Goal: Task Accomplishment & Management: Manage account settings

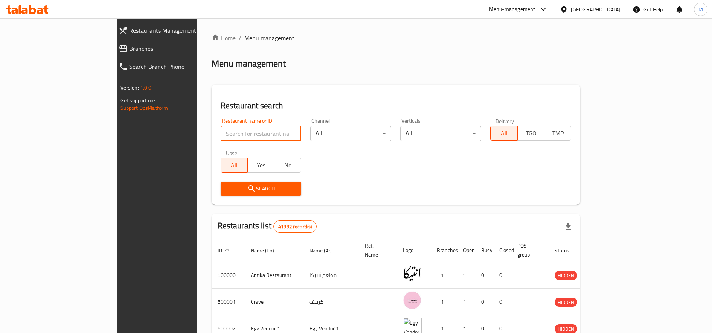
click at [221, 135] on input "search" at bounding box center [261, 133] width 81 height 15
paste input "657881"
type input "657881"
click at [227, 189] on span "Search" at bounding box center [261, 188] width 69 height 9
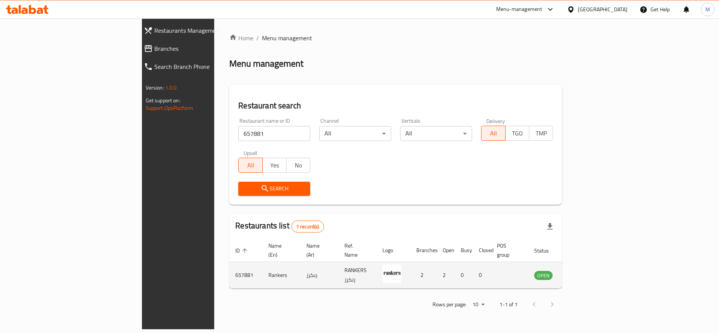
click at [583, 271] on icon "enhanced table" at bounding box center [578, 275] width 9 height 9
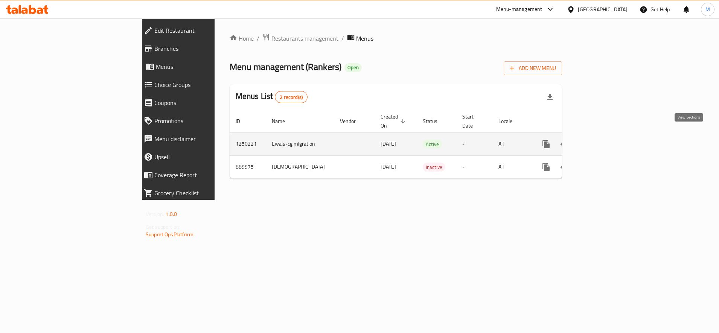
click at [605, 140] on icon "enhanced table" at bounding box center [600, 144] width 9 height 9
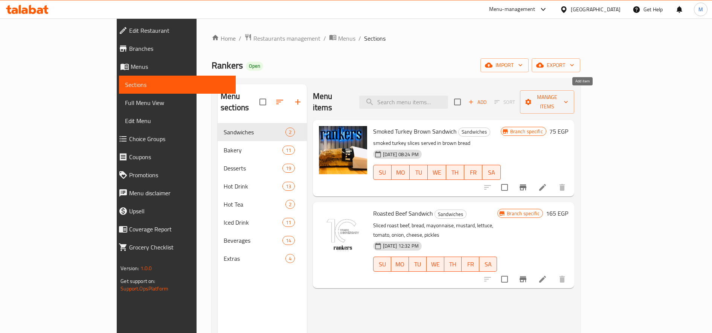
click at [489, 101] on button "Add" at bounding box center [477, 102] width 24 height 12
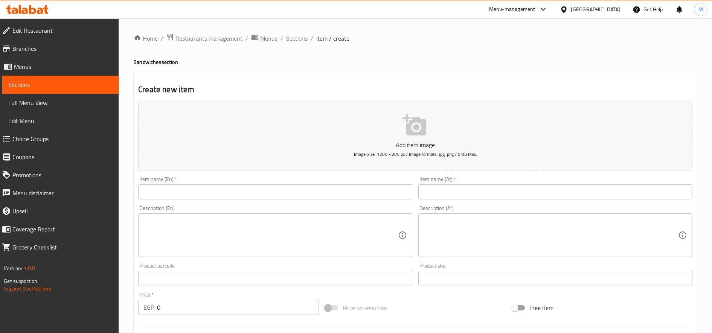
click at [533, 189] on input "text" at bounding box center [555, 191] width 274 height 15
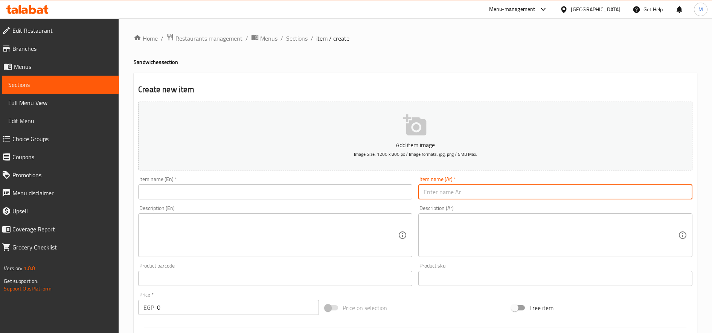
paste input "657881"
type input "657881"
paste input "ساندويتش [PERSON_NAME]"
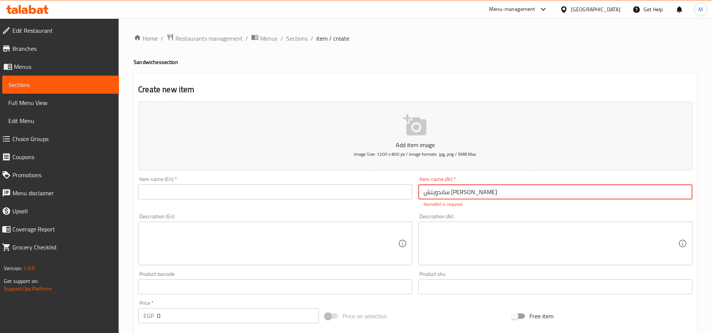
type input "ساندويتش [PERSON_NAME]"
click at [348, 194] on input "text" at bounding box center [275, 191] width 274 height 15
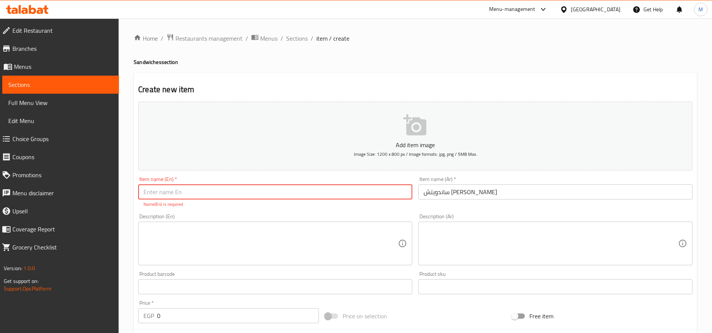
click at [284, 191] on input "text" at bounding box center [275, 191] width 274 height 15
paste input "Mix cheese"
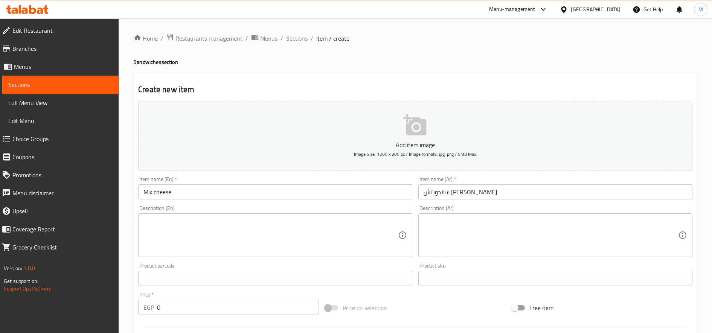
click at [153, 62] on h4 "Sandwiches section" at bounding box center [415, 62] width 563 height 8
copy h4 "Sandwiches"
click at [228, 190] on input "Mix cheese" at bounding box center [275, 191] width 274 height 15
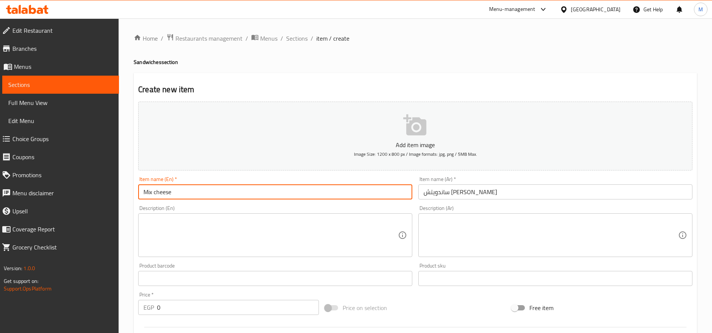
paste input "Sandwiches"
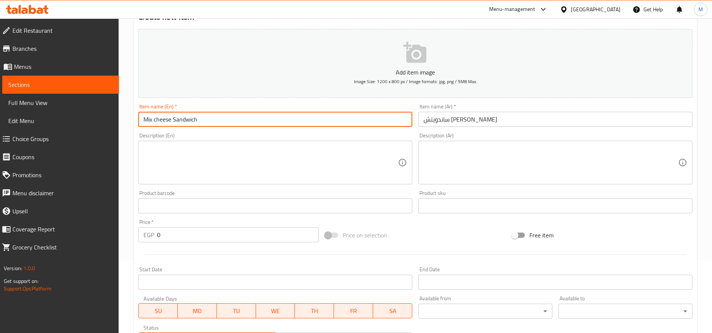
scroll to position [188, 0]
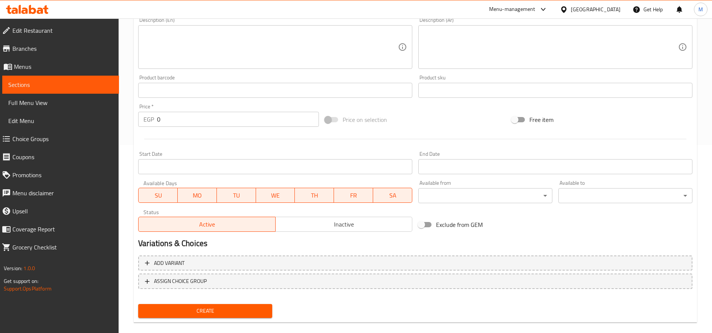
type input "Mix cheese Sandwich"
click at [182, 123] on input "0" at bounding box center [238, 119] width 162 height 15
type input "150"
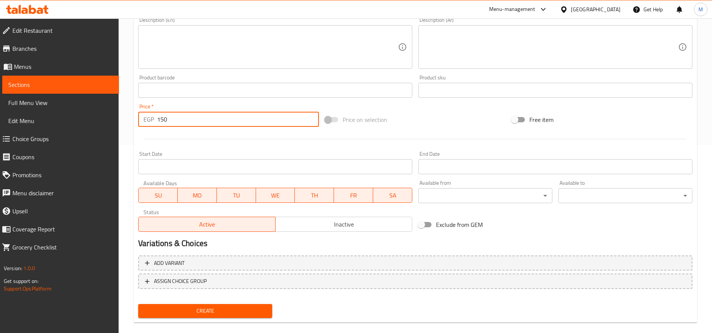
click at [138, 304] on button "Create" at bounding box center [205, 311] width 134 height 14
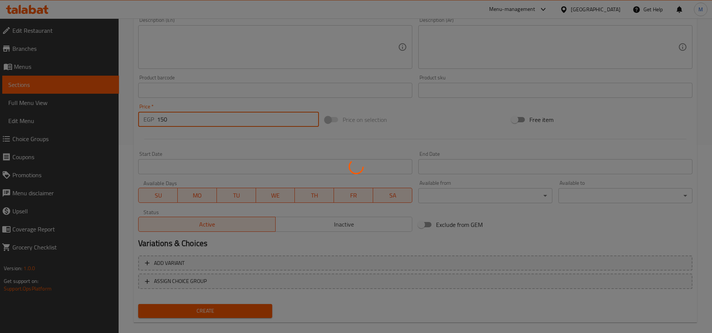
type input "0"
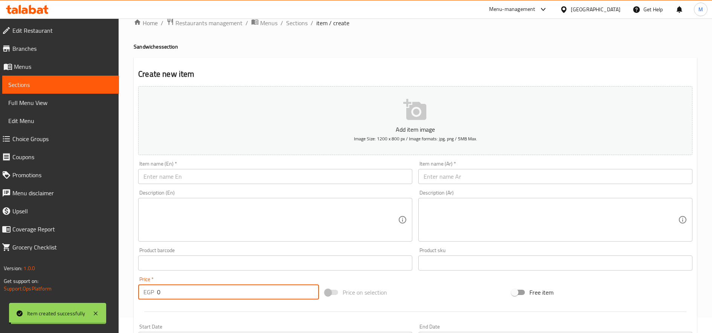
scroll to position [0, 0]
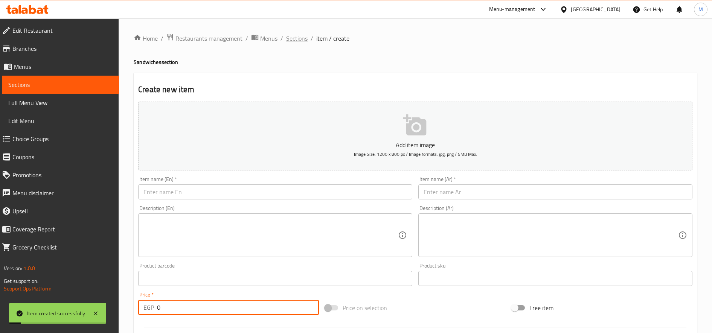
click at [300, 42] on span "Sections" at bounding box center [296, 38] width 21 height 9
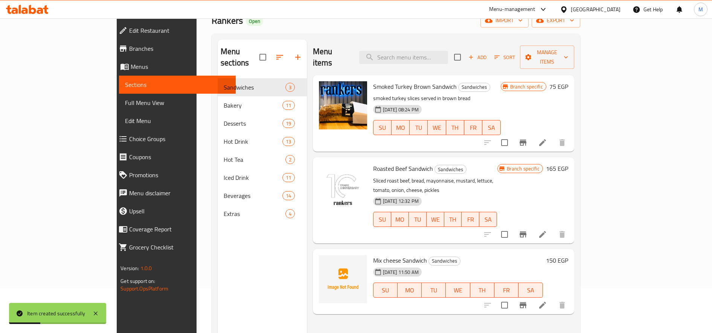
scroll to position [63, 0]
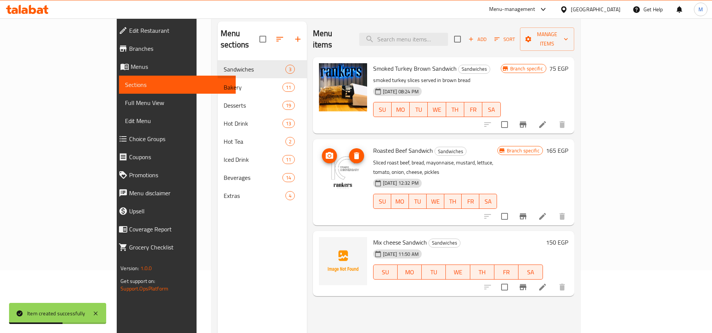
click at [322, 167] on img at bounding box center [343, 169] width 48 height 48
click at [319, 165] on img at bounding box center [343, 169] width 48 height 48
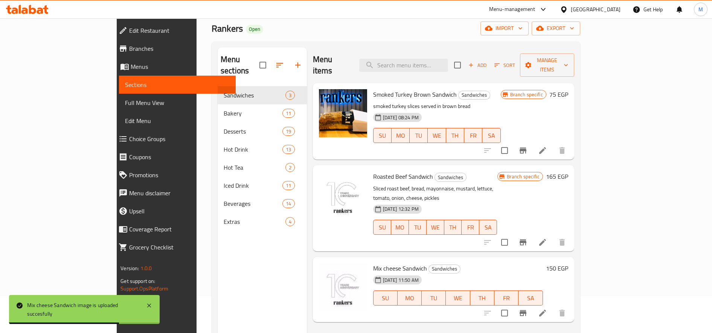
scroll to position [0, 0]
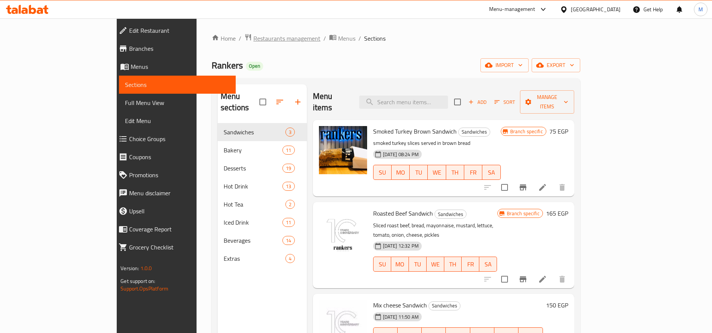
click at [253, 37] on span "Restaurants management" at bounding box center [286, 38] width 67 height 9
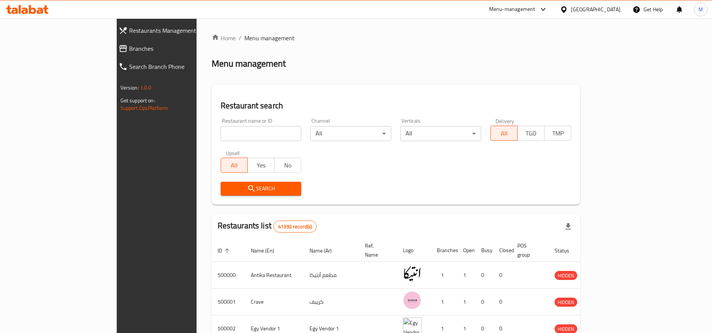
click at [221, 129] on input "search" at bounding box center [261, 133] width 81 height 15
type input "ل"
type input "galal"
click at [229, 186] on span "Search" at bounding box center [261, 188] width 69 height 9
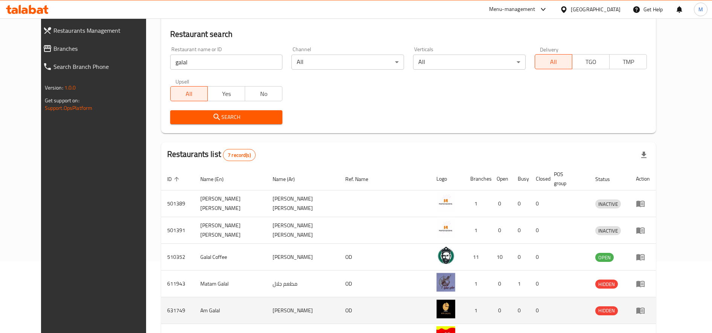
scroll to position [154, 0]
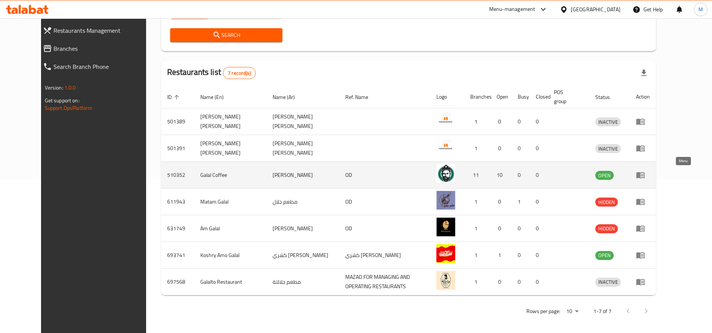
click at [645, 172] on icon "enhanced table" at bounding box center [640, 174] width 9 height 9
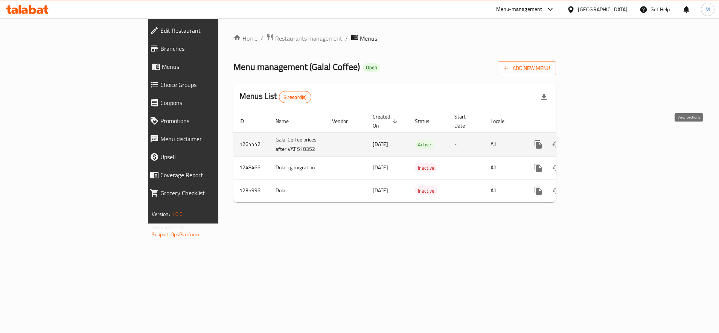
click at [597, 140] on icon "enhanced table" at bounding box center [592, 144] width 9 height 9
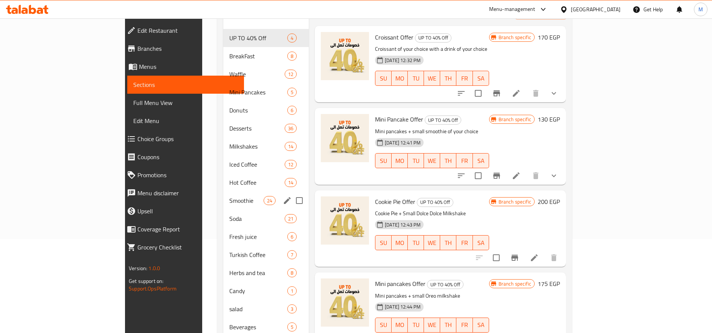
scroll to position [110, 0]
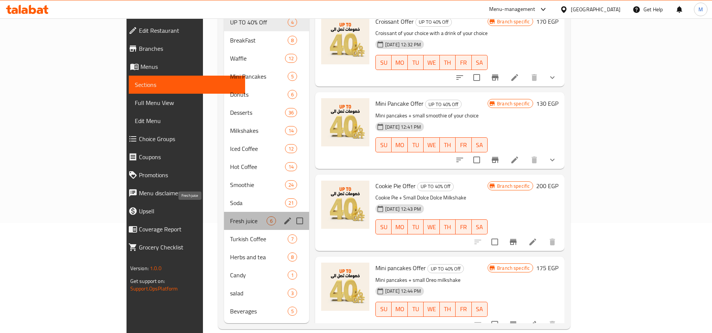
click at [230, 216] on span "Fresh juice" at bounding box center [248, 220] width 37 height 9
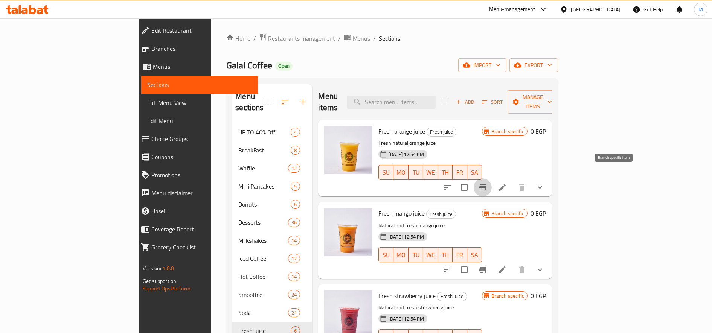
click at [486, 184] on icon "Branch-specific-item" at bounding box center [482, 187] width 7 height 6
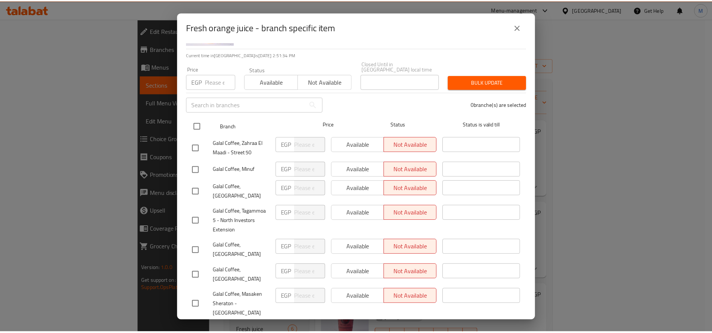
scroll to position [125, 0]
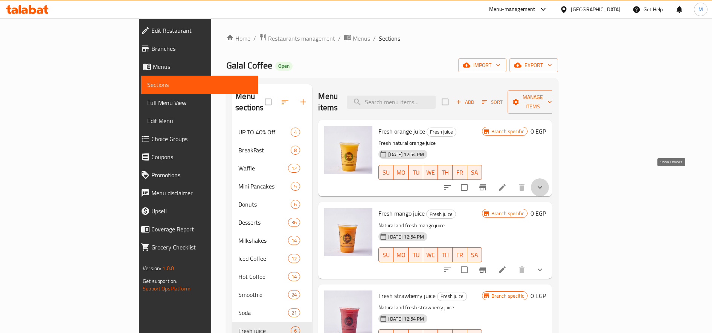
drag, startPoint x: 669, startPoint y: 173, endPoint x: 554, endPoint y: 170, distance: 115.6
click at [544, 183] on icon "show more" at bounding box center [539, 187] width 9 height 9
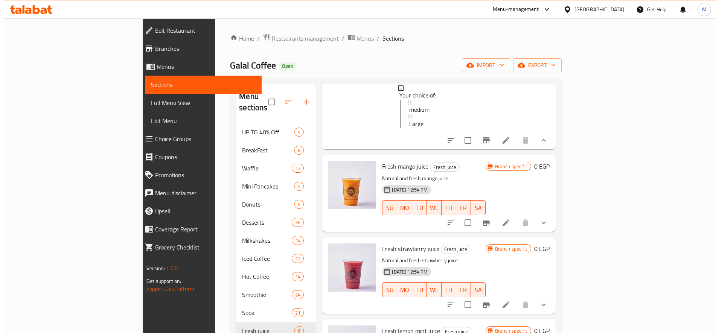
scroll to position [63, 0]
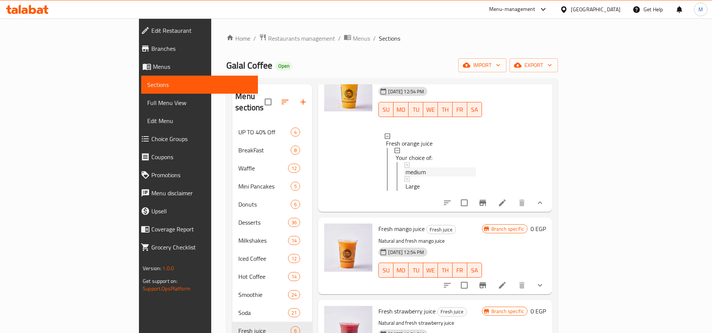
click at [405, 167] on div "medium" at bounding box center [440, 171] width 70 height 9
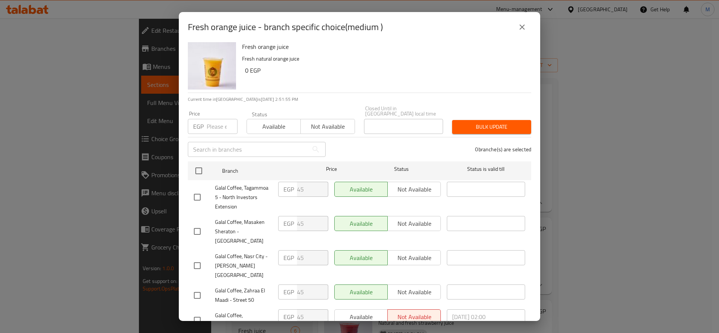
scroll to position [0, 0]
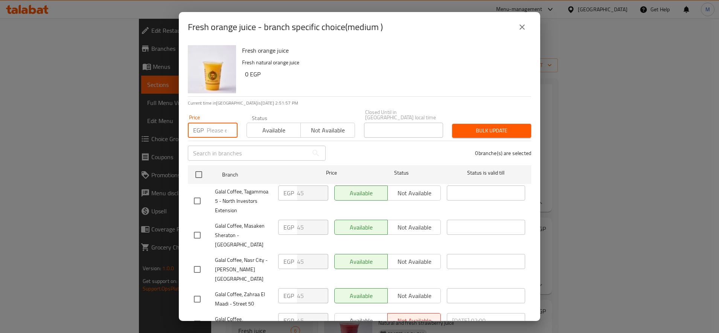
click at [220, 123] on input "number" at bounding box center [222, 130] width 31 height 15
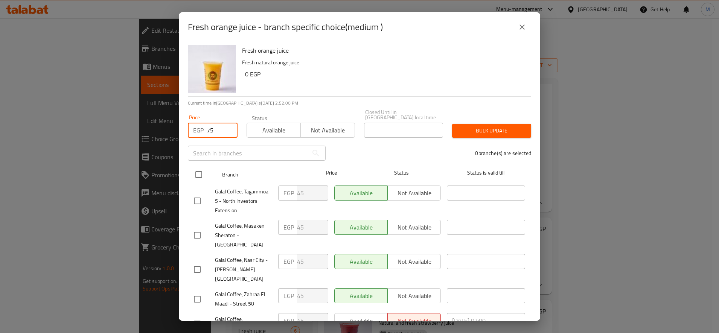
type input "75"
click at [195, 167] on input "checkbox" at bounding box center [199, 175] width 16 height 16
checkbox input "true"
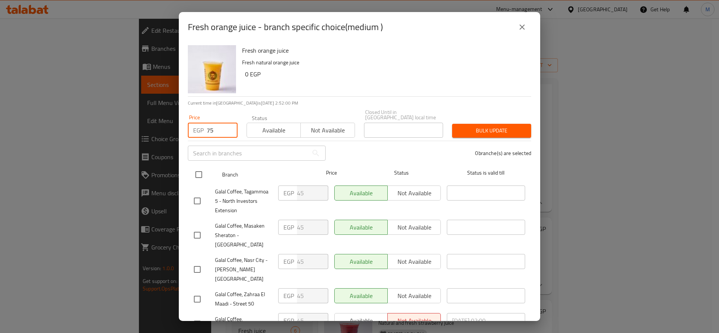
checkbox input "true"
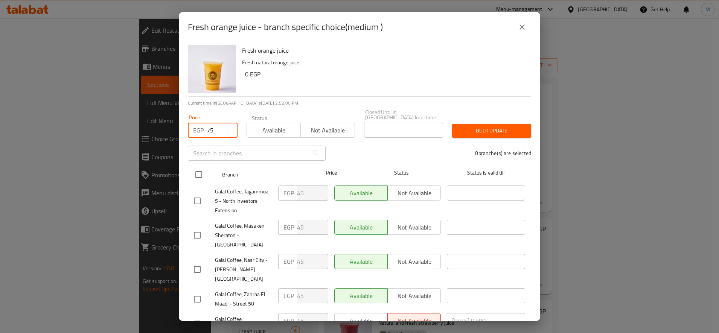
checkbox input "true"
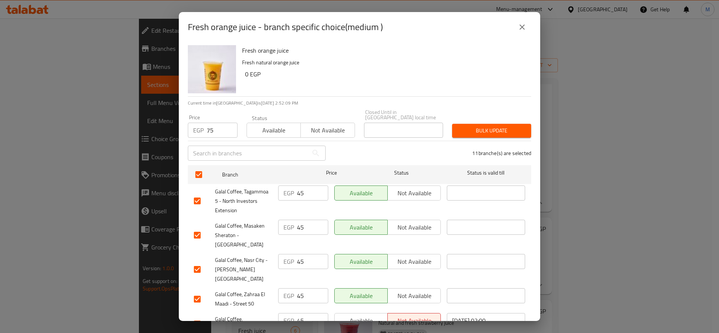
click at [480, 126] on span "Bulk update" at bounding box center [491, 130] width 67 height 9
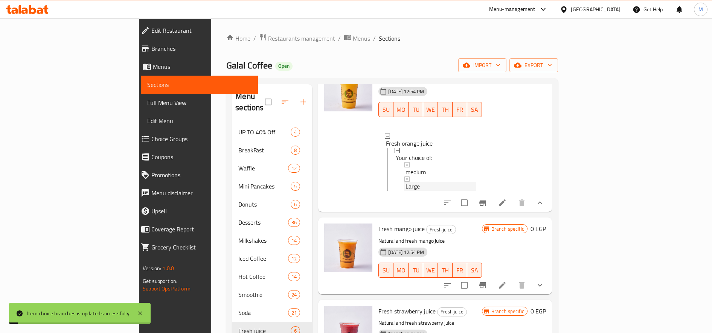
click at [405, 182] on div "Large" at bounding box center [440, 186] width 70 height 9
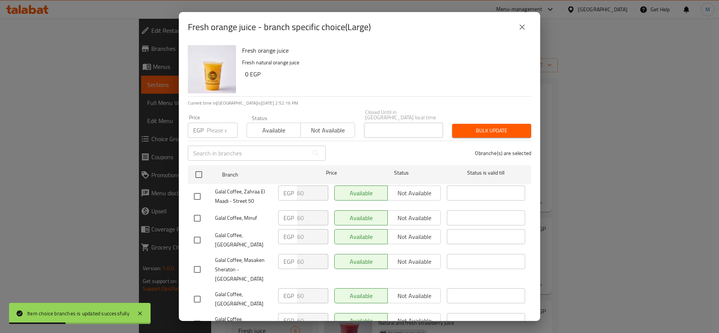
click at [209, 128] on input "number" at bounding box center [222, 130] width 31 height 15
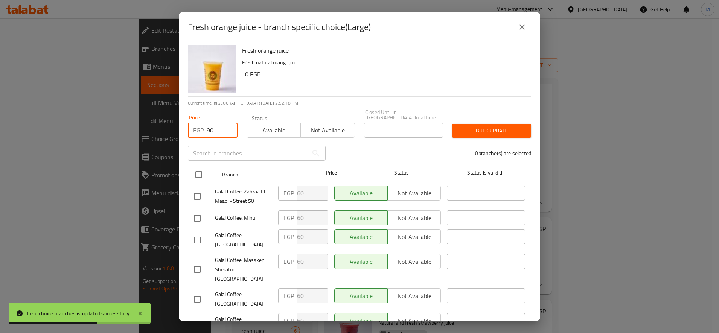
type input "90"
click at [198, 167] on input "checkbox" at bounding box center [199, 175] width 16 height 16
checkbox input "true"
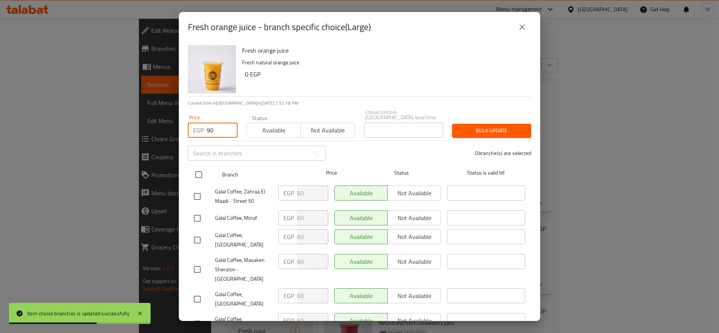
checkbox input "true"
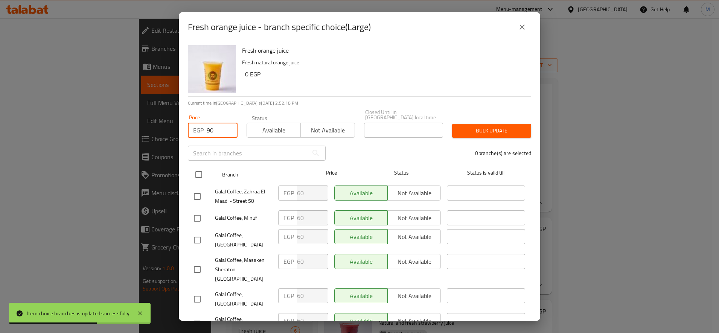
checkbox input "true"
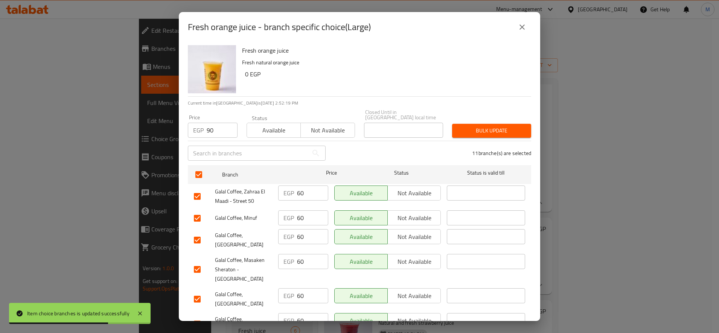
click at [530, 119] on div "Fresh orange juice Fresh natural orange juice 0 EGP Current time in [GEOGRAPHIC…" at bounding box center [359, 181] width 361 height 279
click at [507, 124] on button "Bulk update" at bounding box center [491, 131] width 79 height 14
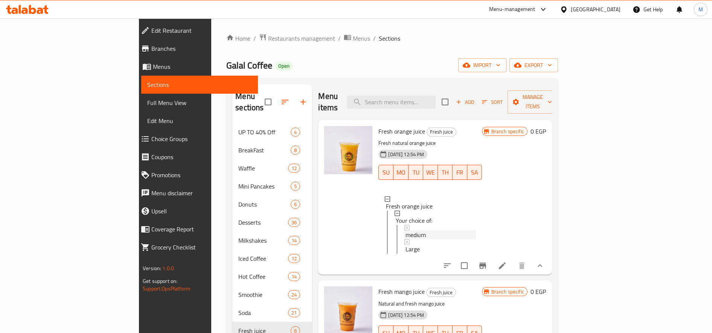
click at [405, 230] on div "medium" at bounding box center [440, 234] width 70 height 9
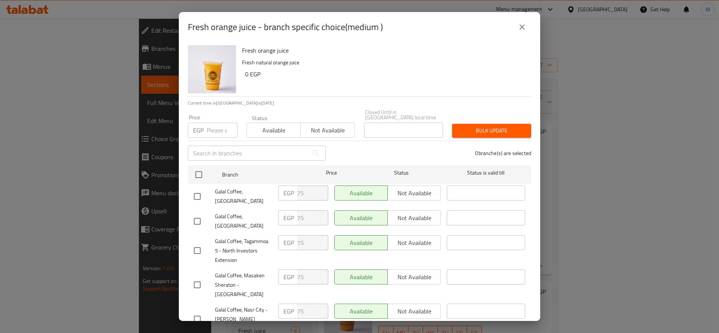
click at [216, 129] on input "number" at bounding box center [222, 130] width 31 height 15
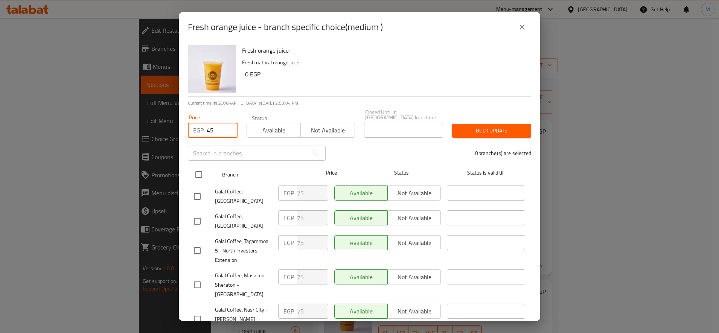
type input "45"
click at [197, 169] on input "checkbox" at bounding box center [199, 175] width 16 height 16
checkbox input "true"
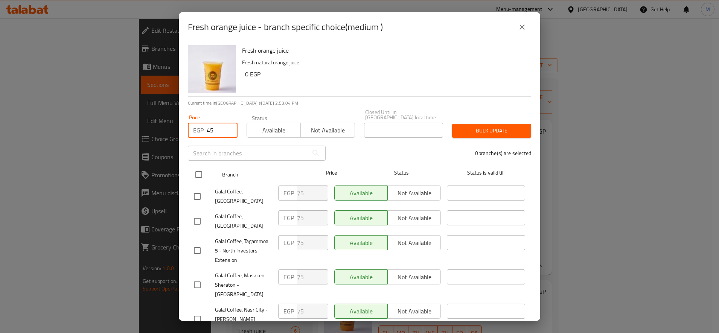
checkbox input "true"
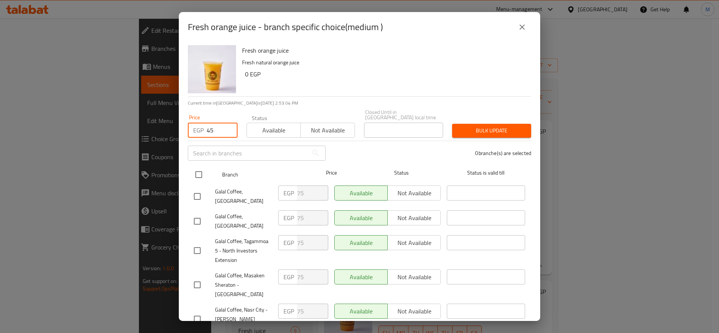
checkbox input "true"
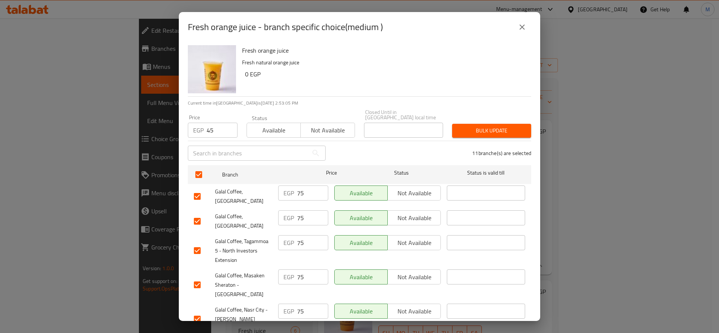
click at [469, 127] on span "Bulk update" at bounding box center [491, 130] width 67 height 9
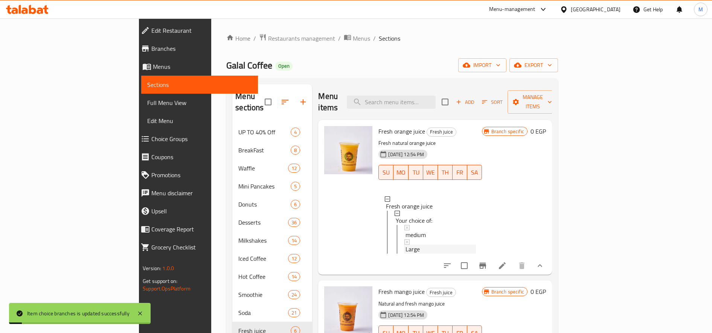
click at [405, 245] on span "Large" at bounding box center [412, 249] width 14 height 9
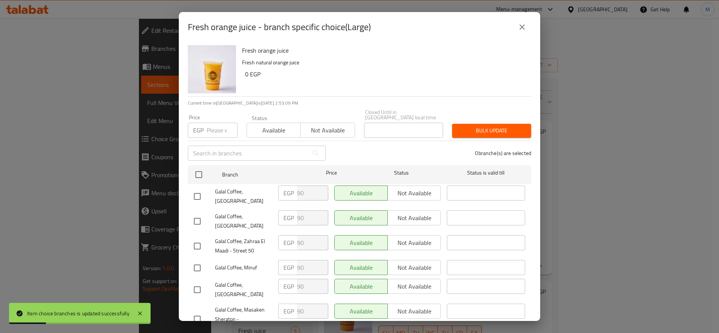
click at [210, 127] on input "number" at bounding box center [222, 130] width 31 height 15
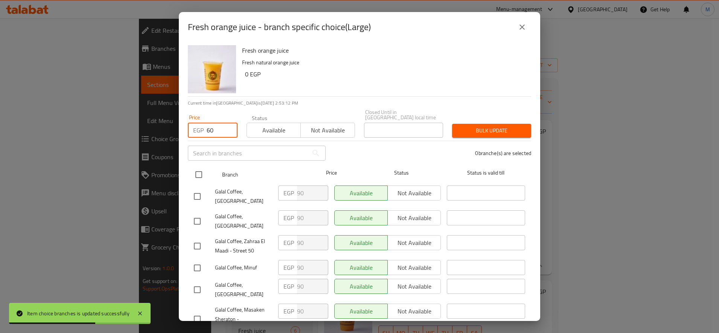
type input "60"
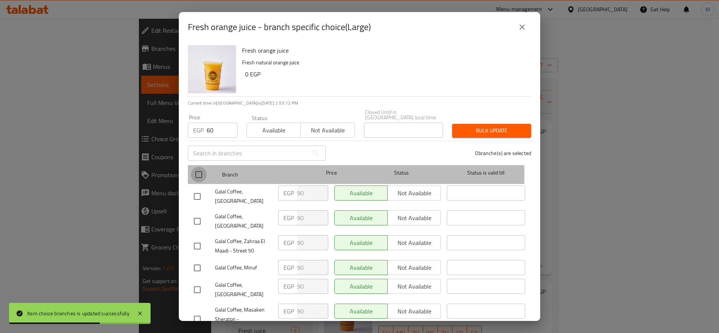
drag, startPoint x: 195, startPoint y: 170, endPoint x: 299, endPoint y: 155, distance: 105.3
click at [195, 170] on input "checkbox" at bounding box center [199, 175] width 16 height 16
checkbox input "true"
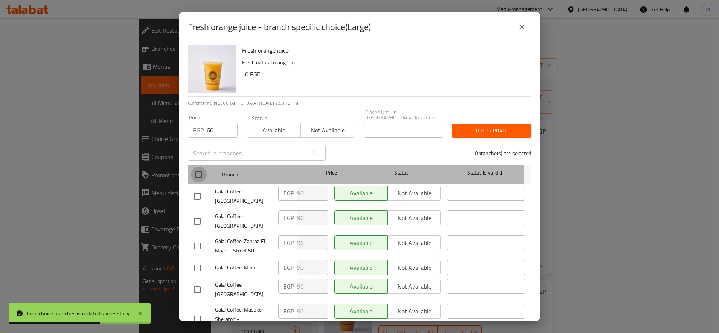
checkbox input "true"
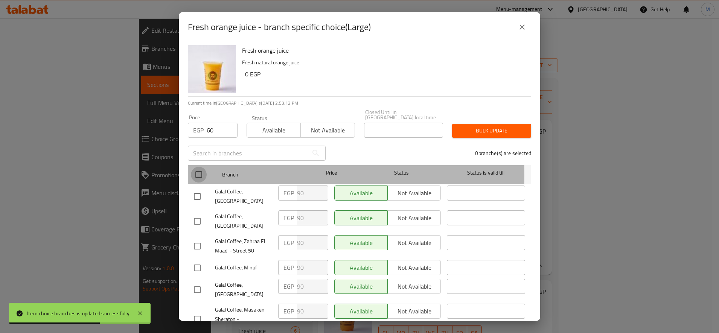
checkbox input "true"
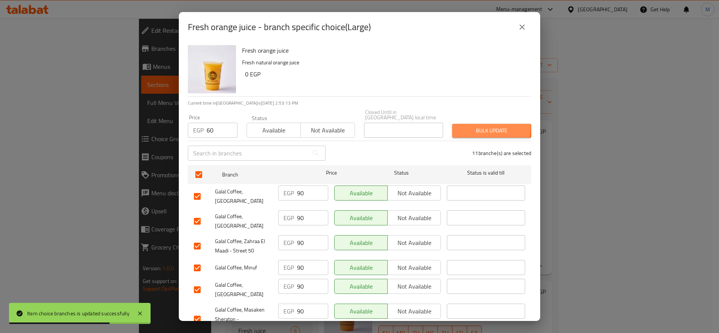
click at [462, 126] on span "Bulk update" at bounding box center [491, 130] width 67 height 9
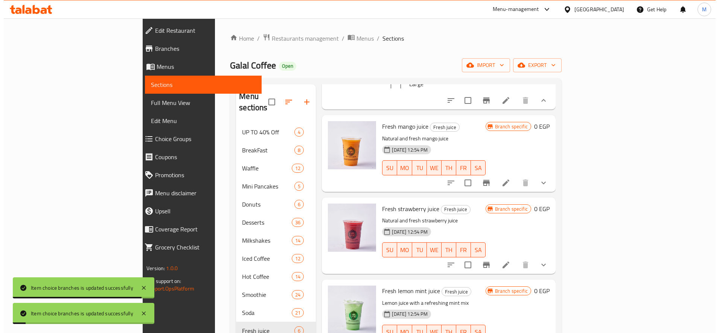
scroll to position [188, 0]
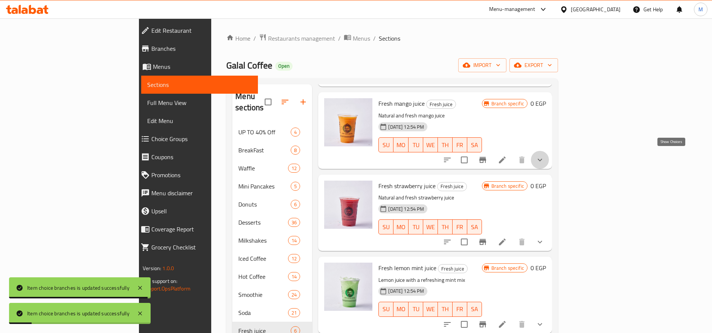
click at [544, 155] on icon "show more" at bounding box center [539, 159] width 9 height 9
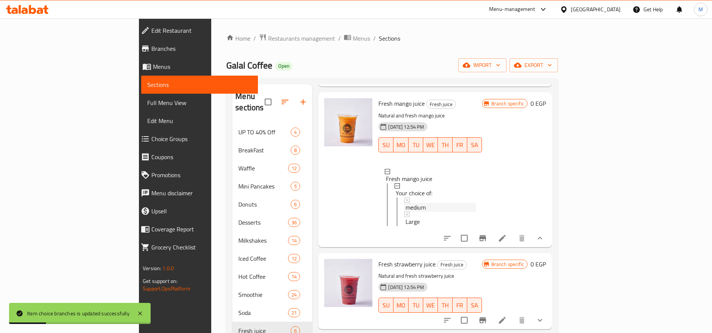
click at [405, 203] on span "medium" at bounding box center [415, 207] width 20 height 9
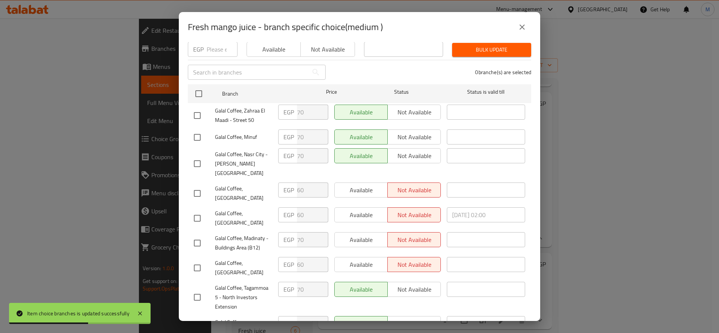
scroll to position [0, 0]
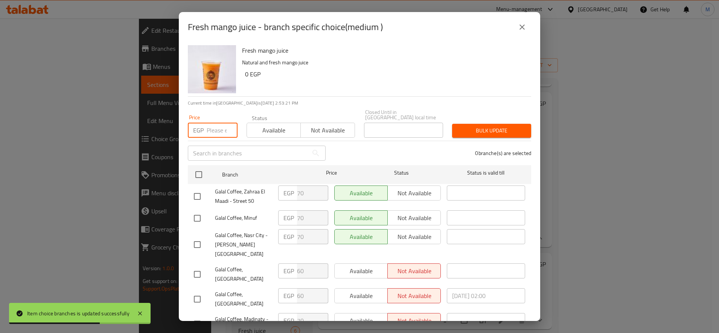
click at [215, 123] on input "number" at bounding box center [222, 130] width 31 height 15
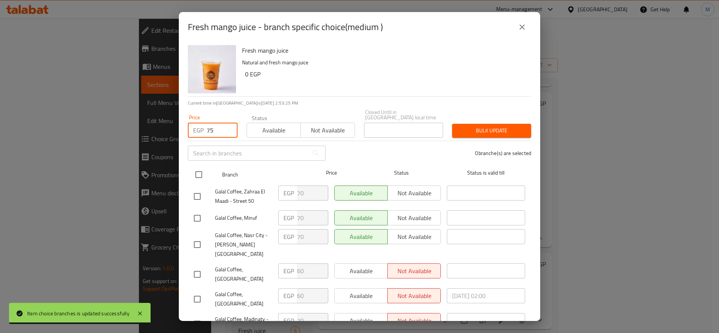
type input "75"
click at [203, 167] on input "checkbox" at bounding box center [199, 175] width 16 height 16
checkbox input "true"
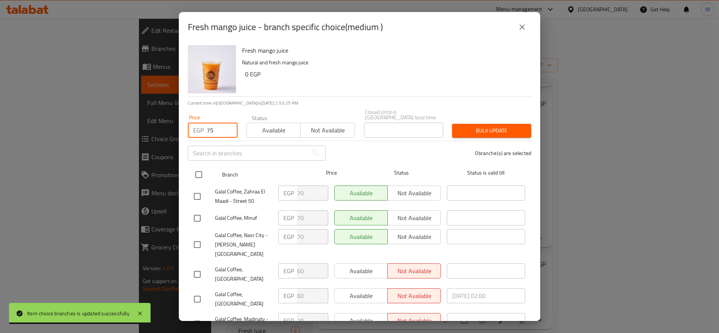
checkbox input "true"
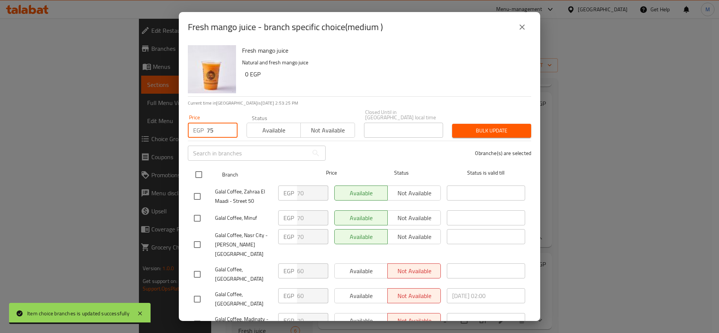
checkbox input "true"
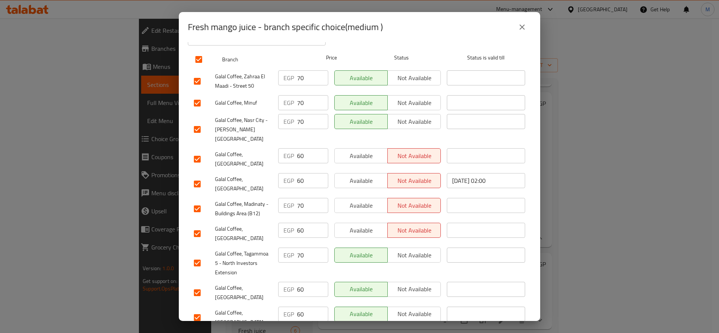
scroll to position [125, 0]
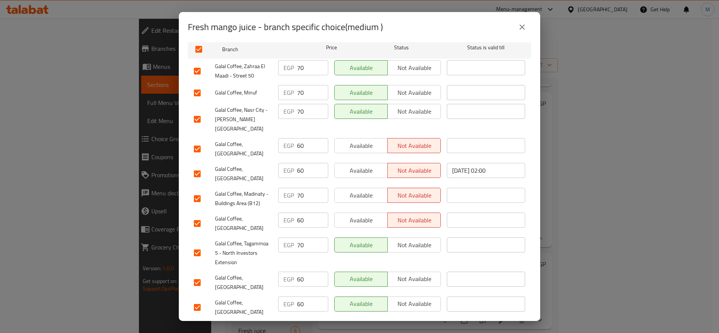
click at [198, 141] on input "checkbox" at bounding box center [197, 149] width 16 height 16
checkbox input "false"
click at [200, 166] on input "checkbox" at bounding box center [197, 174] width 16 height 16
checkbox input "false"
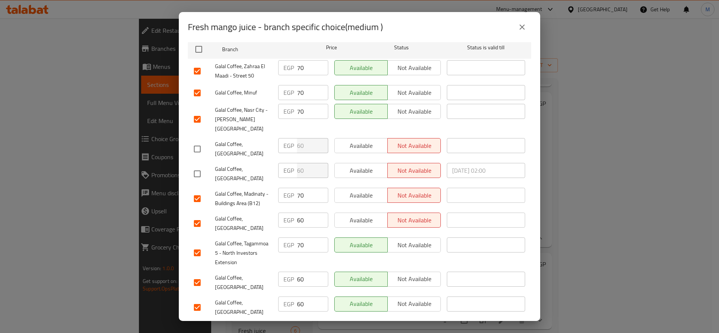
click at [193, 216] on input "checkbox" at bounding box center [197, 224] width 16 height 16
checkbox input "false"
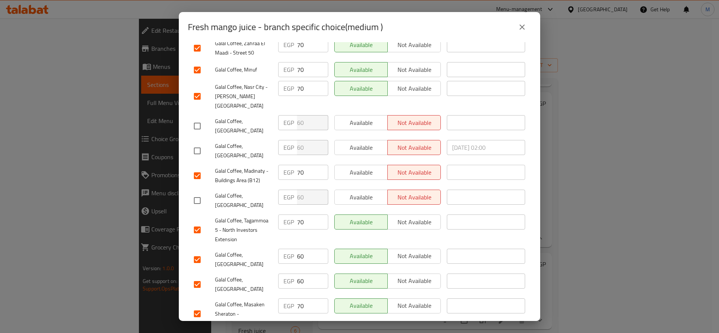
click at [198, 252] on input "checkbox" at bounding box center [197, 260] width 16 height 16
checkbox input "false"
click at [198, 271] on div "Galal Coffee, [GEOGRAPHIC_DATA]" at bounding box center [233, 285] width 84 height 28
drag, startPoint x: 201, startPoint y: 266, endPoint x: 210, endPoint y: 264, distance: 9.2
click at [202, 277] on input "checkbox" at bounding box center [197, 285] width 16 height 16
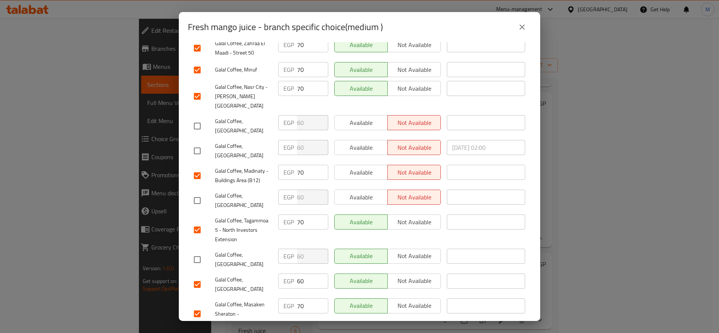
checkbox input "false"
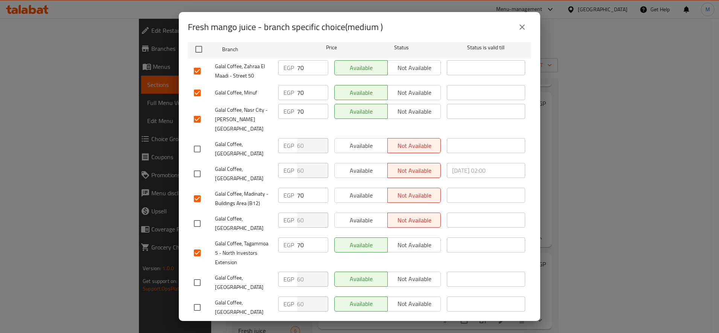
scroll to position [0, 0]
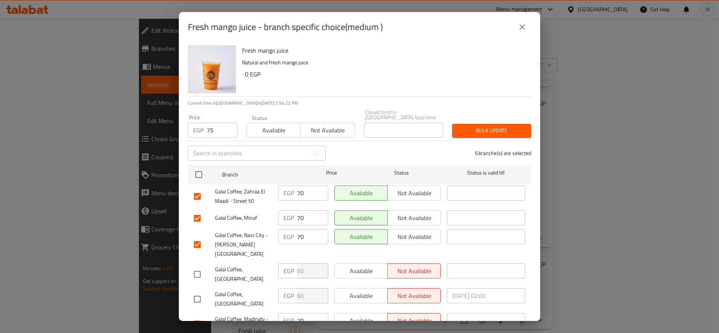
click at [476, 133] on div "Bulk update" at bounding box center [491, 130] width 88 height 23
click at [473, 119] on div "Bulk update" at bounding box center [491, 130] width 88 height 23
click at [456, 140] on div "6 branche(s) are selected" at bounding box center [432, 153] width 205 height 27
click at [467, 130] on span "Bulk update" at bounding box center [491, 130] width 67 height 9
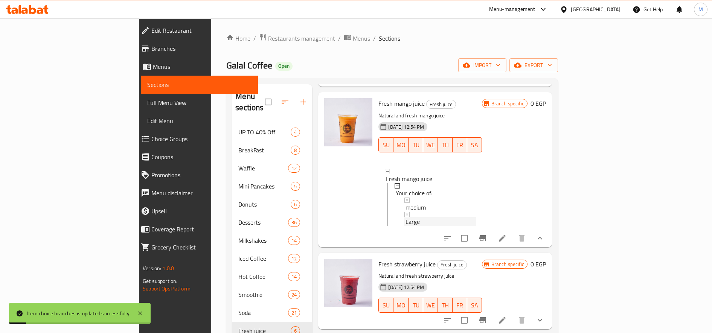
click at [405, 218] on div "Large" at bounding box center [440, 221] width 70 height 9
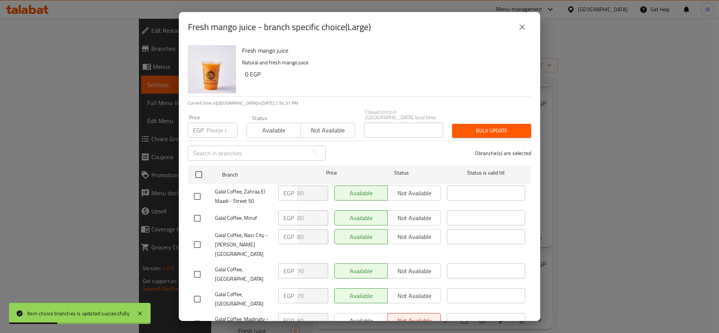
click at [215, 123] on input "number" at bounding box center [222, 130] width 31 height 15
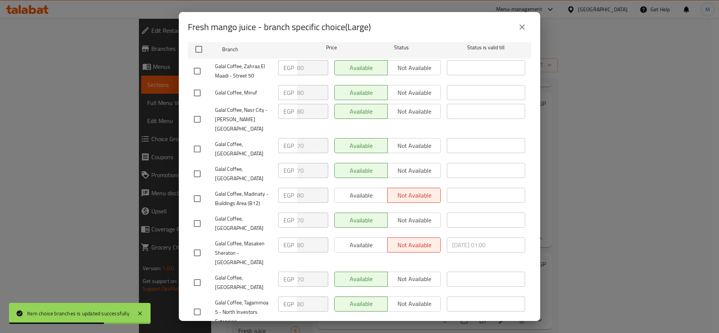
scroll to position [63, 0]
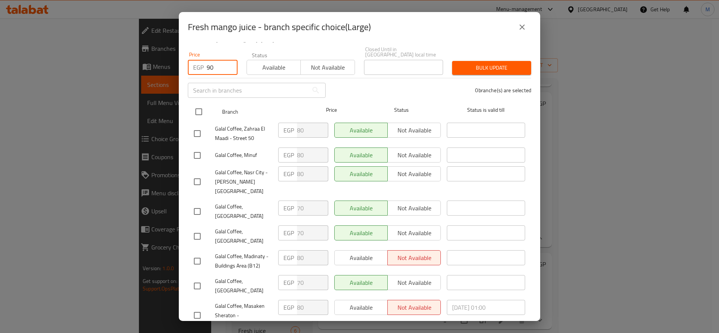
type input "90"
click at [201, 110] on input "checkbox" at bounding box center [199, 112] width 16 height 16
checkbox input "true"
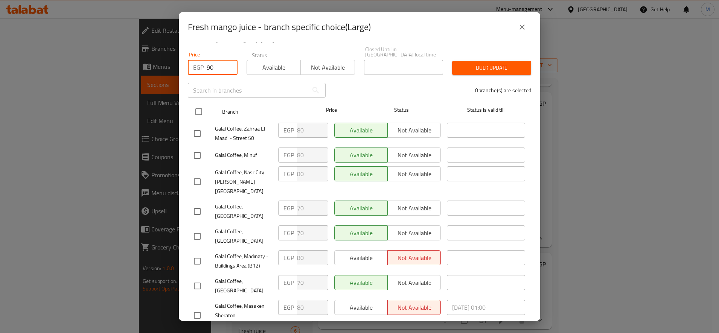
checkbox input "true"
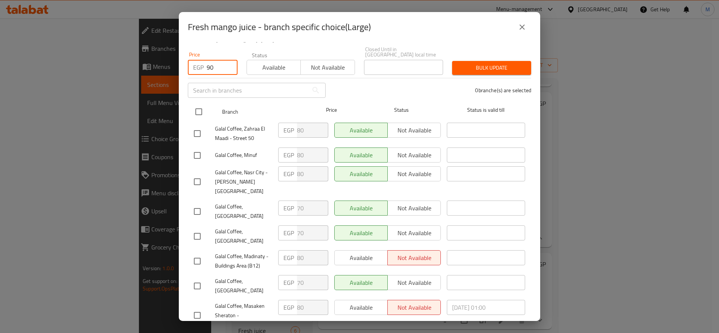
checkbox input "true"
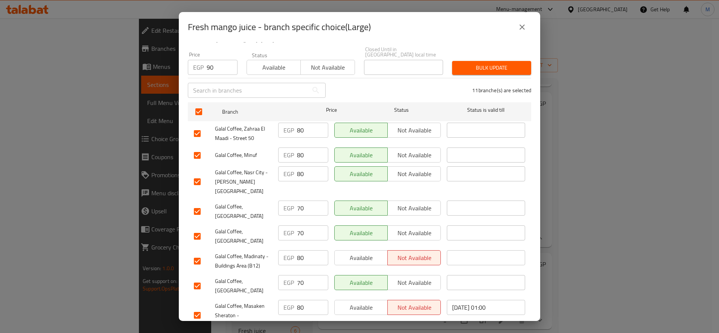
click at [202, 204] on input "checkbox" at bounding box center [197, 212] width 16 height 16
checkbox input "false"
click at [193, 228] on input "checkbox" at bounding box center [197, 236] width 16 height 16
checkbox input "false"
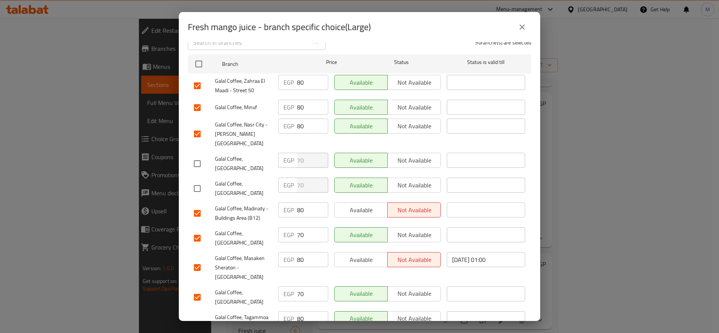
scroll to position [125, 0]
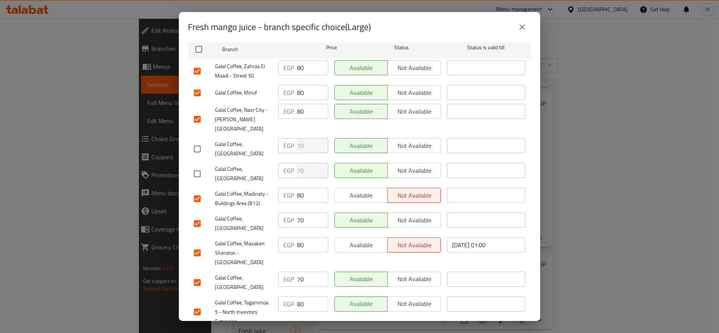
click at [196, 216] on input "checkbox" at bounding box center [197, 224] width 16 height 16
checkbox input "false"
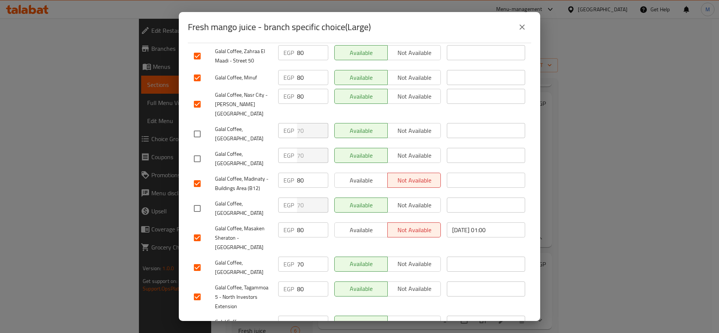
scroll to position [148, 0]
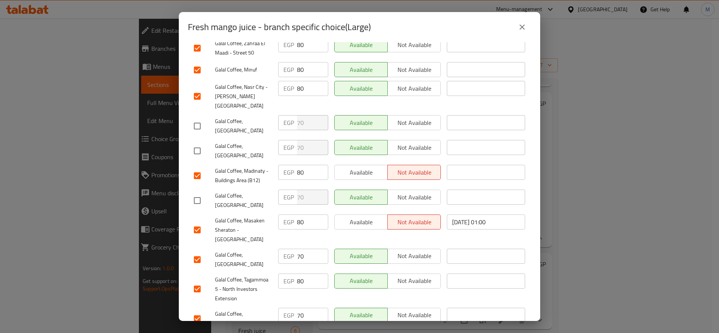
click at [195, 311] on input "checkbox" at bounding box center [197, 319] width 16 height 16
checkbox input "false"
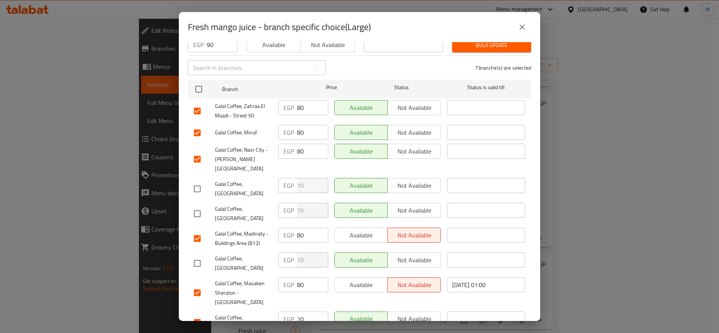
click at [198, 315] on input "checkbox" at bounding box center [197, 323] width 16 height 16
checkbox input "false"
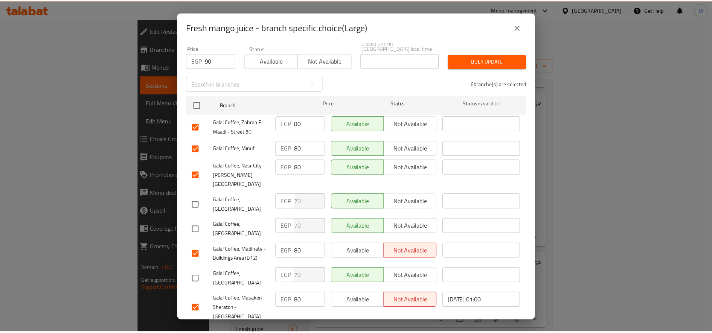
scroll to position [23, 0]
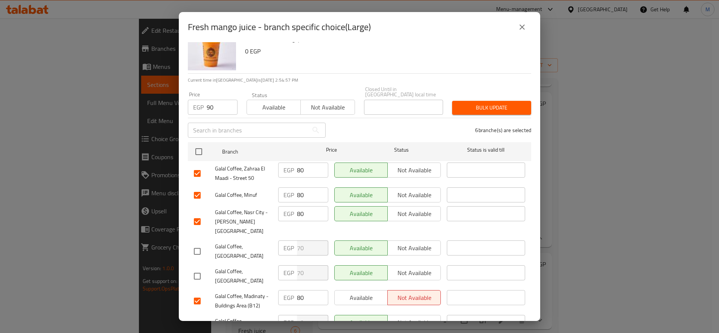
click at [480, 103] on span "Bulk update" at bounding box center [491, 107] width 67 height 9
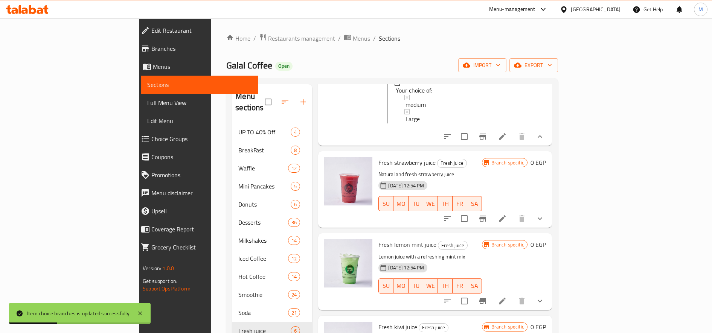
scroll to position [313, 0]
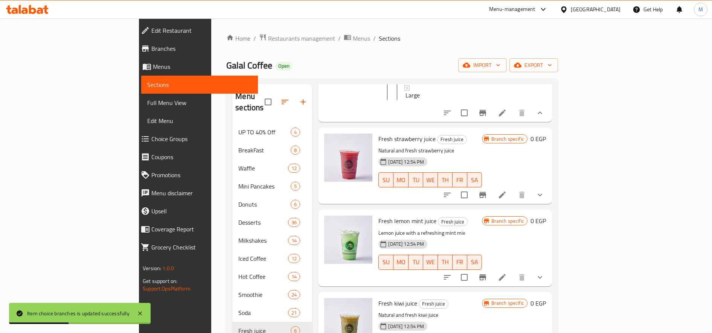
click at [544, 195] on icon "show more" at bounding box center [539, 194] width 9 height 9
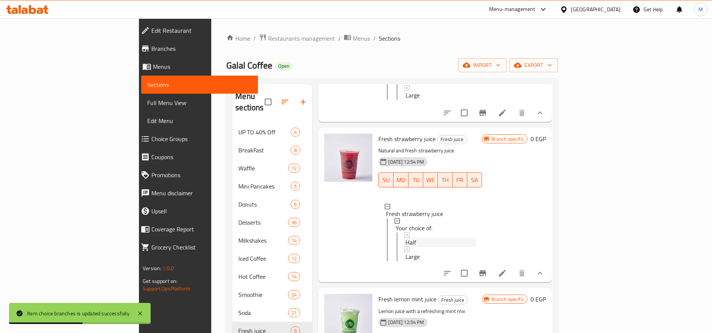
click at [405, 244] on div "Half" at bounding box center [440, 242] width 70 height 9
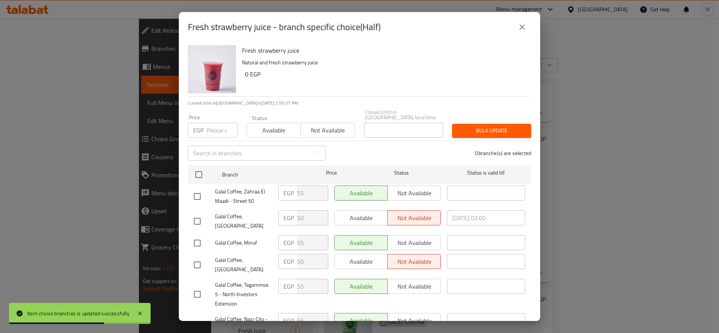
click at [214, 128] on input "number" at bounding box center [222, 130] width 31 height 15
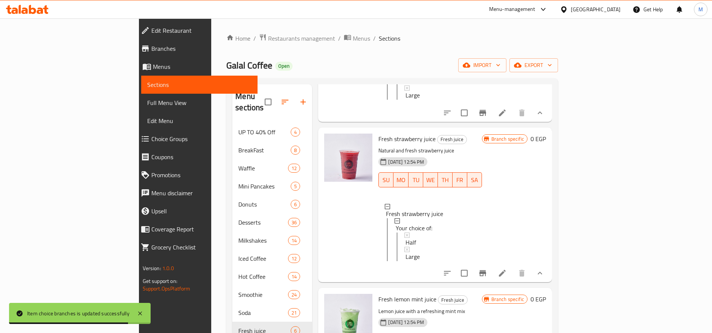
scroll to position [1, 0]
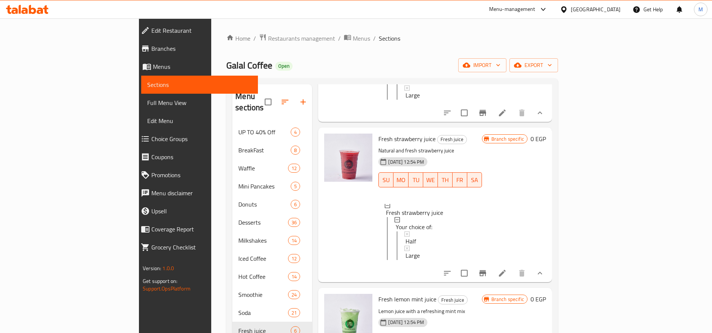
click at [507, 278] on icon at bounding box center [502, 273] width 9 height 9
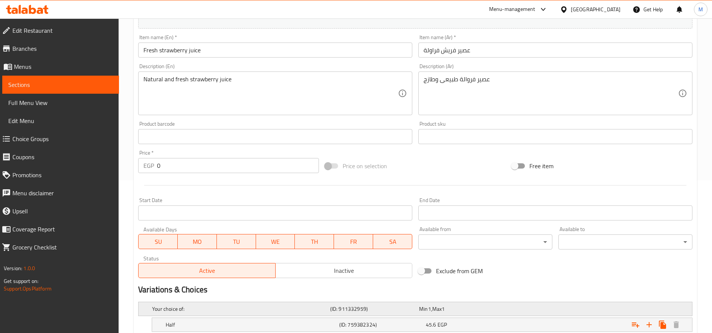
scroll to position [227, 0]
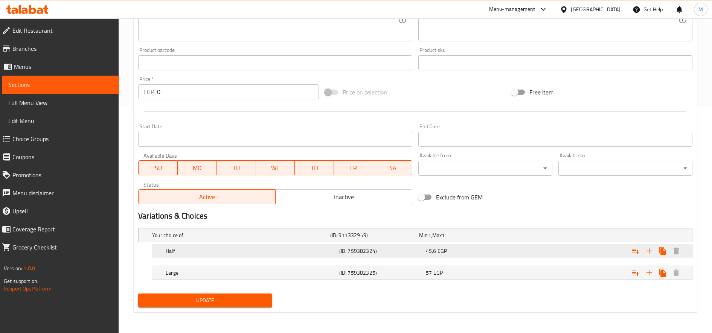
click at [245, 255] on div "Half" at bounding box center [250, 251] width 173 height 11
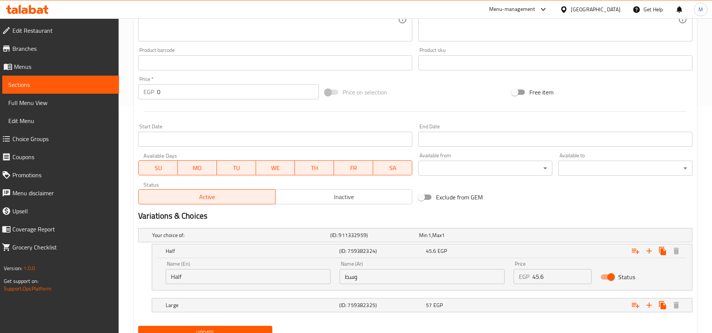
click at [213, 282] on input "Half" at bounding box center [248, 276] width 165 height 15
type input "Medium"
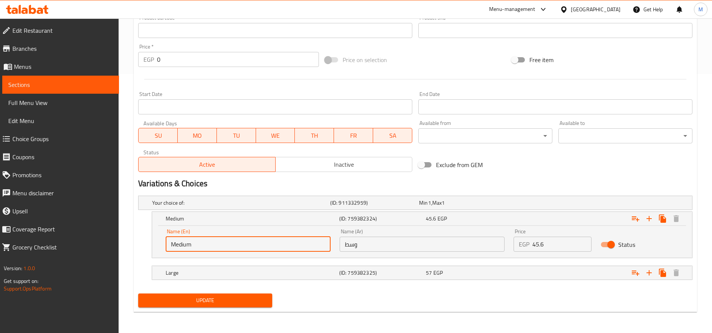
click at [238, 299] on span "Update" at bounding box center [205, 300] width 122 height 9
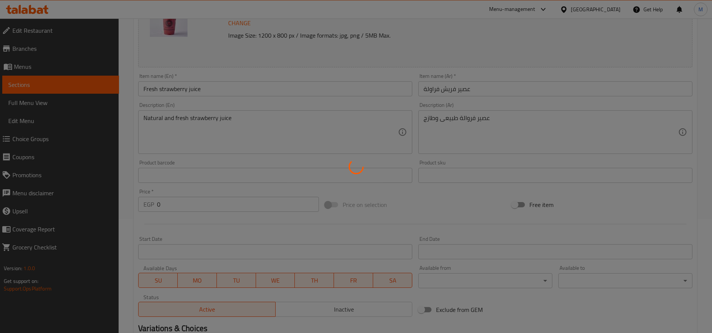
scroll to position [0, 0]
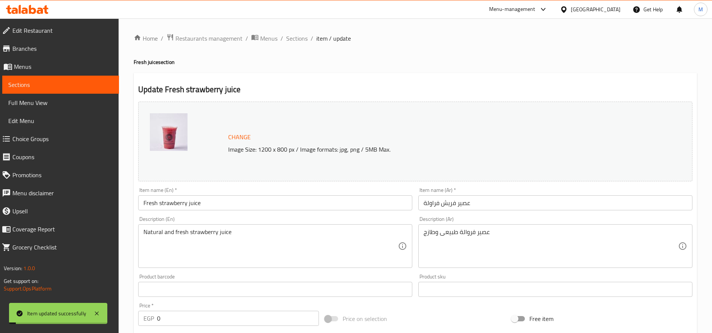
click at [294, 40] on span "Sections" at bounding box center [296, 38] width 21 height 9
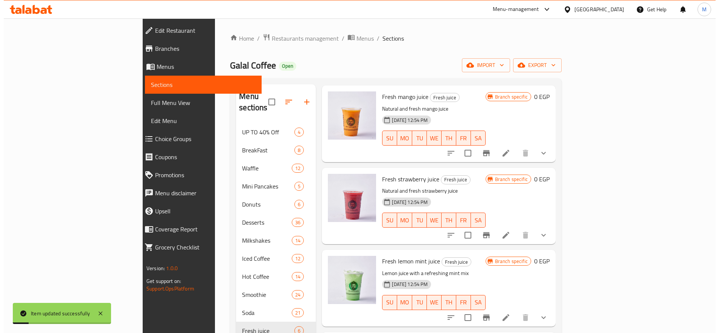
scroll to position [125, 0]
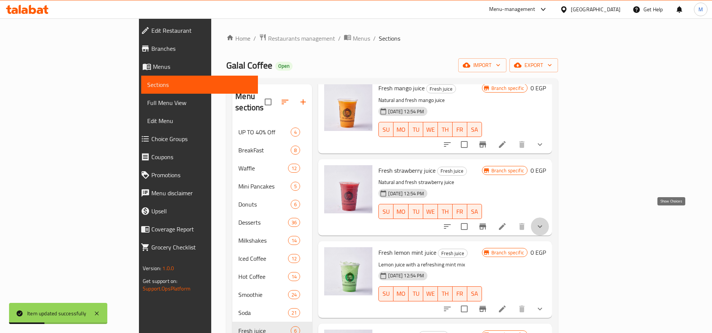
click at [544, 222] on icon "show more" at bounding box center [539, 226] width 9 height 9
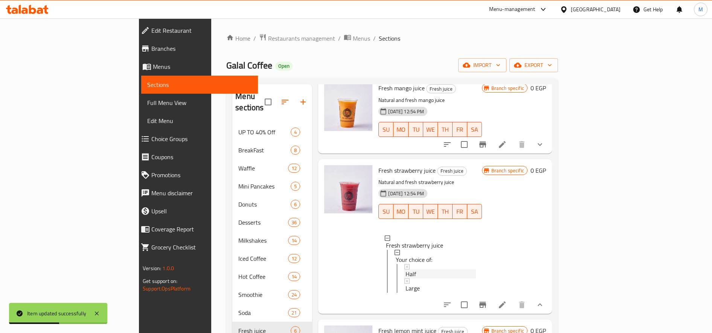
click at [405, 269] on div "Half" at bounding box center [440, 273] width 70 height 9
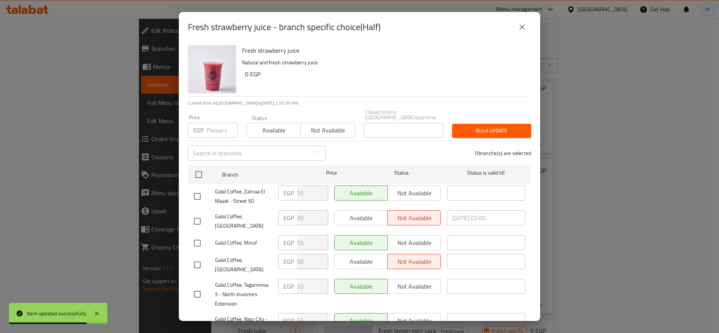
click at [213, 123] on input "number" at bounding box center [222, 130] width 31 height 15
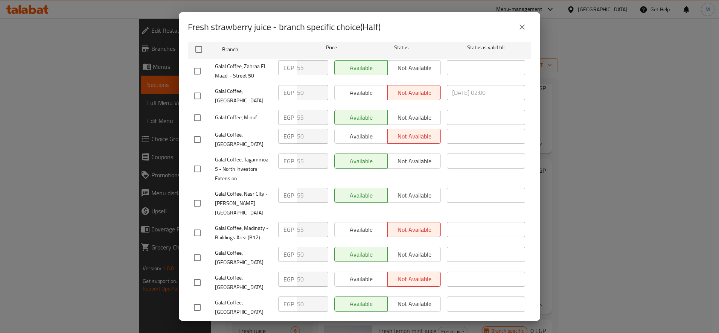
scroll to position [63, 0]
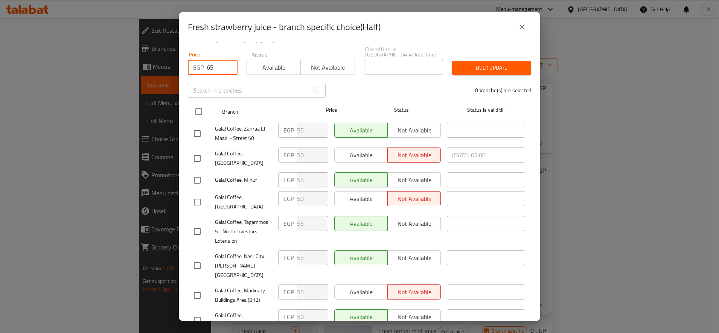
type input "65"
click at [195, 104] on input "checkbox" at bounding box center [199, 112] width 16 height 16
checkbox input "true"
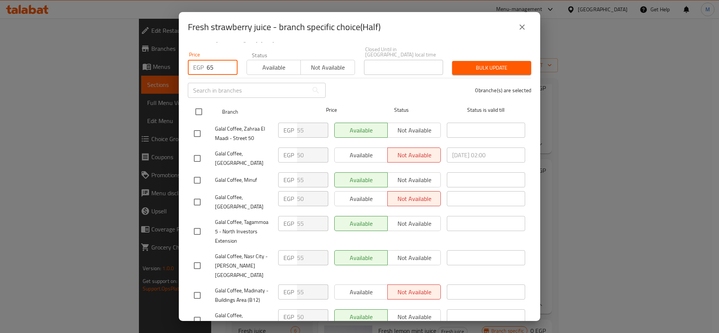
checkbox input "true"
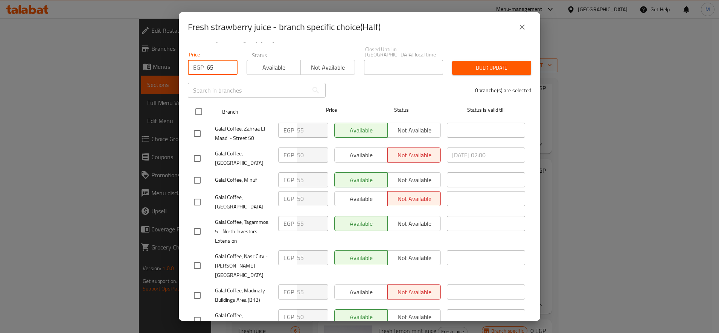
checkbox input "true"
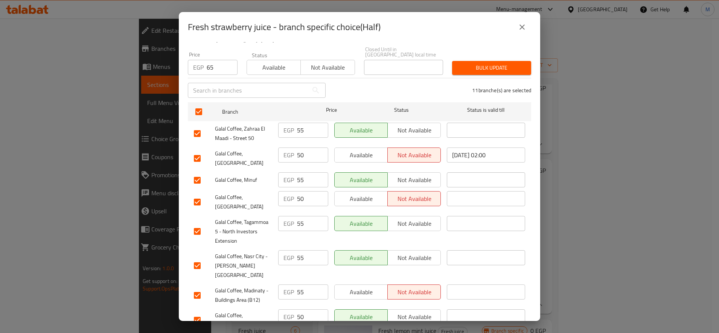
click at [186, 149] on div "Fresh strawberry juice Natural and fresh strawberry juice 0 EGP Current time in…" at bounding box center [359, 181] width 361 height 279
click at [189, 150] on li "Galal Coffee, Port Fuad EGP 50 ​ Available Not available [DATE] 02:00 ​" at bounding box center [359, 158] width 343 height 25
click at [197, 151] on input "checkbox" at bounding box center [197, 159] width 16 height 16
checkbox input "false"
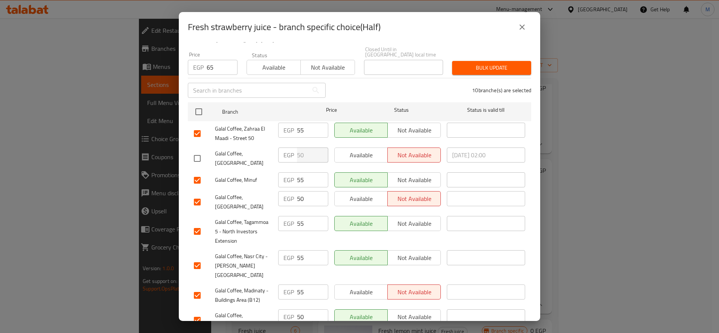
click at [199, 194] on input "checkbox" at bounding box center [197, 202] width 16 height 16
checkbox input "false"
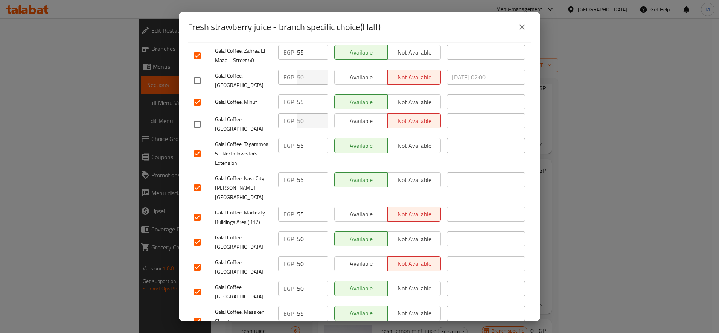
scroll to position [148, 0]
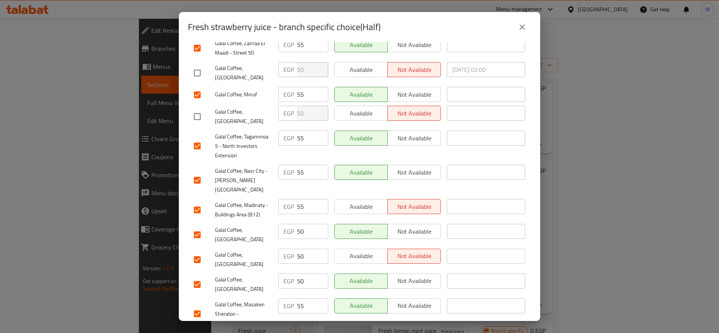
click at [195, 227] on input "checkbox" at bounding box center [197, 235] width 16 height 16
checkbox input "false"
click at [197, 252] on input "checkbox" at bounding box center [197, 260] width 16 height 16
checkbox input "false"
click at [192, 277] on input "checkbox" at bounding box center [197, 285] width 16 height 16
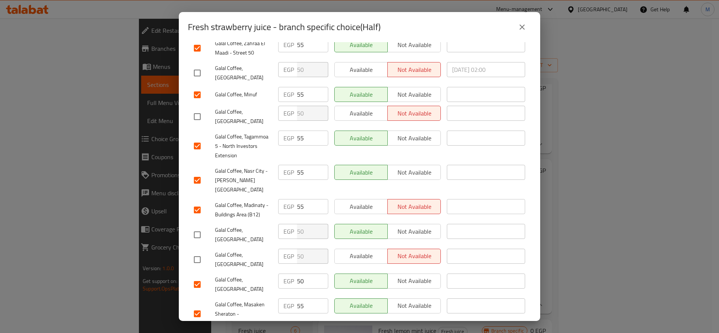
checkbox input "false"
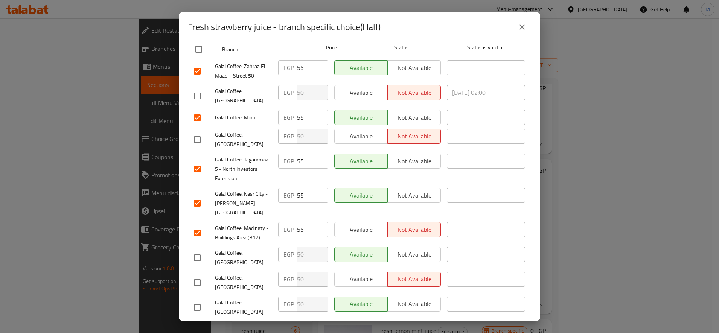
scroll to position [0, 0]
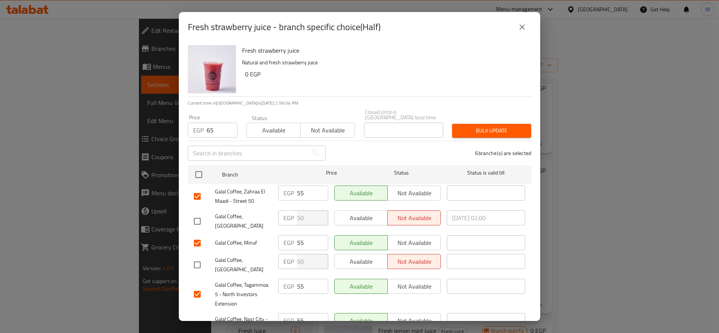
click at [464, 126] on span "Bulk update" at bounding box center [491, 130] width 67 height 9
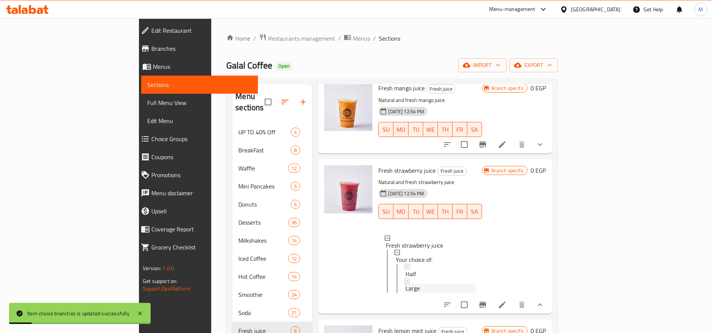
click at [405, 284] on div "Large" at bounding box center [440, 288] width 70 height 9
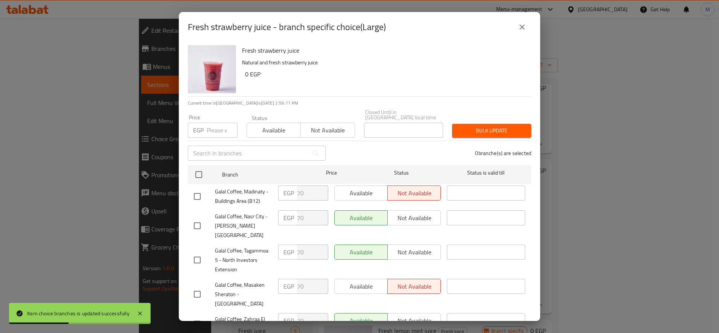
click at [219, 126] on input "number" at bounding box center [222, 130] width 31 height 15
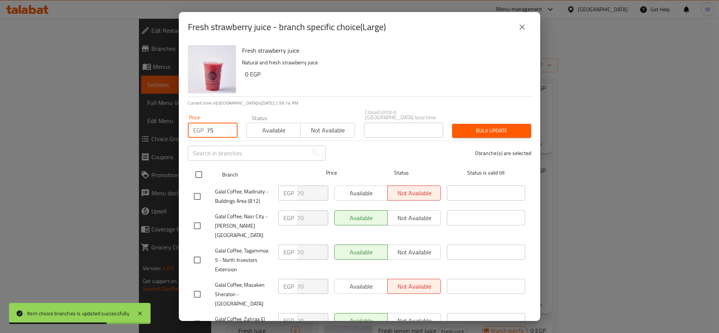
type input "75"
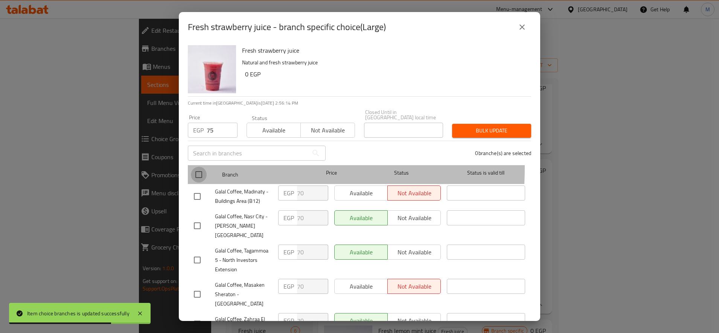
click at [196, 167] on input "checkbox" at bounding box center [199, 175] width 16 height 16
checkbox input "true"
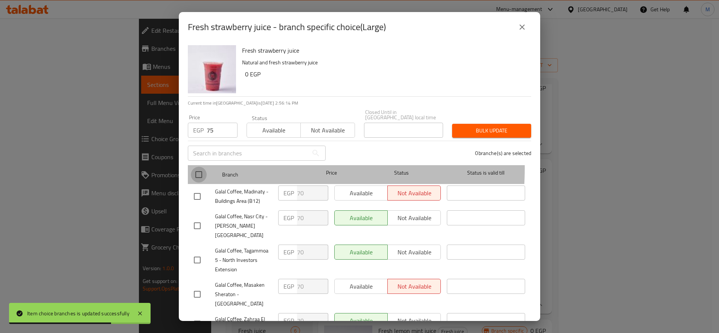
checkbox input "true"
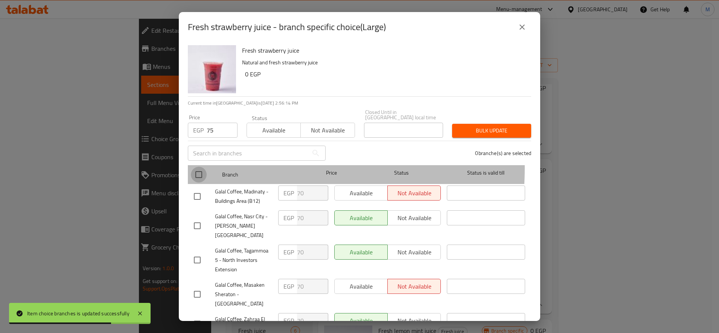
checkbox input "true"
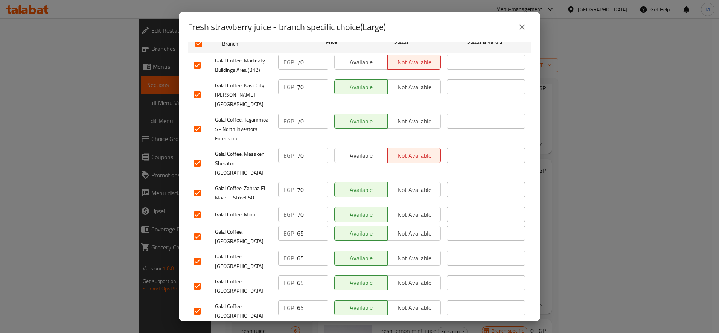
scroll to position [148, 0]
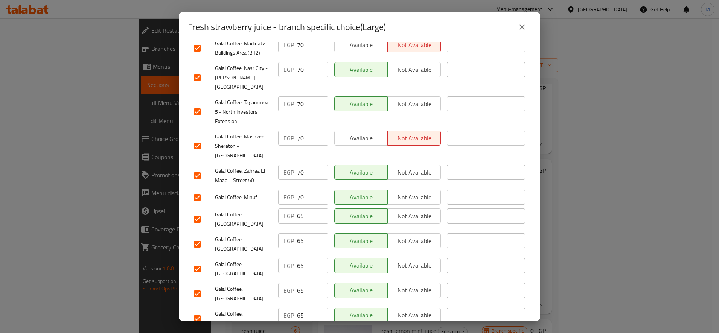
click at [198, 211] on input "checkbox" at bounding box center [197, 219] width 16 height 16
checkbox input "false"
click at [201, 236] on input "checkbox" at bounding box center [197, 244] width 16 height 16
checkbox input "false"
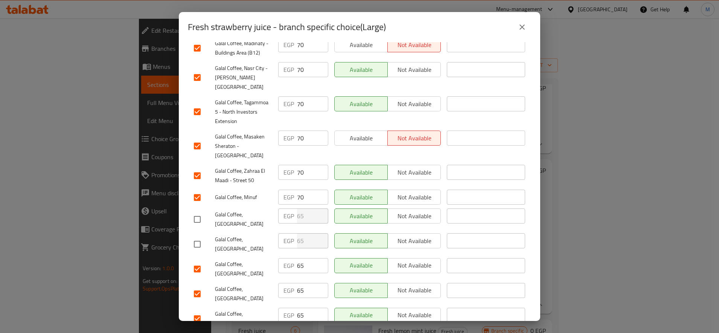
click at [197, 261] on input "checkbox" at bounding box center [197, 269] width 16 height 16
checkbox input "false"
drag, startPoint x: 197, startPoint y: 255, endPoint x: 197, endPoint y: 271, distance: 15.4
click at [197, 280] on div "Galal Coffee, [GEOGRAPHIC_DATA]" at bounding box center [233, 294] width 84 height 28
drag, startPoint x: 191, startPoint y: 265, endPoint x: 192, endPoint y: 275, distance: 10.2
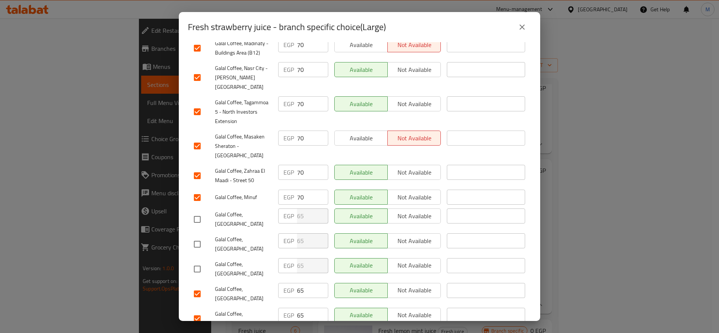
click at [192, 286] on input "checkbox" at bounding box center [197, 294] width 16 height 16
checkbox input "false"
click at [195, 311] on input "checkbox" at bounding box center [197, 319] width 16 height 16
checkbox input "false"
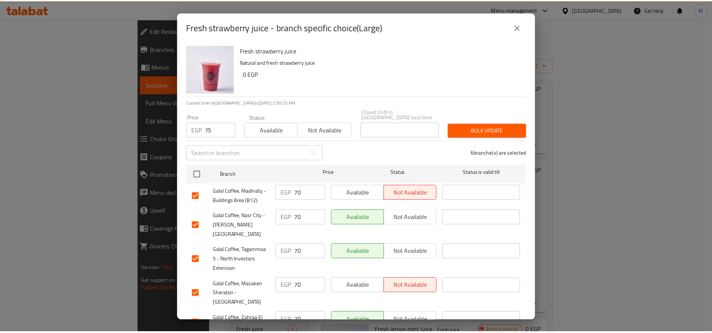
scroll to position [0, 0]
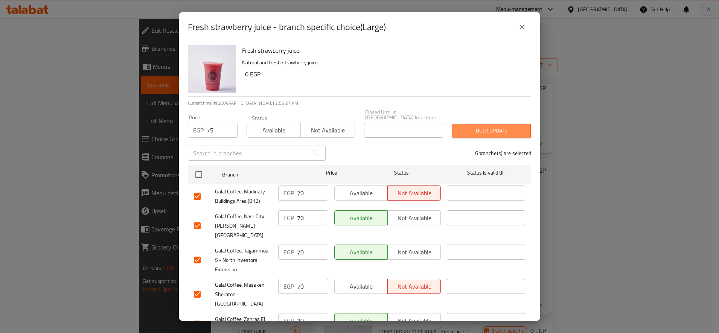
click at [467, 126] on span "Bulk update" at bounding box center [491, 130] width 67 height 9
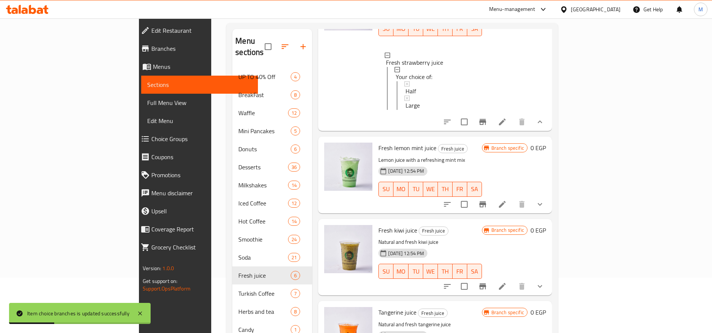
scroll to position [110, 0]
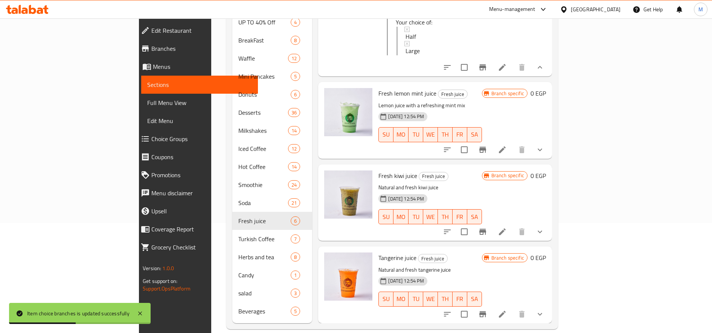
click at [544, 227] on icon "show more" at bounding box center [539, 231] width 9 height 9
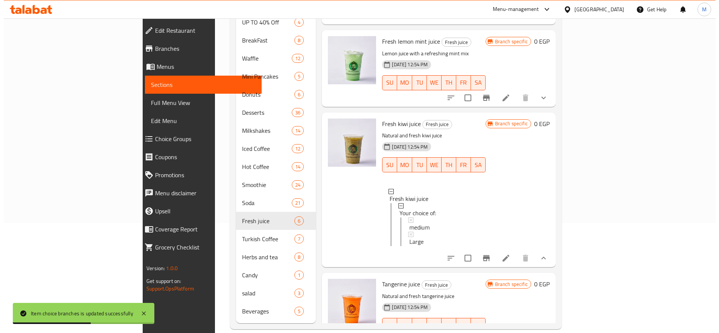
scroll to position [345, 0]
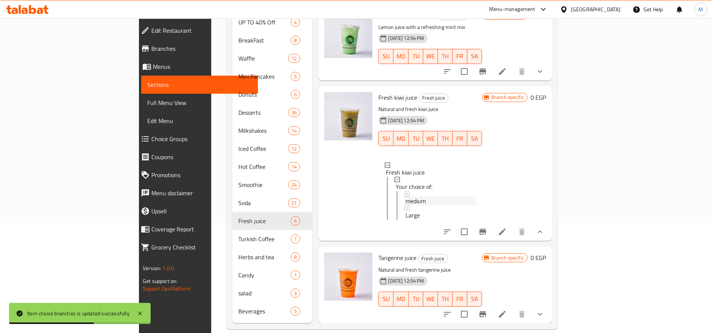
click at [407, 196] on div "medium" at bounding box center [440, 200] width 70 height 9
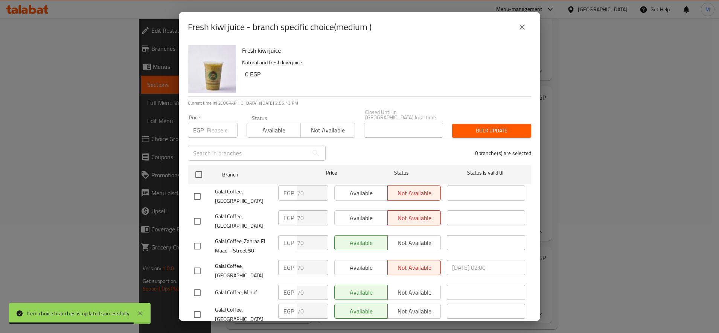
click at [224, 123] on input "number" at bounding box center [222, 130] width 31 height 15
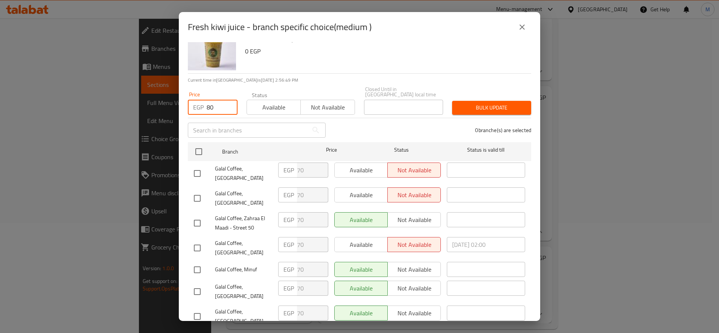
scroll to position [85, 0]
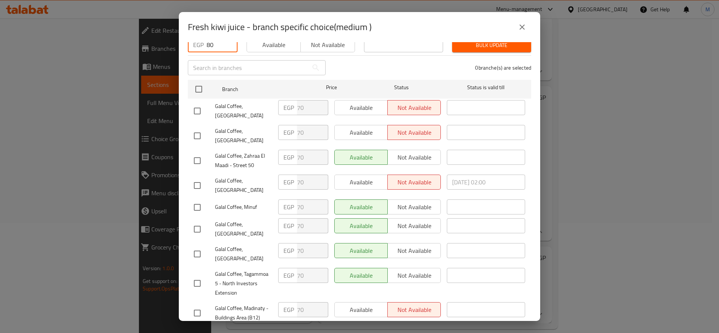
type input "80"
click at [201, 155] on input "checkbox" at bounding box center [197, 161] width 16 height 16
checkbox input "true"
click at [208, 199] on div at bounding box center [204, 207] width 21 height 16
click at [196, 199] on input "checkbox" at bounding box center [197, 207] width 16 height 16
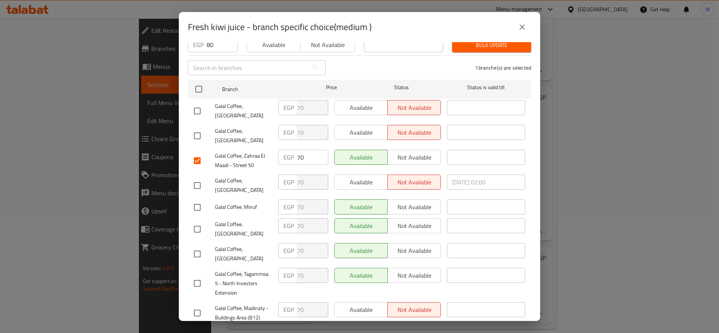
checkbox input "true"
click at [195, 221] on input "checkbox" at bounding box center [197, 229] width 16 height 16
checkbox input "false"
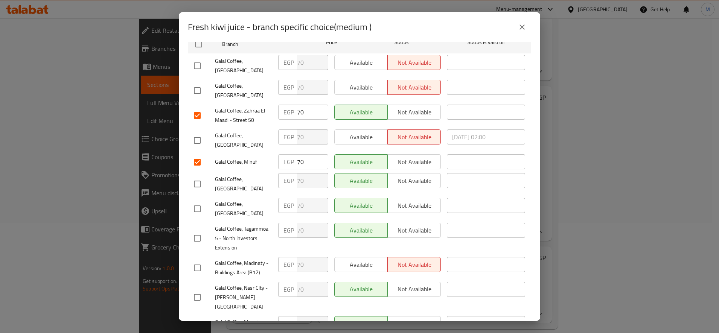
scroll to position [148, 0]
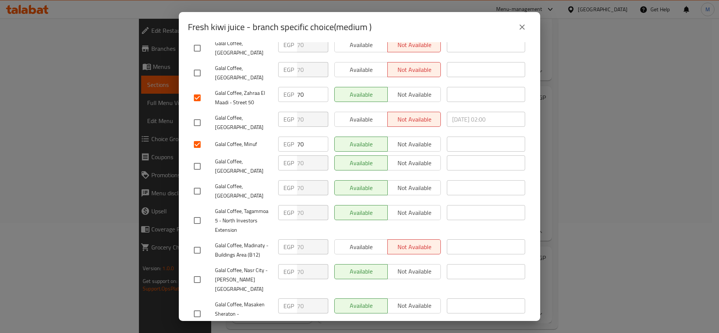
click at [198, 213] on input "checkbox" at bounding box center [197, 221] width 16 height 16
checkbox input "true"
click at [194, 242] on input "checkbox" at bounding box center [197, 250] width 16 height 16
checkbox input "true"
drag, startPoint x: 196, startPoint y: 260, endPoint x: 199, endPoint y: 265, distance: 5.1
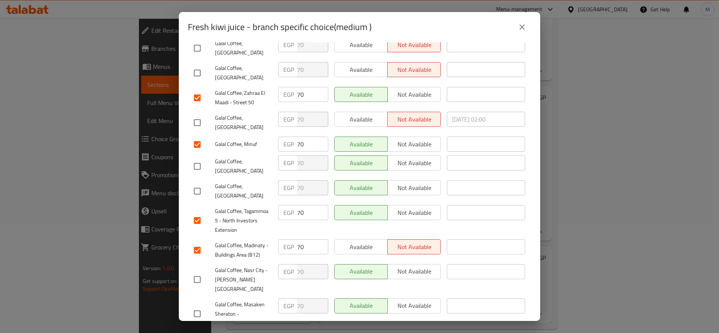
click at [196, 272] on input "checkbox" at bounding box center [197, 280] width 16 height 16
checkbox input "true"
click at [201, 306] on input "checkbox" at bounding box center [197, 314] width 16 height 16
checkbox input "true"
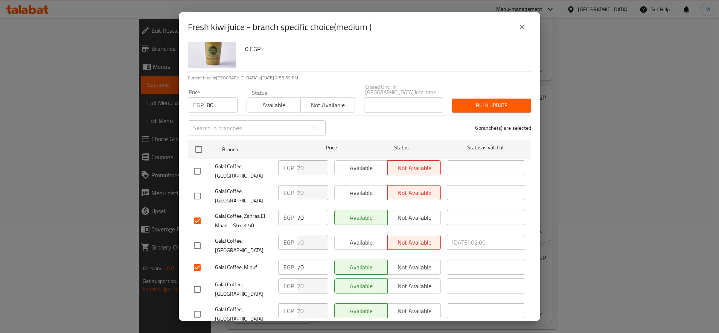
scroll to position [0, 0]
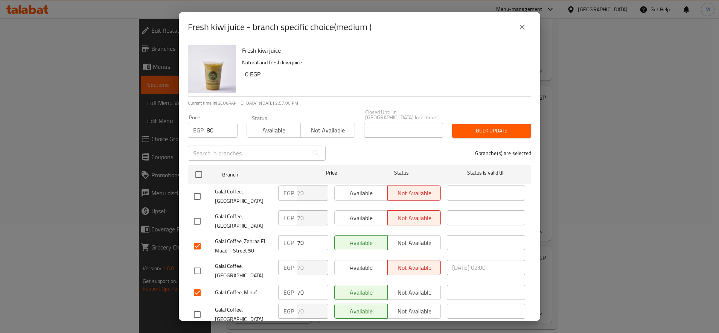
click at [469, 131] on button "Bulk update" at bounding box center [491, 131] width 79 height 14
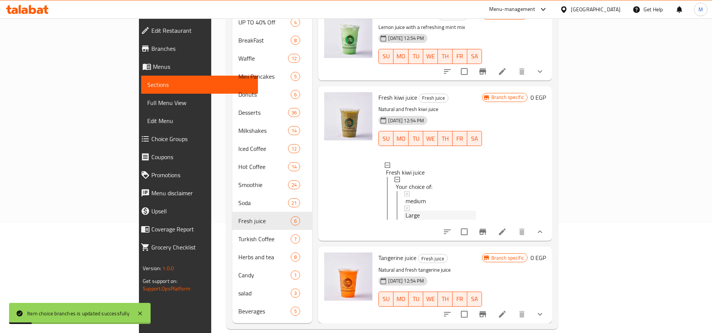
click at [405, 211] on div "Large" at bounding box center [440, 215] width 70 height 9
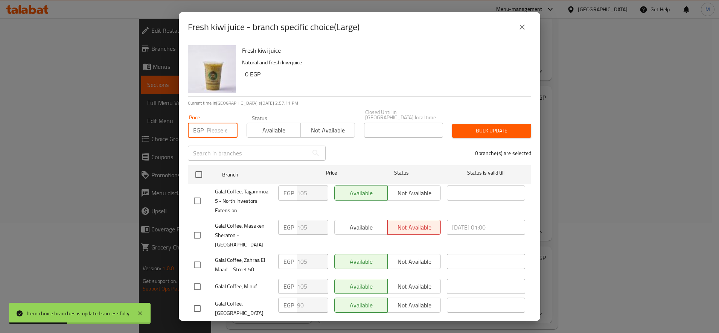
click at [219, 123] on input "number" at bounding box center [222, 130] width 31 height 15
type input "115"
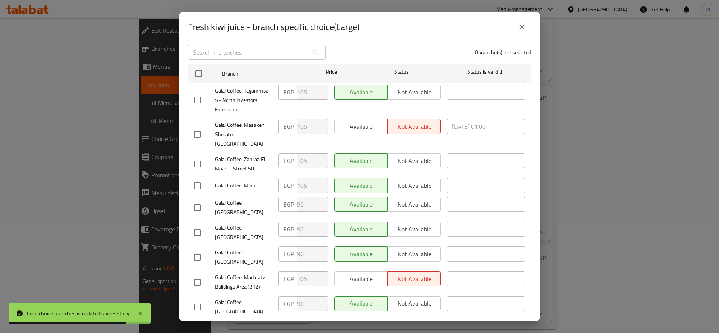
scroll to position [85, 0]
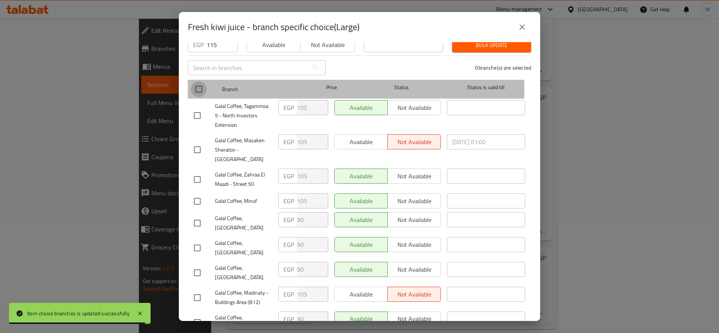
click at [198, 84] on input "checkbox" at bounding box center [199, 89] width 16 height 16
checkbox input "true"
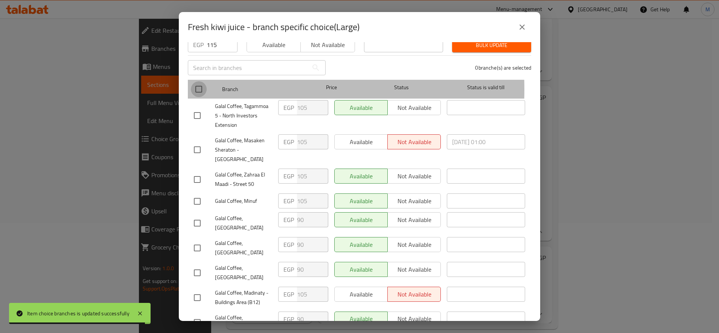
checkbox input "true"
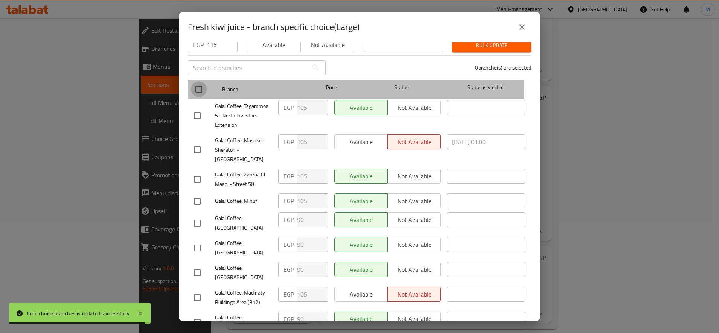
checkbox input "true"
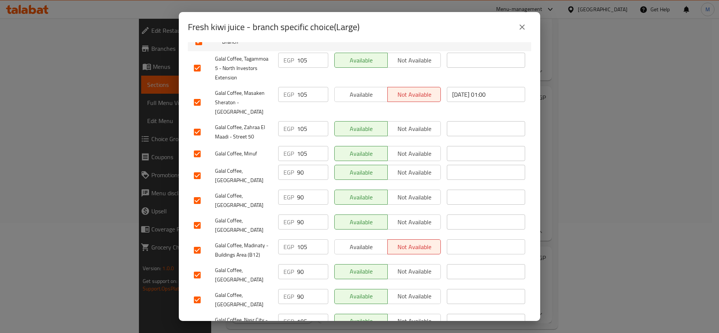
scroll to position [148, 0]
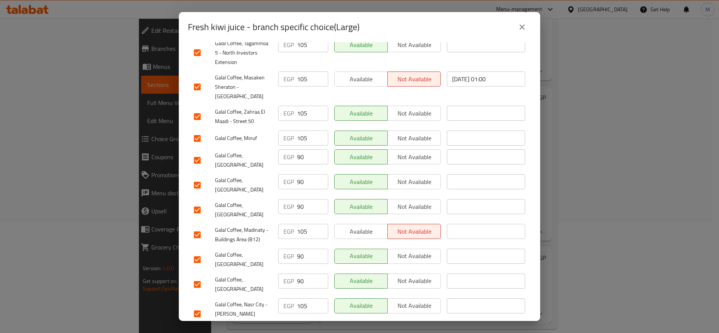
click at [201, 152] on input "checkbox" at bounding box center [197, 160] width 16 height 16
checkbox input "false"
click at [197, 177] on input "checkbox" at bounding box center [197, 185] width 16 height 16
checkbox input "false"
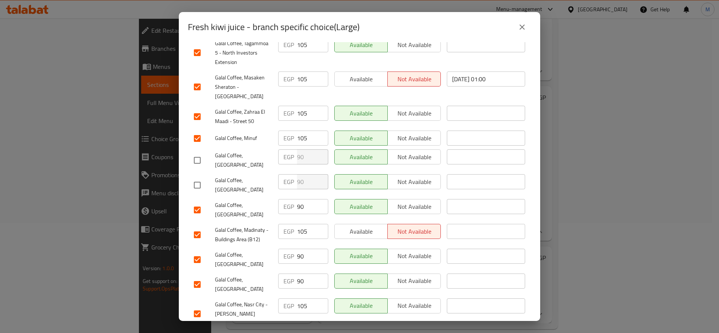
click at [193, 202] on input "checkbox" at bounding box center [197, 210] width 16 height 16
checkbox input "false"
click at [199, 252] on input "checkbox" at bounding box center [197, 260] width 16 height 16
checkbox input "false"
click at [197, 277] on input "checkbox" at bounding box center [197, 285] width 16 height 16
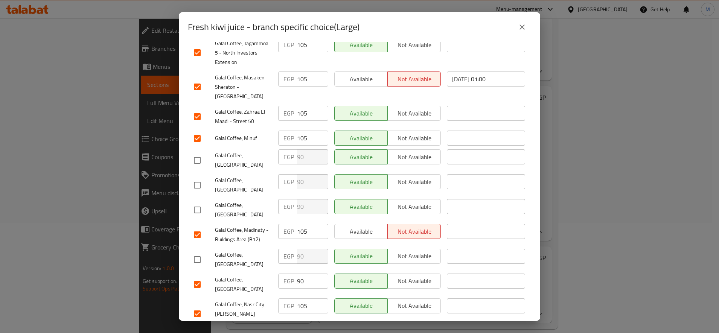
checkbox input "false"
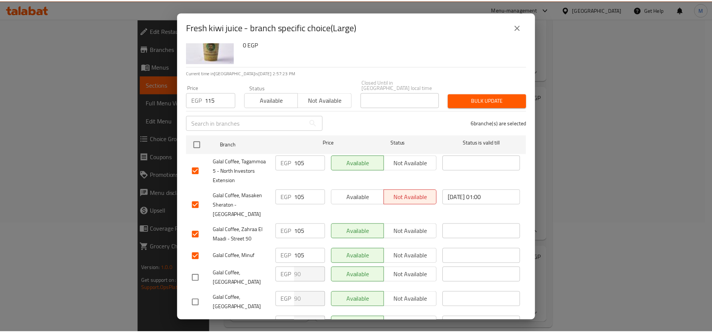
scroll to position [0, 0]
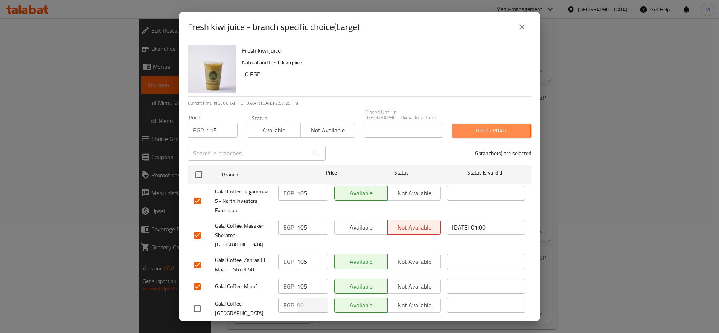
click at [473, 126] on span "Bulk update" at bounding box center [491, 130] width 67 height 9
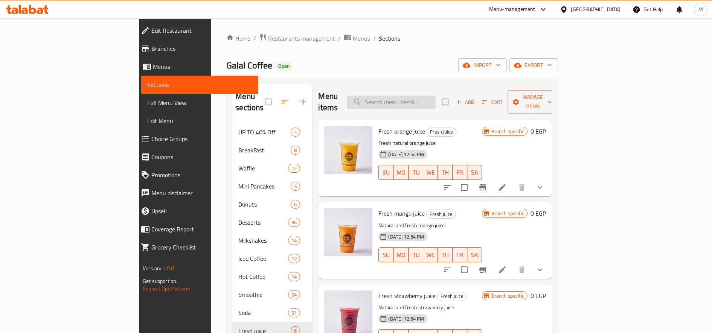
click at [435, 96] on input "search" at bounding box center [391, 102] width 89 height 13
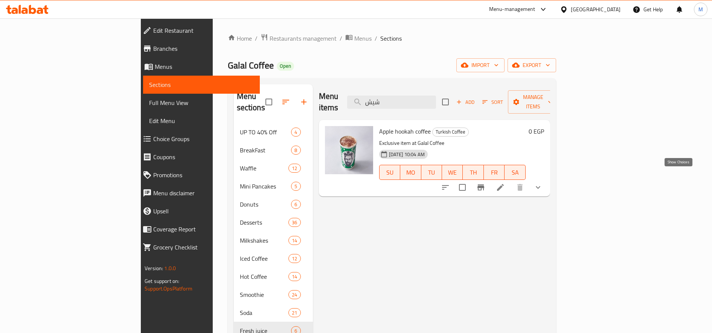
type input "شيش"
click at [542, 183] on icon "show more" at bounding box center [537, 187] width 9 height 9
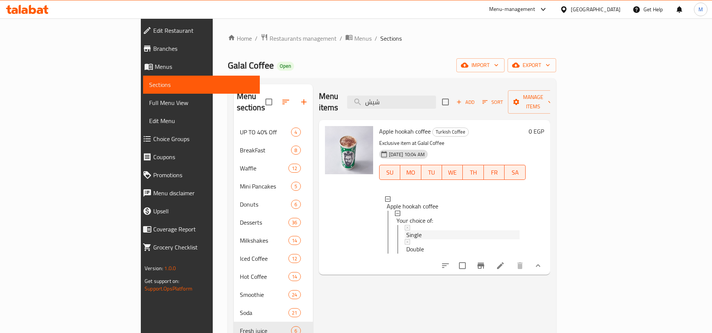
click at [406, 230] on div "Single" at bounding box center [462, 234] width 113 height 9
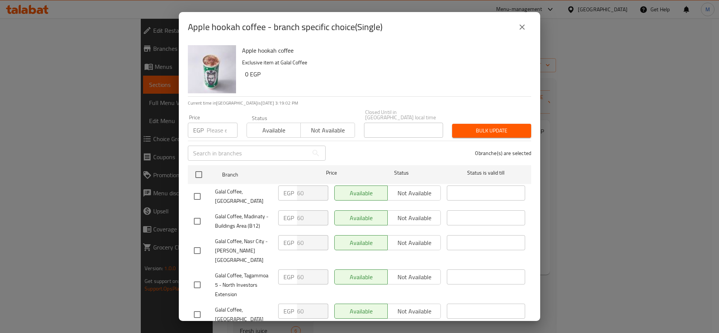
click at [211, 131] on input "number" at bounding box center [222, 130] width 31 height 15
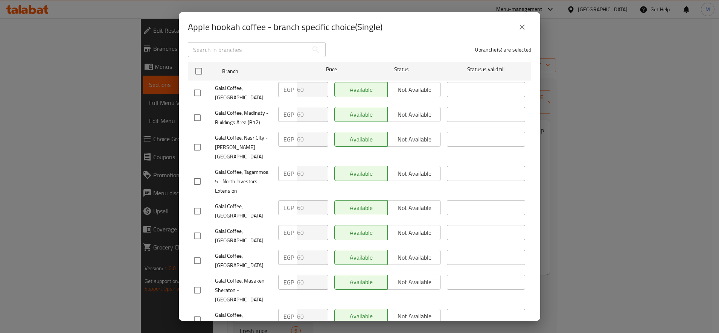
scroll to position [85, 0]
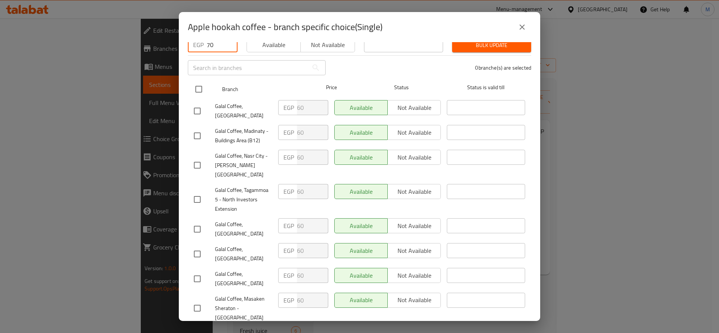
type input "70"
click at [196, 88] on input "checkbox" at bounding box center [199, 89] width 16 height 16
checkbox input "true"
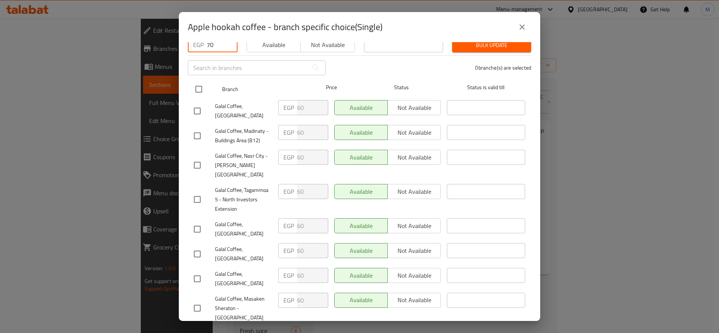
checkbox input "true"
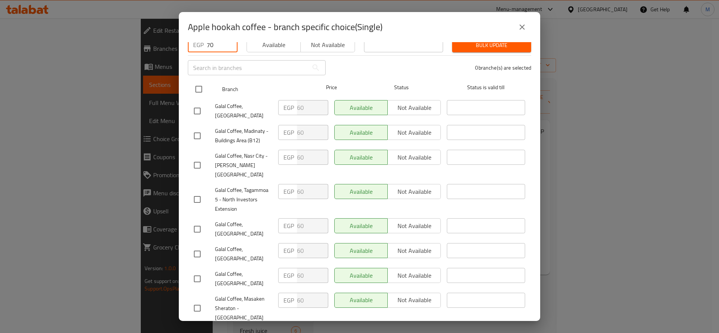
checkbox input "true"
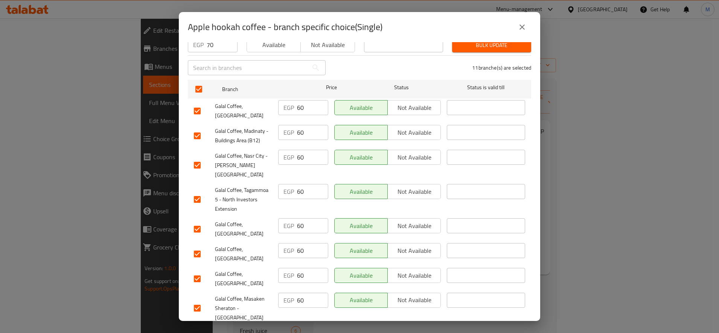
drag, startPoint x: 199, startPoint y: 102, endPoint x: 201, endPoint y: 108, distance: 5.8
click at [199, 103] on input "checkbox" at bounding box center [197, 111] width 16 height 16
checkbox input "false"
click at [195, 221] on input "checkbox" at bounding box center [197, 229] width 16 height 16
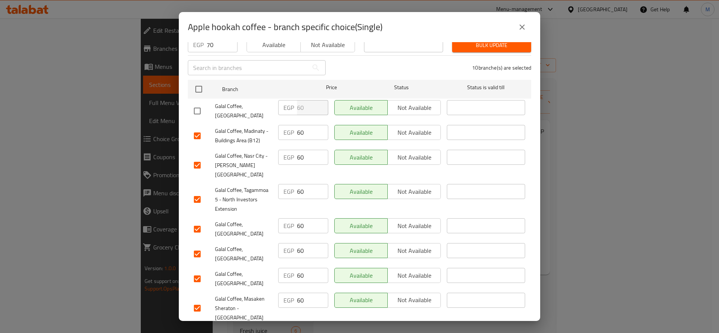
checkbox input "false"
click at [196, 246] on input "checkbox" at bounding box center [197, 254] width 16 height 16
checkbox input "false"
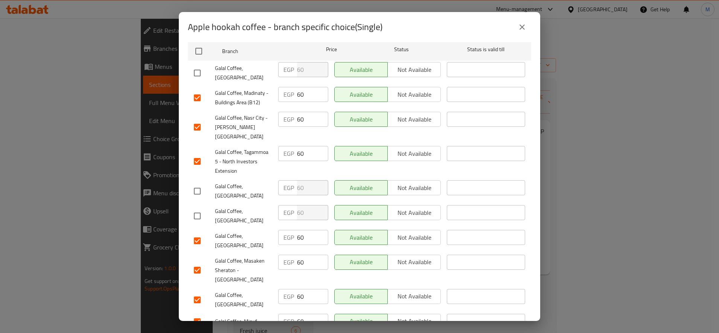
scroll to position [148, 0]
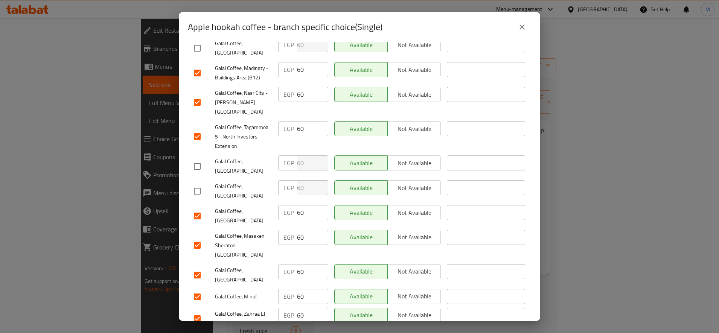
click at [198, 208] on input "checkbox" at bounding box center [197, 216] width 16 height 16
checkbox input "false"
click at [196, 267] on input "checkbox" at bounding box center [197, 275] width 16 height 16
checkbox input "false"
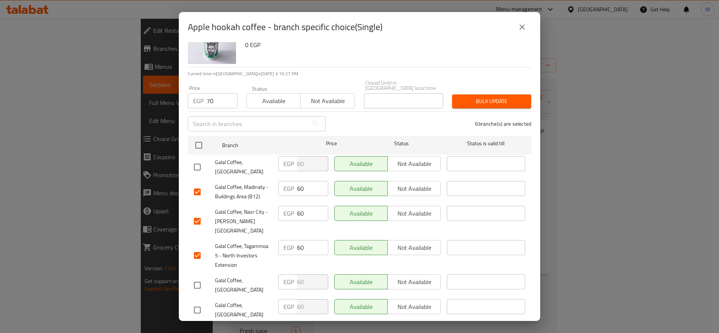
scroll to position [0, 0]
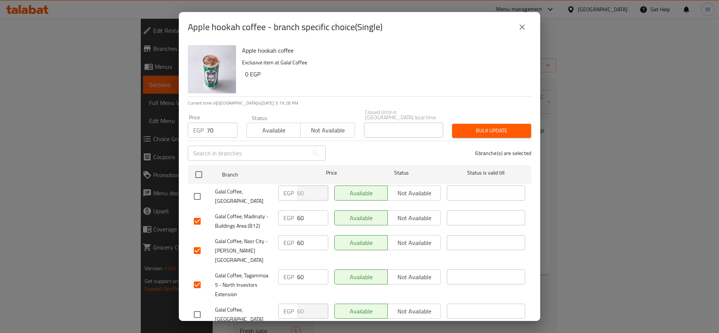
click at [471, 129] on span "Bulk update" at bounding box center [491, 130] width 67 height 9
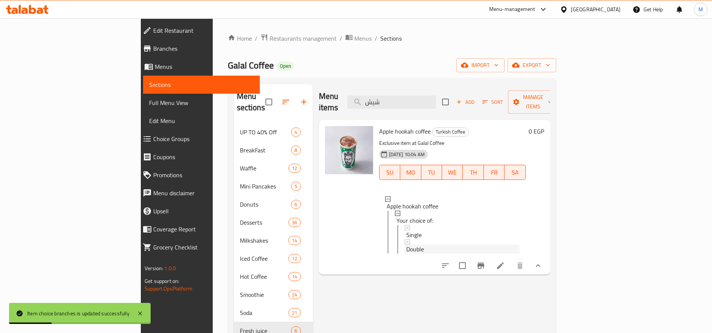
click at [406, 245] on div "Double" at bounding box center [462, 249] width 113 height 9
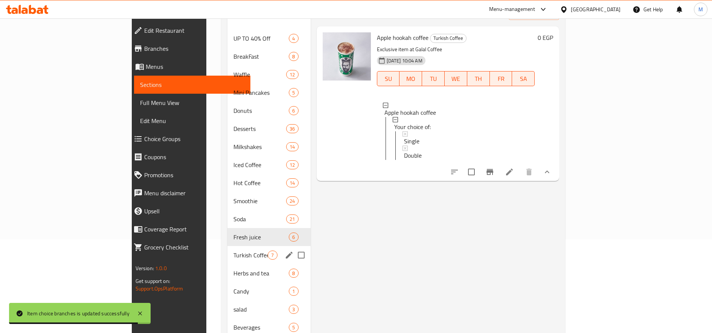
scroll to position [110, 0]
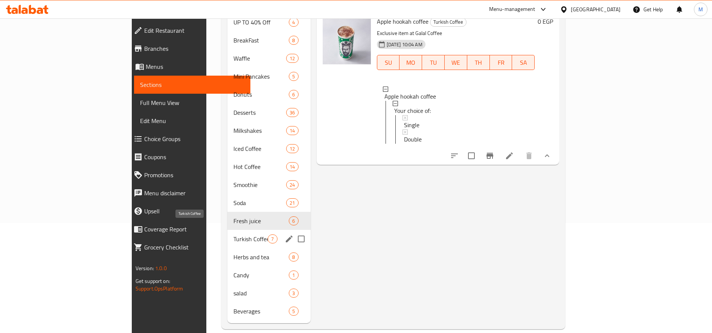
click at [233, 234] on span "Turkish Coffee" at bounding box center [250, 238] width 34 height 9
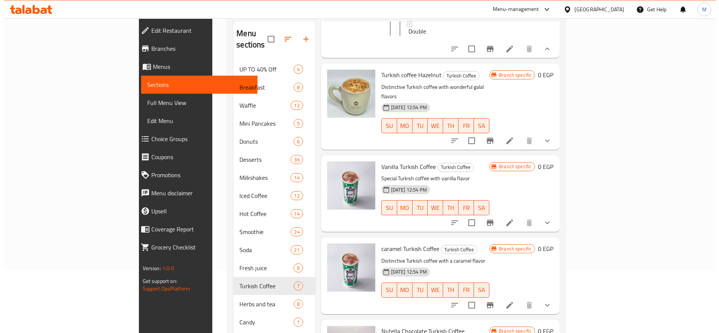
scroll to position [91, 0]
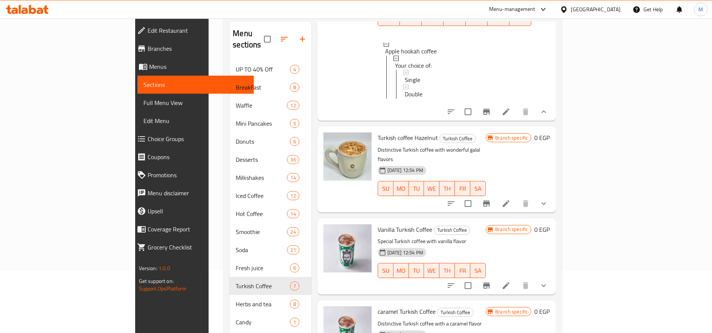
drag, startPoint x: 662, startPoint y: 183, endPoint x: 668, endPoint y: 186, distance: 6.4
click at [552, 195] on div at bounding box center [497, 204] width 111 height 18
drag, startPoint x: 671, startPoint y: 186, endPoint x: 650, endPoint y: 190, distance: 21.5
click at [548, 199] on icon "show more" at bounding box center [543, 203] width 9 height 9
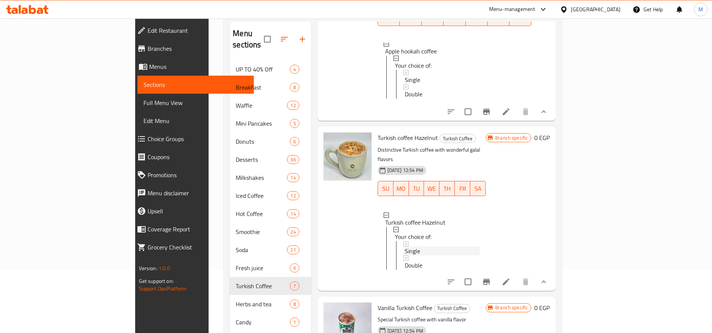
click at [405, 246] on div "Single" at bounding box center [442, 250] width 75 height 9
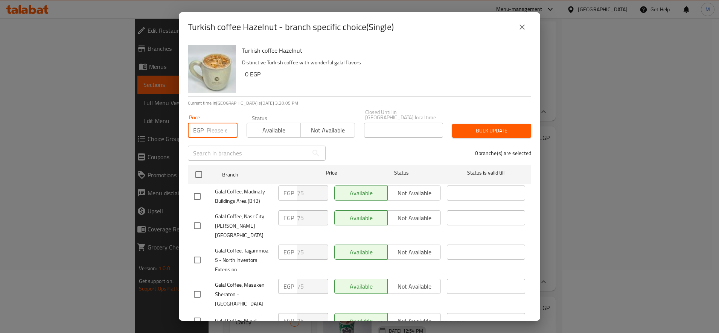
click at [211, 128] on input "number" at bounding box center [222, 130] width 31 height 15
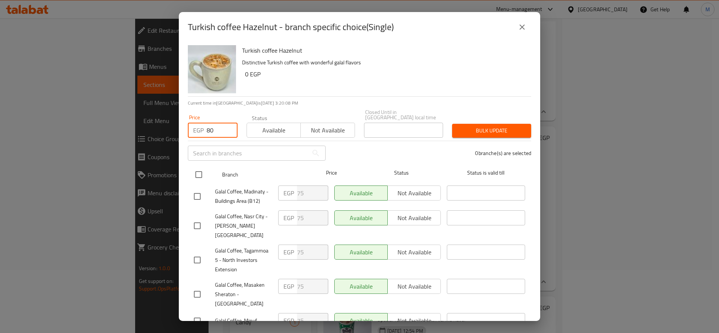
type input "80"
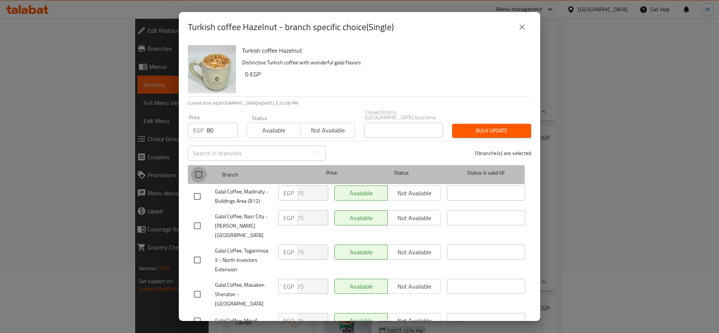
click at [202, 167] on input "checkbox" at bounding box center [199, 175] width 16 height 16
checkbox input "true"
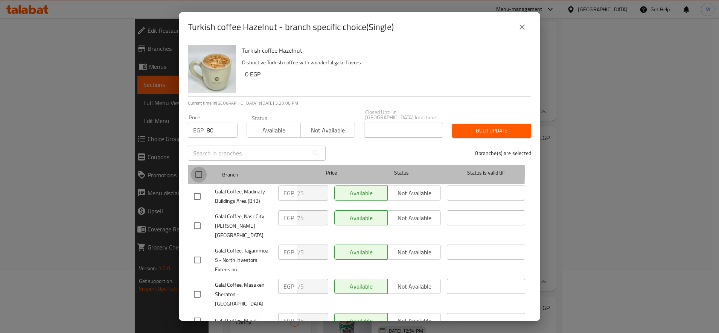
checkbox input "true"
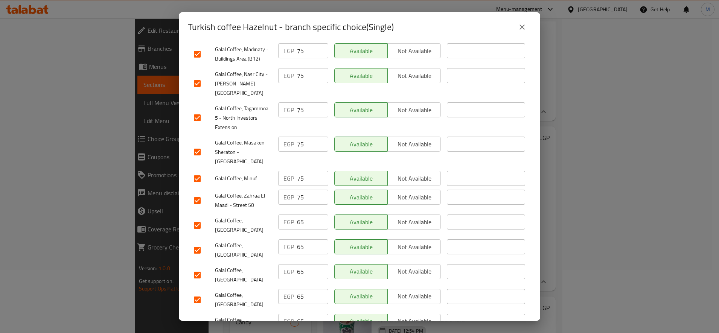
scroll to position [148, 0]
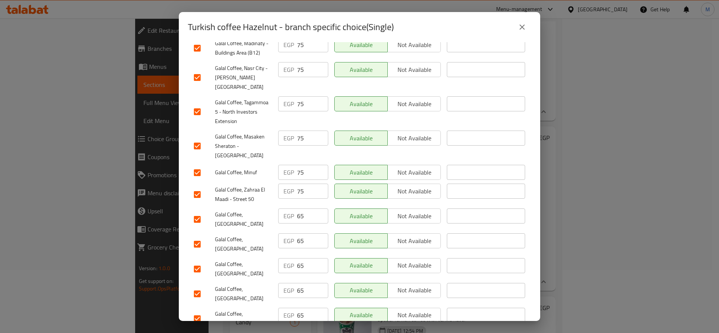
click at [190, 211] on input "checkbox" at bounding box center [197, 219] width 16 height 16
click at [193, 236] on input "checkbox" at bounding box center [197, 244] width 16 height 16
click at [195, 261] on input "checkbox" at bounding box center [197, 269] width 16 height 16
click at [196, 286] on input "checkbox" at bounding box center [197, 294] width 16 height 16
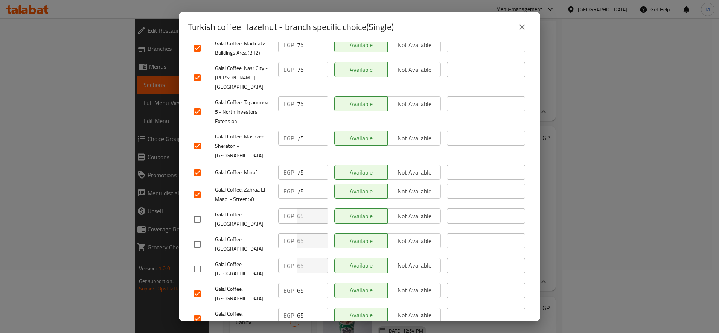
click at [196, 286] on input "checkbox" at bounding box center [197, 294] width 16 height 16
click at [200, 311] on input "checkbox" at bounding box center [197, 319] width 16 height 16
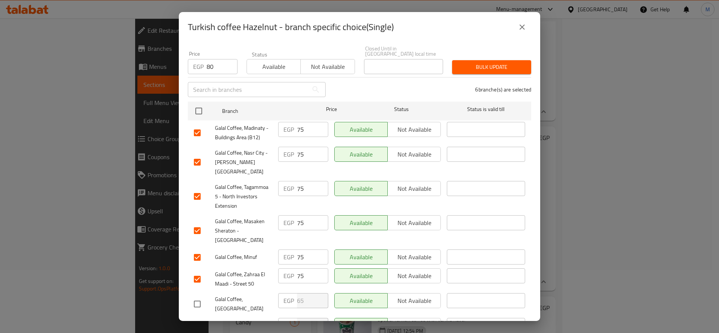
scroll to position [0, 0]
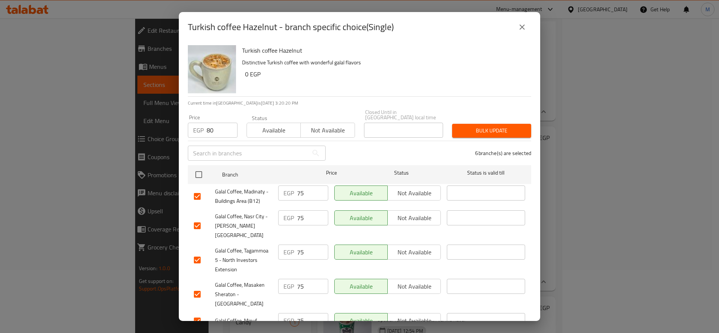
click at [483, 124] on button "Bulk update" at bounding box center [491, 131] width 79 height 14
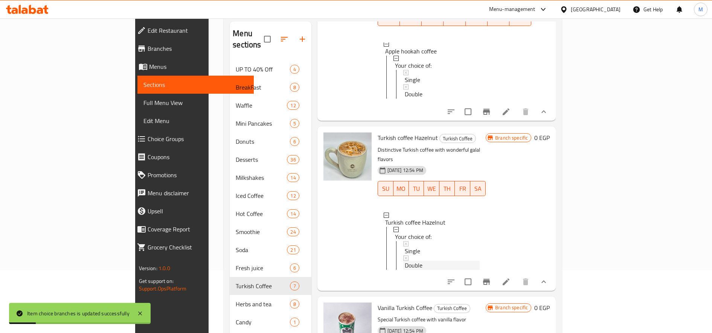
click at [405, 261] on div "Double" at bounding box center [442, 265] width 75 height 9
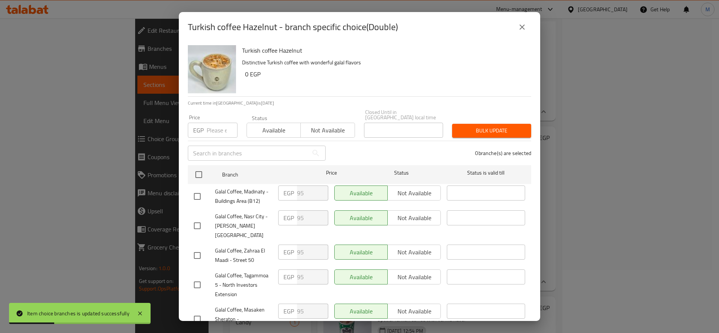
click at [216, 126] on input "number" at bounding box center [222, 130] width 31 height 15
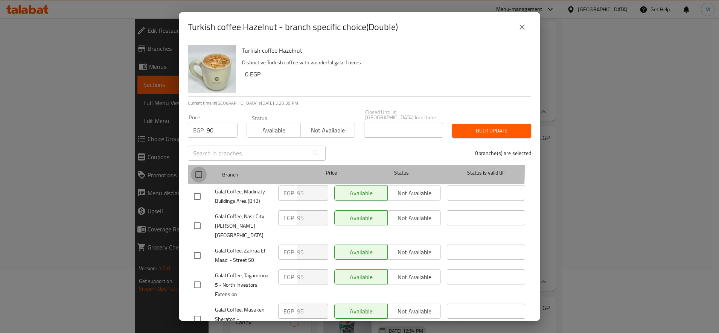
click at [196, 167] on input "checkbox" at bounding box center [199, 175] width 16 height 16
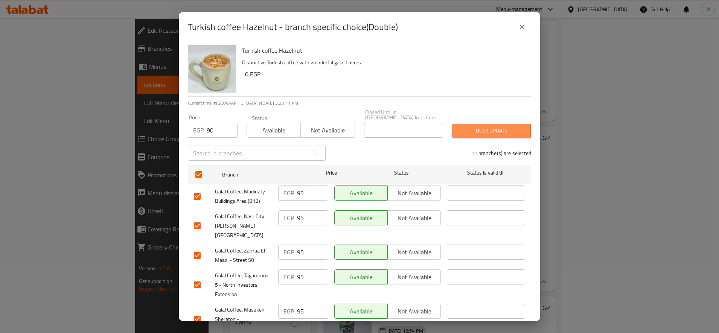
click at [462, 126] on span "Bulk update" at bounding box center [491, 130] width 67 height 9
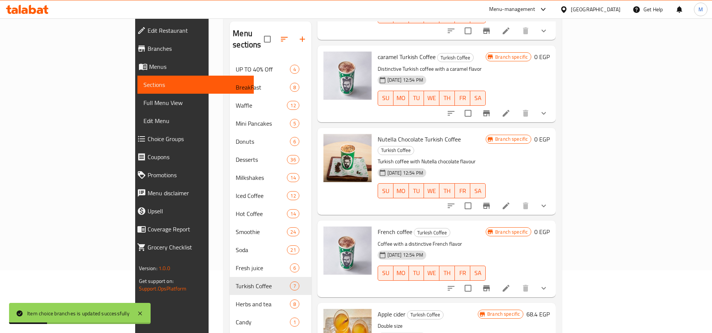
scroll to position [428, 0]
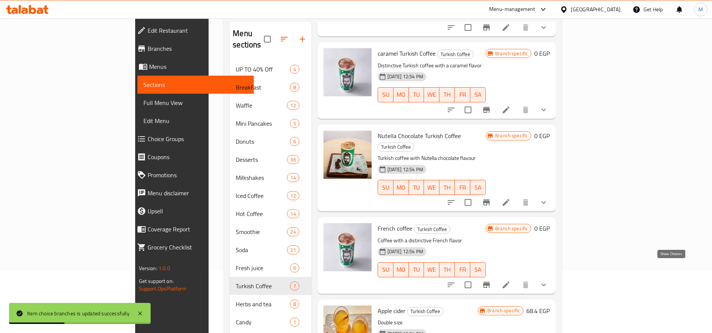
click at [546, 283] on icon "show more" at bounding box center [543, 284] width 5 height 3
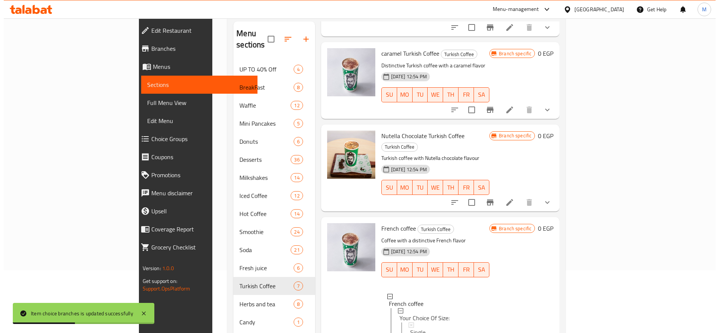
scroll to position [513, 0]
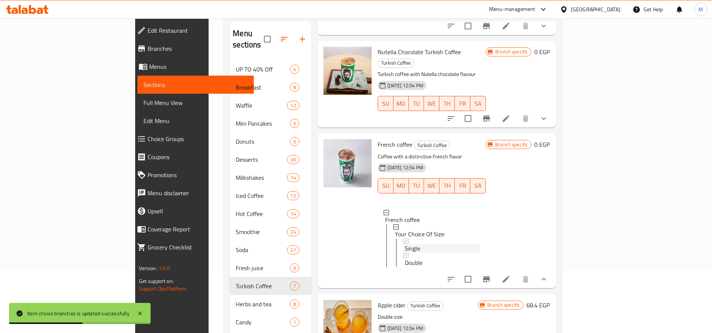
click at [405, 244] on div "Single" at bounding box center [442, 248] width 75 height 9
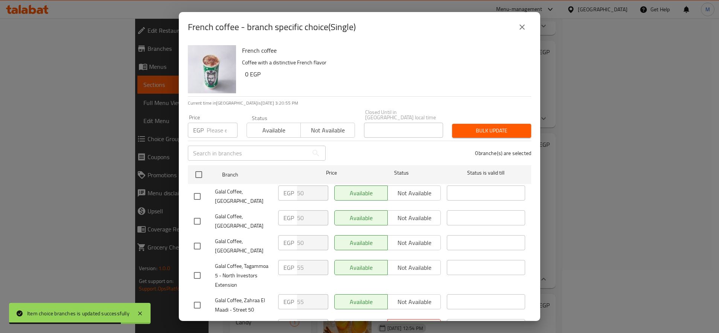
click at [214, 125] on input "number" at bounding box center [222, 130] width 31 height 15
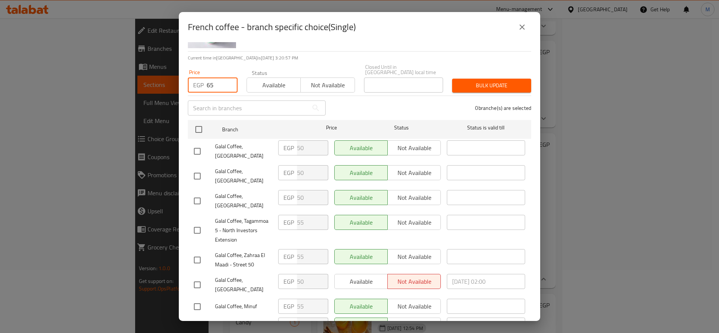
scroll to position [63, 0]
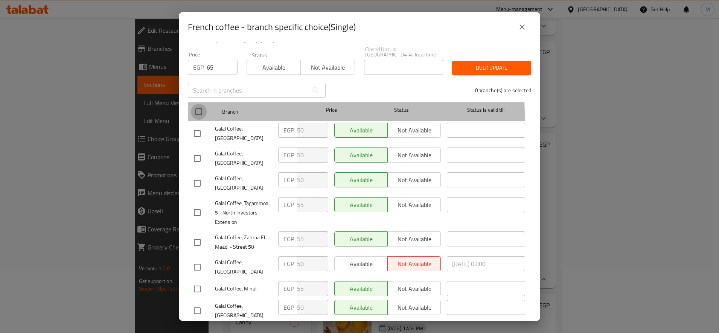
click at [199, 111] on input "checkbox" at bounding box center [199, 112] width 16 height 16
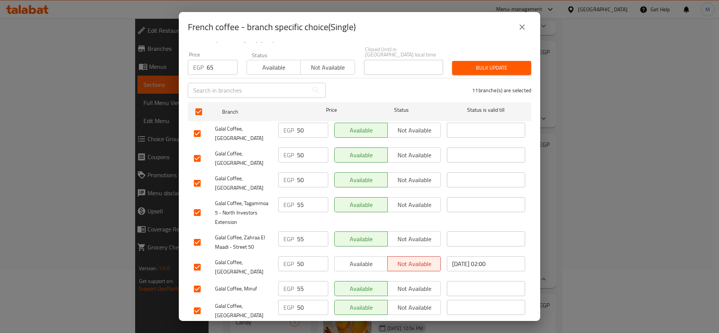
scroll to position [125, 0]
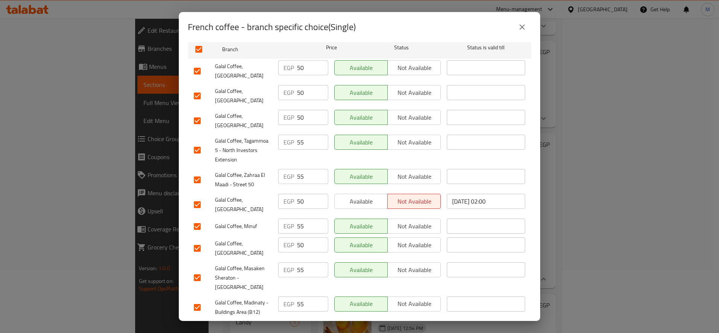
click at [203, 172] on input "checkbox" at bounding box center [197, 180] width 16 height 16
click at [203, 174] on input "checkbox" at bounding box center [197, 180] width 16 height 16
click at [200, 67] on input "checkbox" at bounding box center [197, 71] width 16 height 16
click at [201, 88] on input "checkbox" at bounding box center [197, 96] width 16 height 16
click at [196, 107] on div "Galal Coffee, [GEOGRAPHIC_DATA]" at bounding box center [233, 121] width 84 height 28
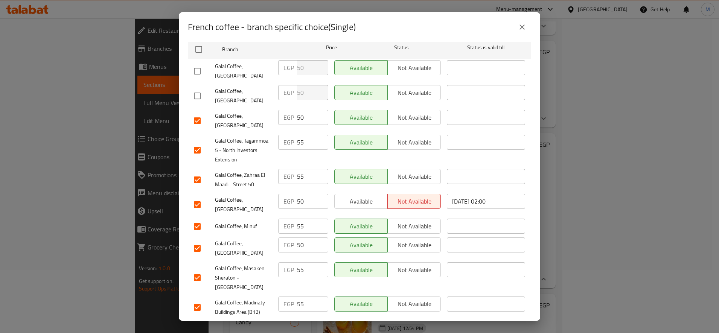
click at [198, 117] on input "checkbox" at bounding box center [197, 121] width 16 height 16
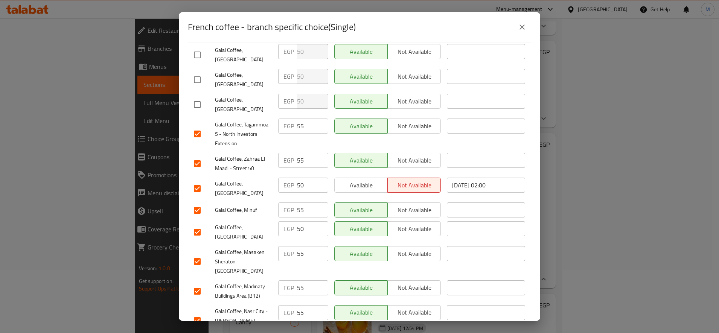
scroll to position [148, 0]
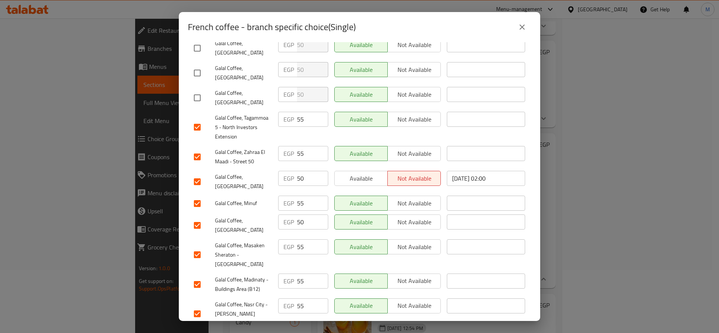
click at [196, 174] on input "checkbox" at bounding box center [197, 182] width 16 height 16
click at [195, 218] on input "checkbox" at bounding box center [197, 226] width 16 height 16
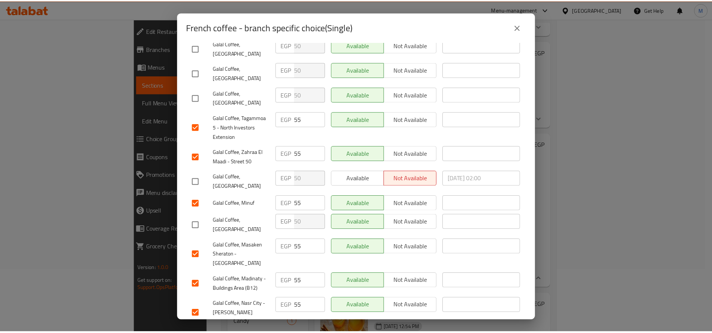
scroll to position [0, 0]
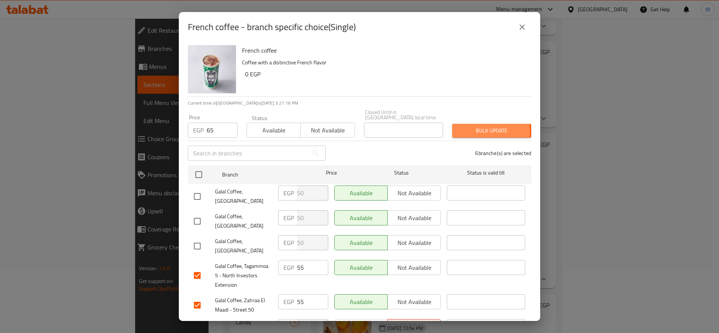
click at [458, 126] on span "Bulk update" at bounding box center [491, 130] width 67 height 9
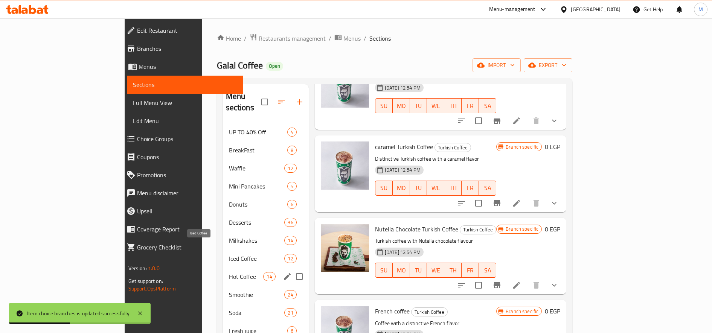
scroll to position [110, 0]
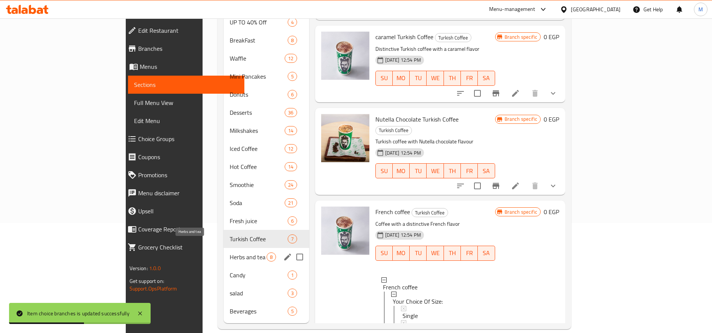
click at [230, 253] on span "Herbs and tea" at bounding box center [248, 257] width 37 height 9
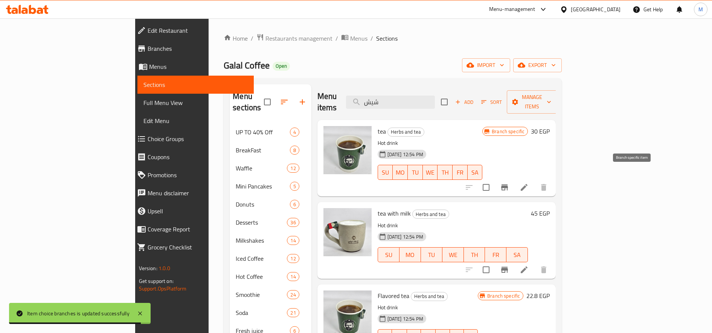
click at [513, 178] on button "Branch-specific-item" at bounding box center [504, 187] width 18 height 18
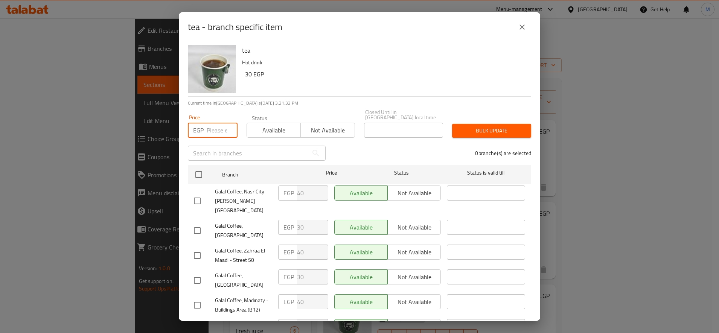
click at [221, 124] on input "number" at bounding box center [222, 130] width 31 height 15
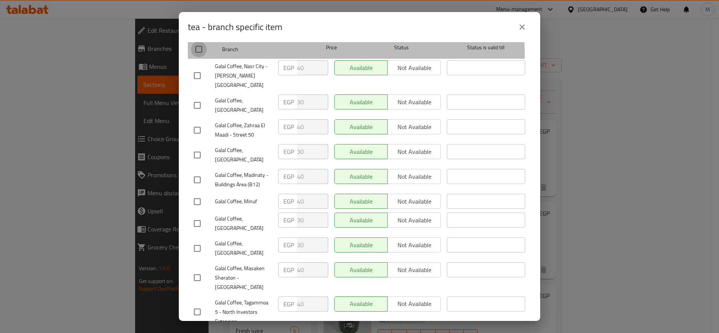
click at [199, 50] on input "checkbox" at bounding box center [199, 49] width 16 height 16
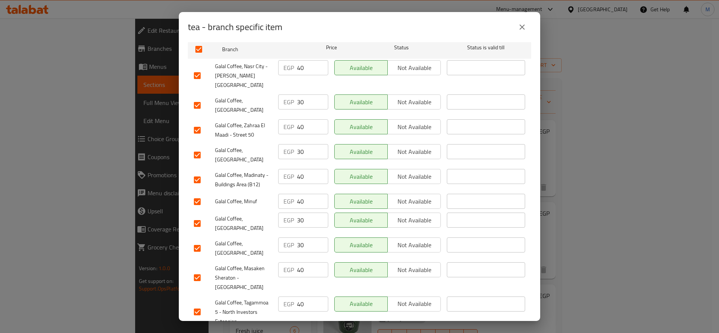
click at [199, 147] on input "checkbox" at bounding box center [197, 155] width 16 height 16
click at [192, 240] on input "checkbox" at bounding box center [197, 248] width 16 height 16
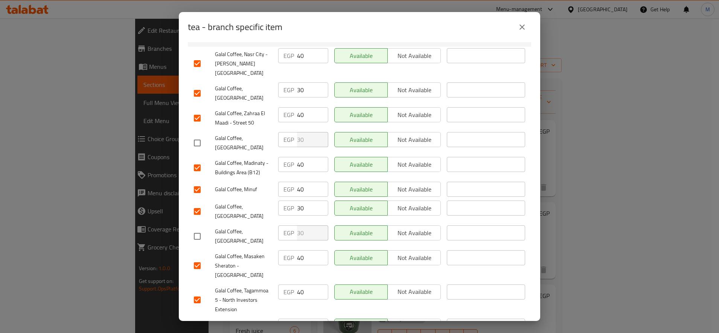
scroll to position [148, 0]
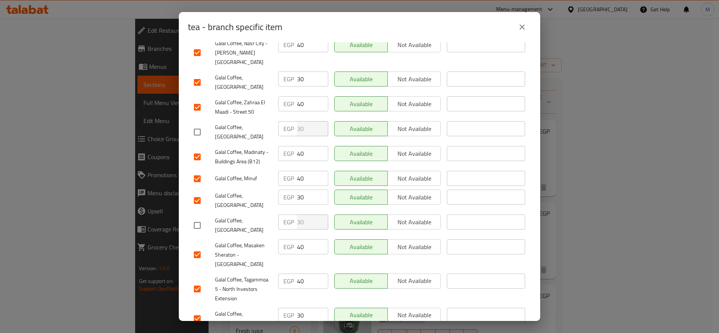
click at [201, 311] on input "checkbox" at bounding box center [197, 319] width 16 height 16
click at [196, 193] on input "checkbox" at bounding box center [197, 201] width 16 height 16
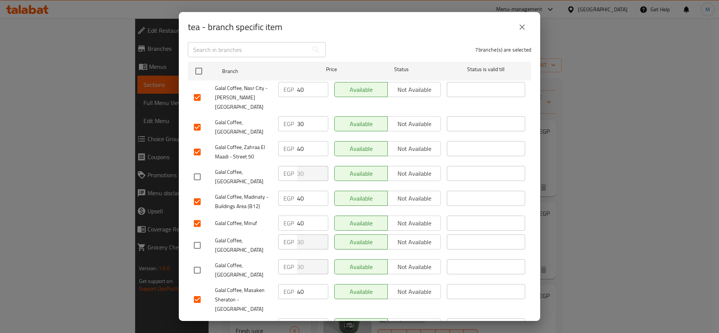
scroll to position [85, 0]
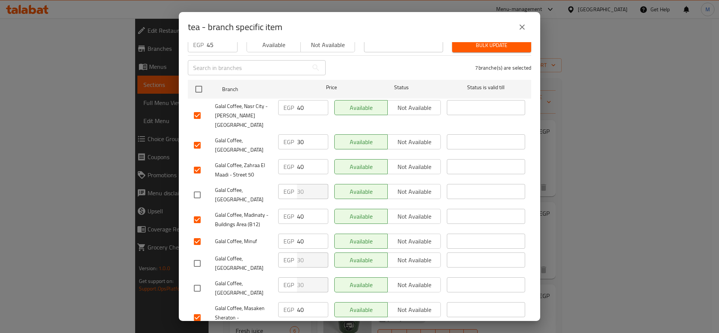
click at [196, 137] on input "checkbox" at bounding box center [197, 145] width 16 height 16
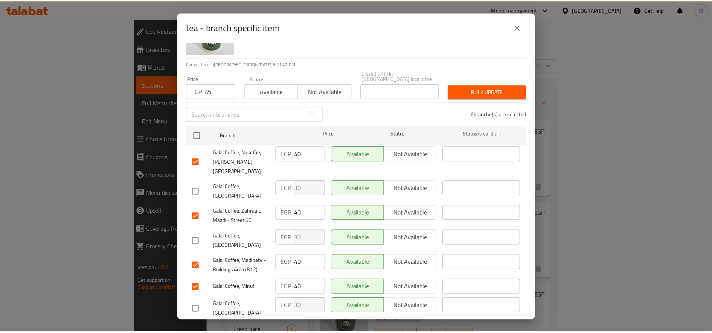
scroll to position [0, 0]
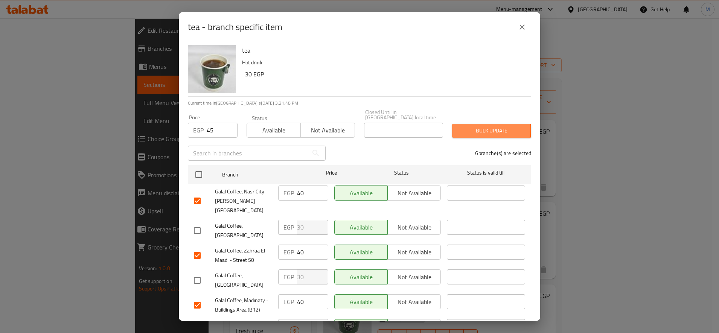
click at [470, 126] on span "Bulk update" at bounding box center [491, 130] width 67 height 9
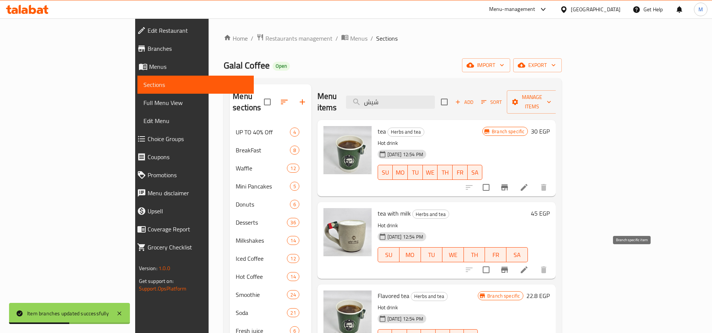
click at [509, 265] on icon "Branch-specific-item" at bounding box center [504, 269] width 9 height 9
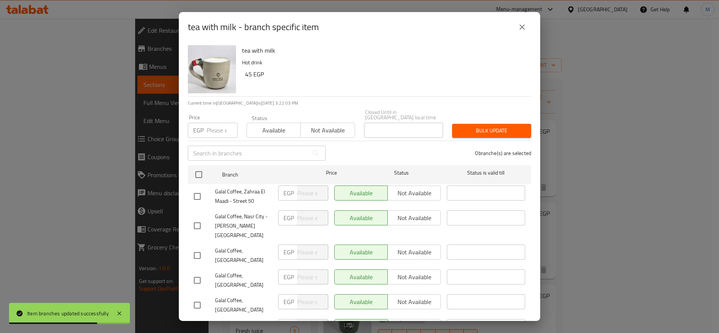
click at [217, 123] on input "number" at bounding box center [222, 130] width 31 height 15
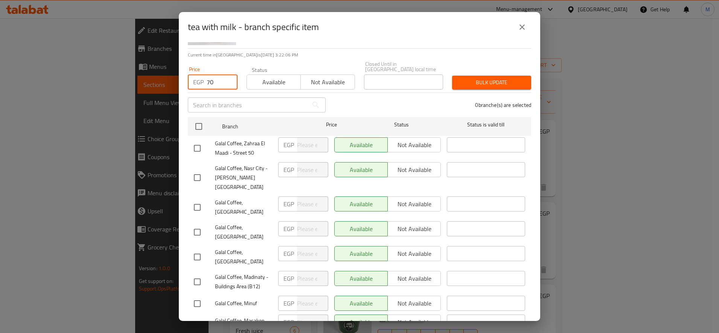
scroll to position [125, 0]
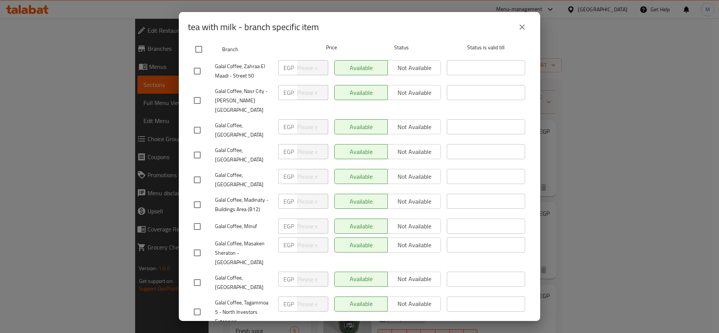
click at [199, 48] on input "checkbox" at bounding box center [199, 49] width 16 height 16
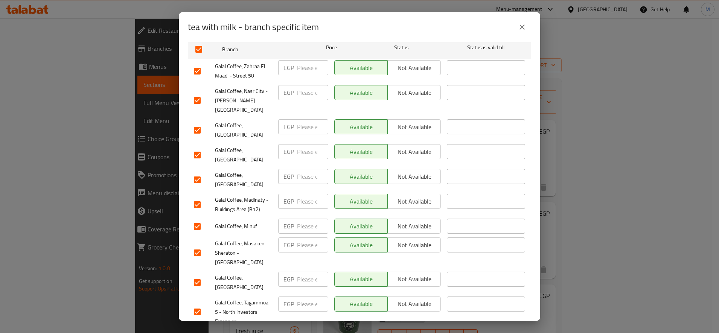
click at [200, 122] on input "checkbox" at bounding box center [197, 130] width 16 height 16
click at [205, 147] on div at bounding box center [204, 155] width 21 height 16
click at [198, 147] on input "checkbox" at bounding box center [197, 155] width 16 height 16
click at [196, 172] on input "checkbox" at bounding box center [197, 180] width 16 height 16
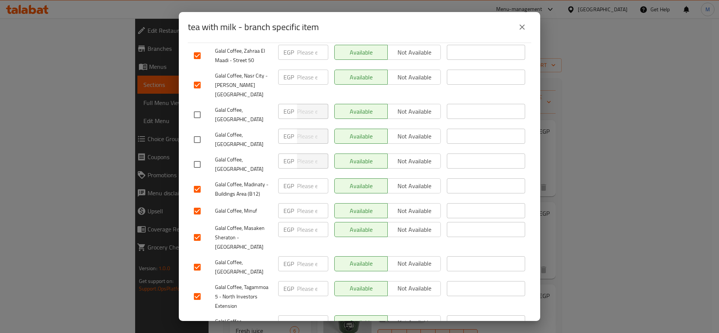
scroll to position [148, 0]
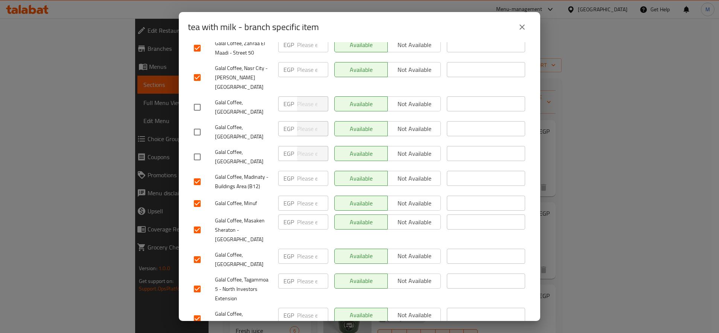
click at [200, 252] on input "checkbox" at bounding box center [197, 260] width 16 height 16
click at [193, 311] on input "checkbox" at bounding box center [197, 319] width 16 height 16
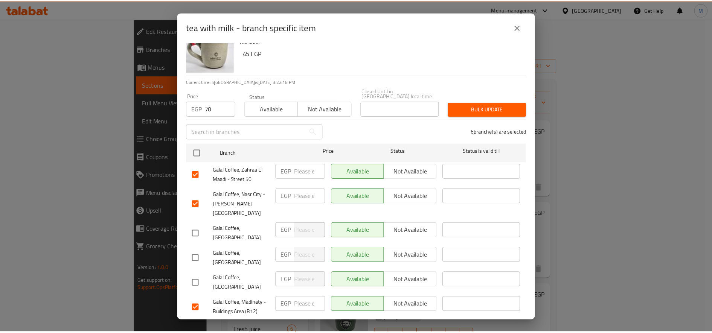
scroll to position [0, 0]
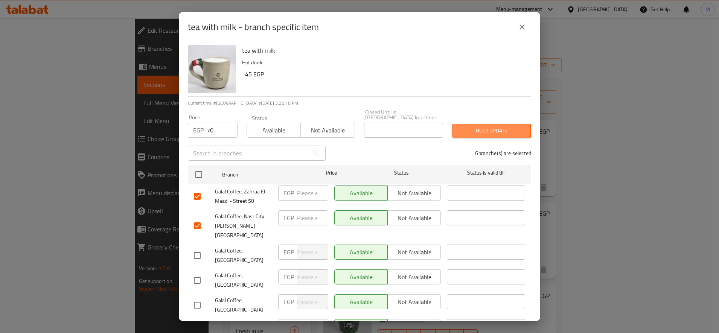
click at [470, 126] on span "Bulk update" at bounding box center [491, 130] width 67 height 9
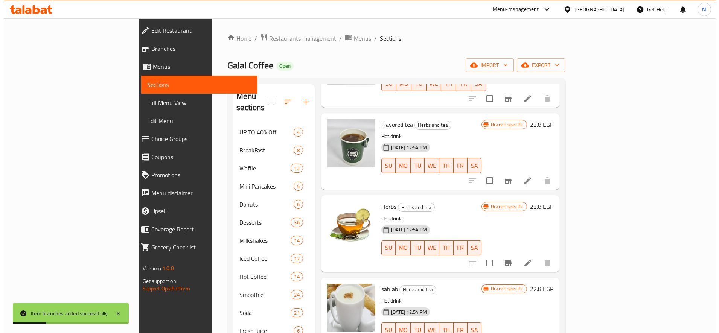
scroll to position [188, 0]
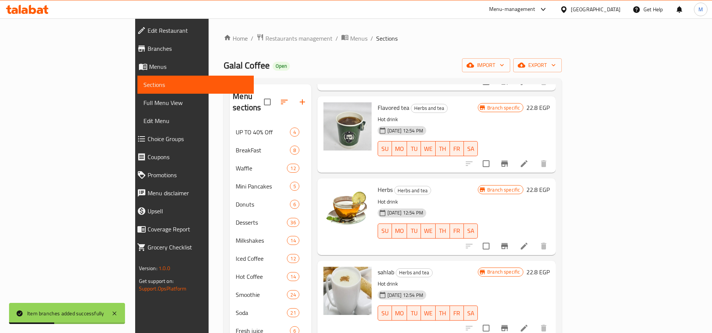
click at [509, 242] on icon "Branch-specific-item" at bounding box center [504, 246] width 9 height 9
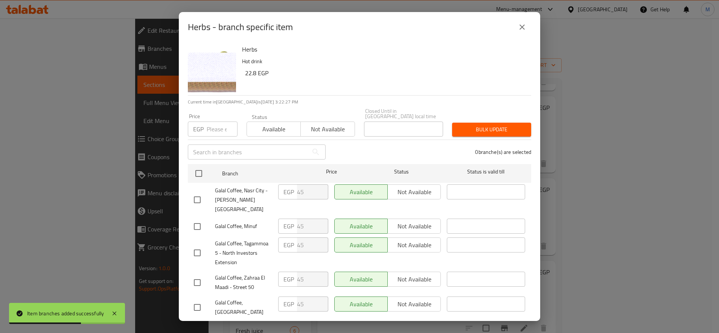
scroll to position [0, 0]
click at [221, 125] on input "number" at bounding box center [222, 130] width 31 height 15
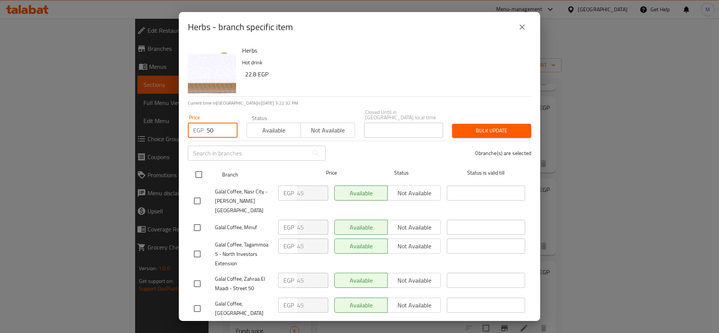
click at [195, 169] on input "checkbox" at bounding box center [199, 175] width 16 height 16
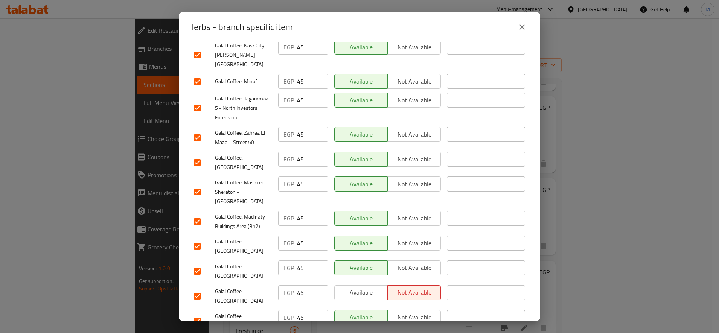
scroll to position [148, 0]
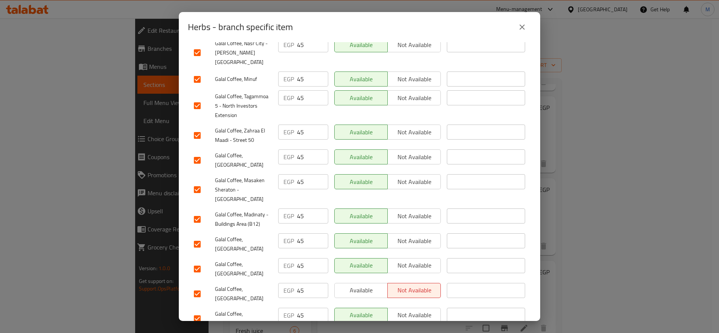
click at [192, 152] on input "checkbox" at bounding box center [197, 160] width 16 height 16
click at [199, 236] on input "checkbox" at bounding box center [197, 244] width 16 height 16
click at [199, 261] on input "checkbox" at bounding box center [197, 269] width 16 height 16
click at [195, 286] on input "checkbox" at bounding box center [197, 294] width 16 height 16
click at [199, 311] on input "checkbox" at bounding box center [197, 319] width 16 height 16
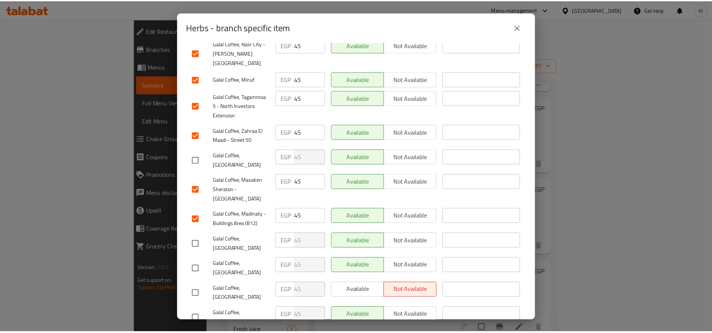
scroll to position [0, 0]
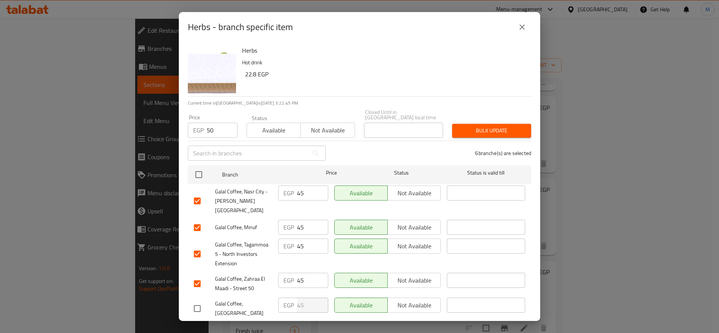
click at [473, 126] on span "Bulk update" at bounding box center [491, 130] width 67 height 9
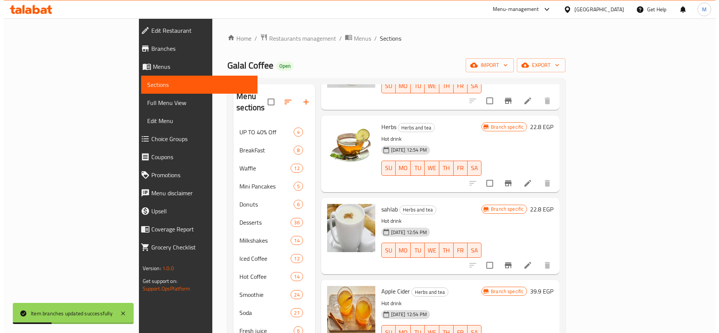
scroll to position [313, 0]
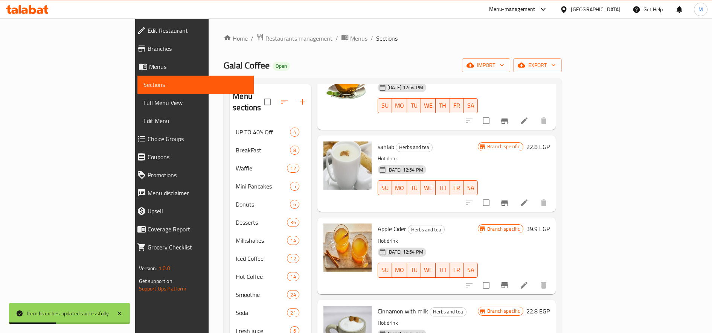
click at [509, 198] on icon "Branch-specific-item" at bounding box center [504, 202] width 9 height 9
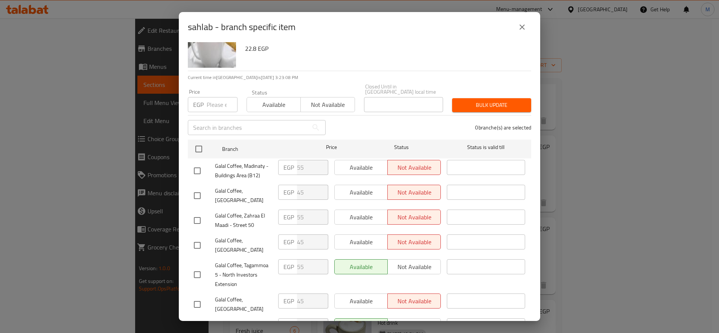
scroll to position [0, 0]
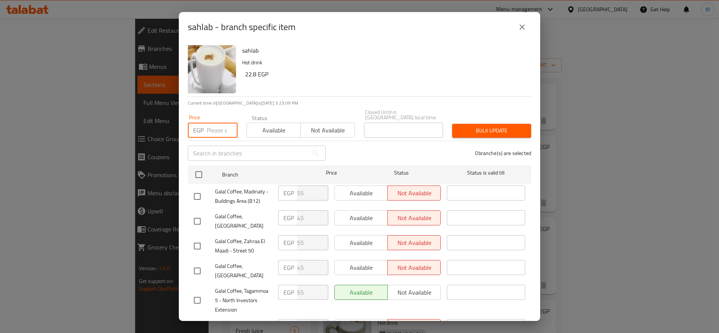
click at [214, 125] on input "number" at bounding box center [222, 130] width 31 height 15
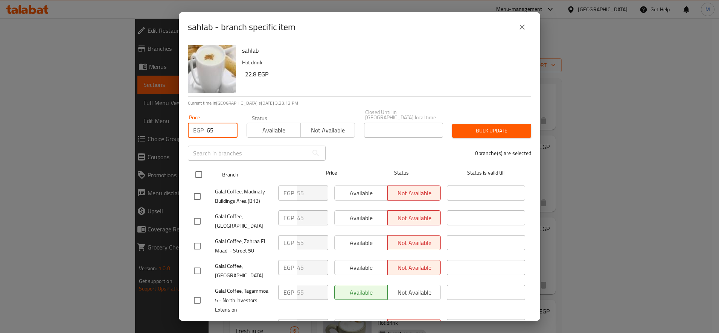
click at [202, 167] on input "checkbox" at bounding box center [199, 175] width 16 height 16
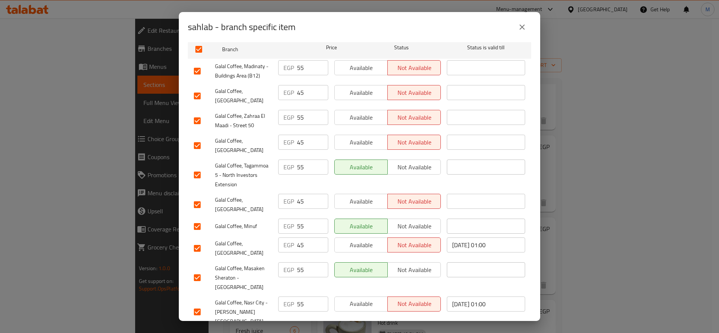
click at [202, 90] on input "checkbox" at bounding box center [197, 96] width 16 height 16
click at [227, 141] on span "Galal Coffee, [GEOGRAPHIC_DATA]" at bounding box center [243, 145] width 57 height 19
click at [196, 138] on input "checkbox" at bounding box center [197, 146] width 16 height 16
click at [195, 197] on input "checkbox" at bounding box center [197, 205] width 16 height 16
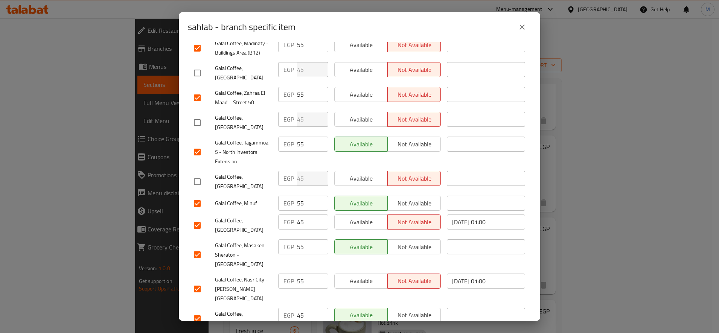
click at [199, 218] on input "checkbox" at bounding box center [197, 226] width 16 height 16
click at [199, 311] on input "checkbox" at bounding box center [197, 319] width 16 height 16
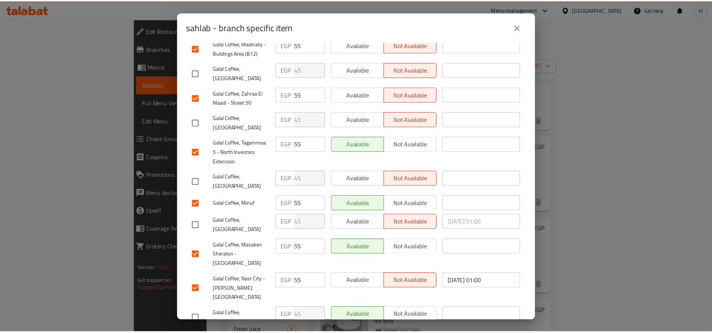
scroll to position [0, 0]
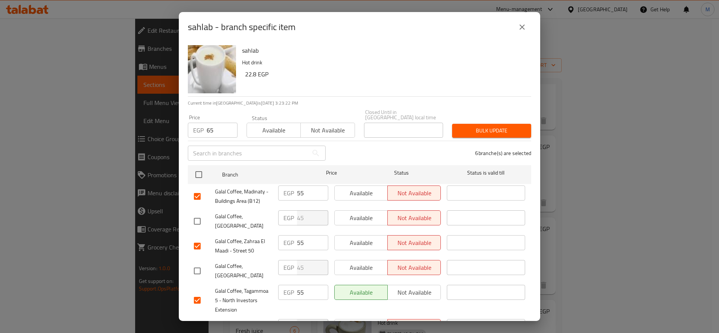
click at [481, 126] on span "Bulk update" at bounding box center [491, 130] width 67 height 9
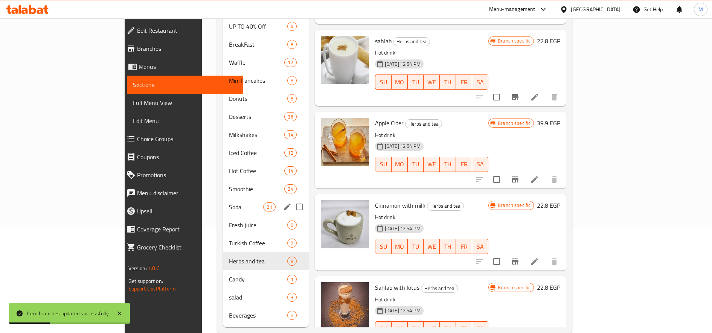
scroll to position [110, 0]
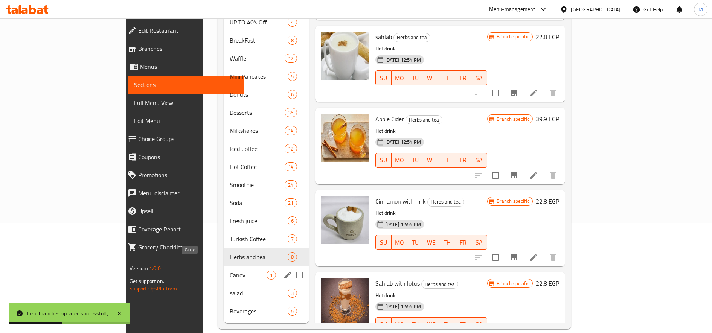
click at [230, 271] on span "Candy" at bounding box center [248, 275] width 37 height 9
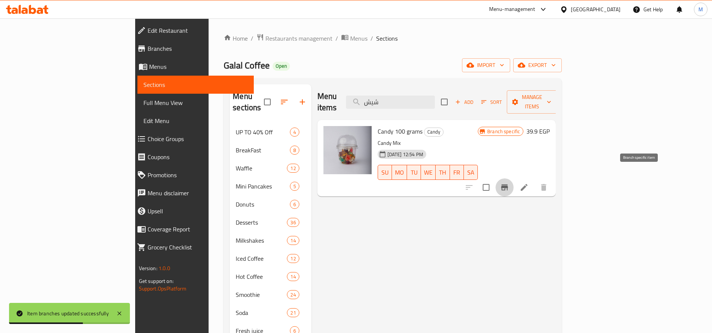
click at [513, 182] on button "Branch-specific-item" at bounding box center [504, 187] width 18 height 18
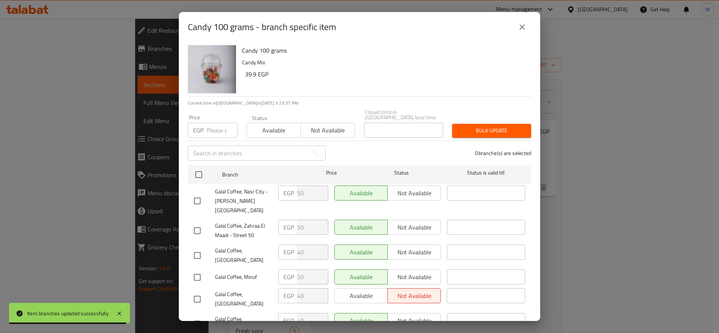
click at [218, 131] on input "number" at bounding box center [222, 130] width 31 height 15
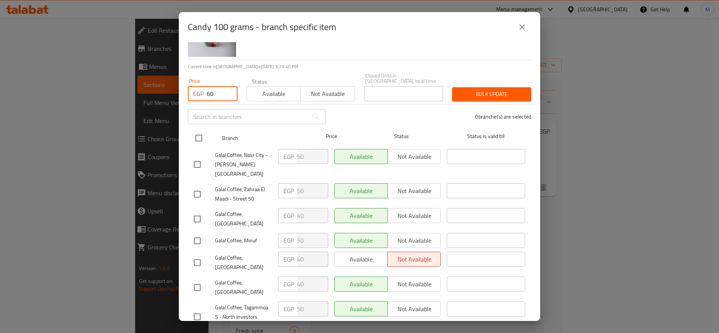
scroll to position [63, 0]
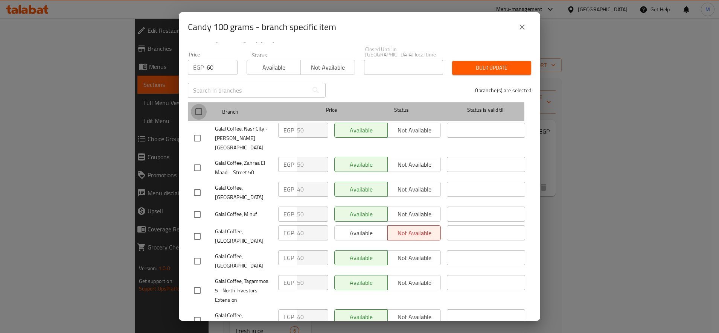
drag, startPoint x: 196, startPoint y: 108, endPoint x: 199, endPoint y: 115, distance: 8.1
click at [196, 108] on input "checkbox" at bounding box center [199, 112] width 16 height 16
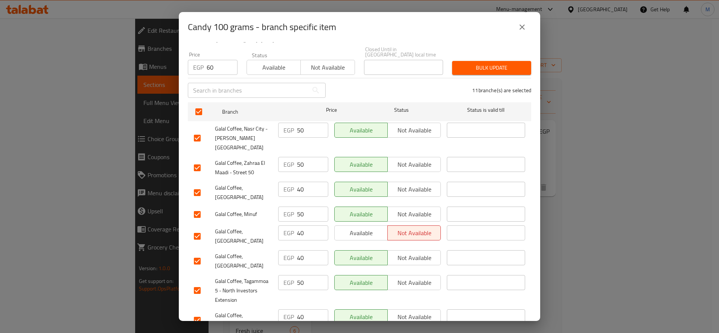
click at [204, 185] on input "checkbox" at bounding box center [197, 193] width 16 height 16
click at [201, 228] on input "checkbox" at bounding box center [197, 236] width 16 height 16
click at [190, 253] on input "checkbox" at bounding box center [197, 261] width 16 height 16
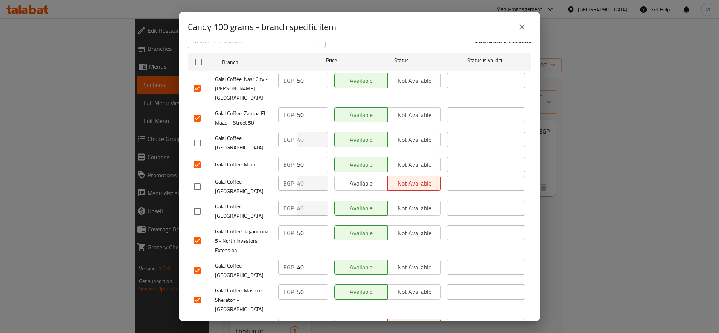
scroll to position [148, 0]
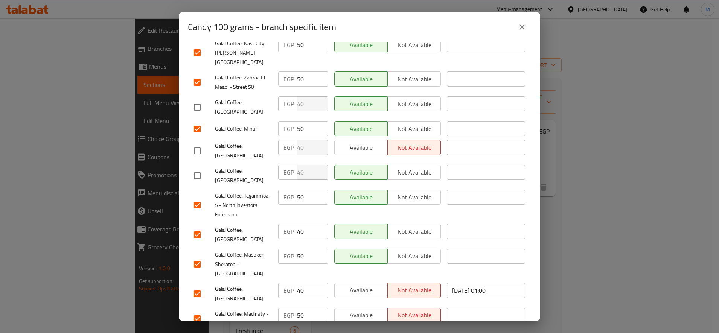
click at [198, 227] on input "checkbox" at bounding box center [197, 235] width 16 height 16
click at [195, 286] on input "checkbox" at bounding box center [197, 294] width 16 height 16
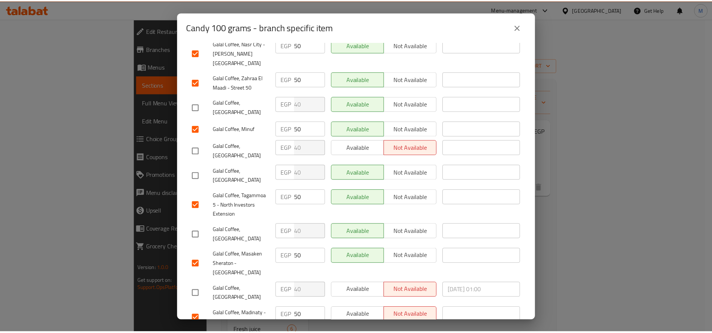
scroll to position [0, 0]
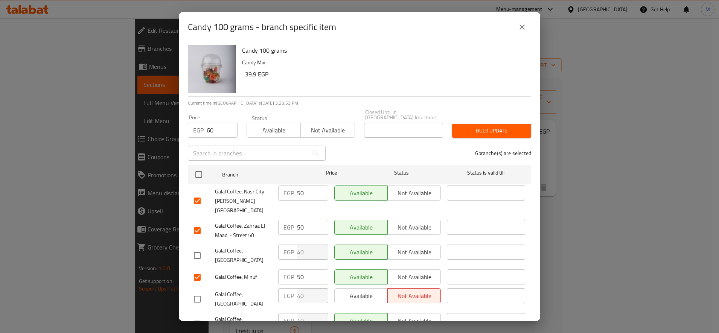
click at [482, 126] on span "Bulk update" at bounding box center [491, 130] width 67 height 9
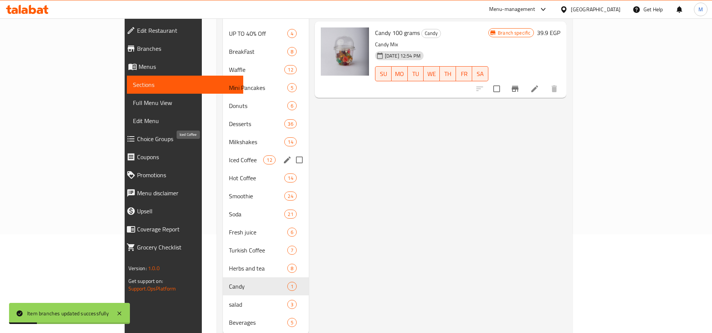
scroll to position [110, 0]
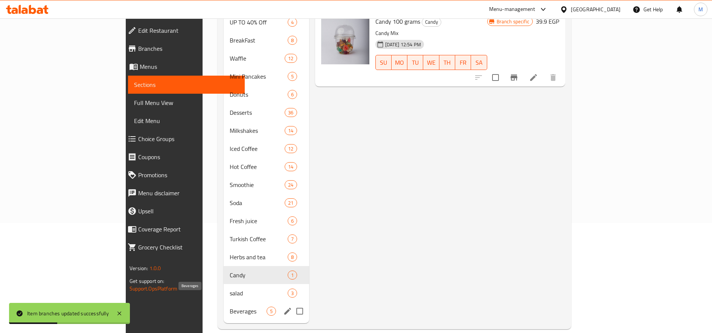
click at [230, 307] on span "Beverages" at bounding box center [248, 311] width 37 height 9
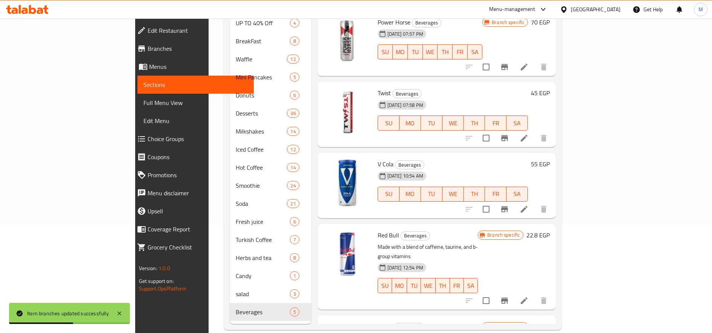
scroll to position [110, 0]
click at [513, 199] on button "Branch-specific-item" at bounding box center [504, 208] width 18 height 18
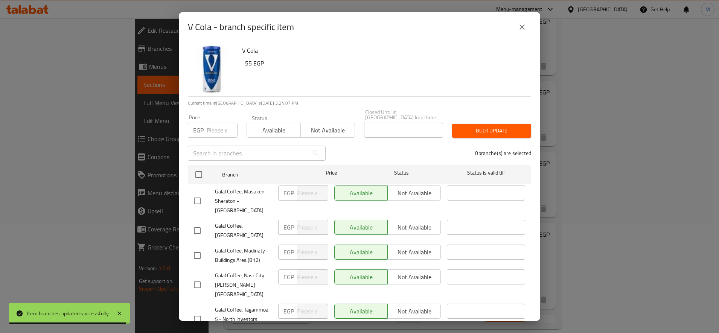
click at [210, 125] on input "number" at bounding box center [222, 130] width 31 height 15
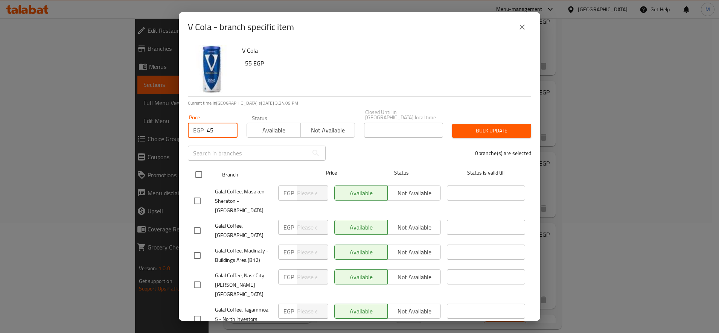
click at [202, 167] on input "checkbox" at bounding box center [199, 175] width 16 height 16
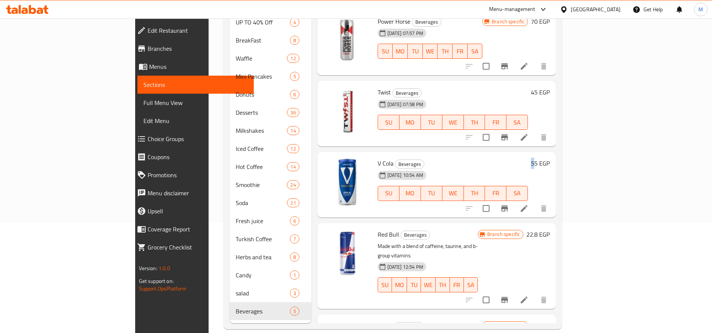
click at [549, 158] on h6 "55 EGP" at bounding box center [540, 163] width 19 height 11
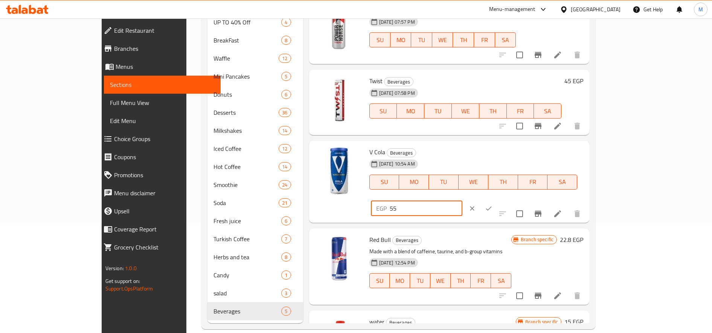
click at [462, 201] on input "55" at bounding box center [426, 208] width 73 height 15
click at [492, 205] on icon "ok" at bounding box center [489, 209] width 8 height 8
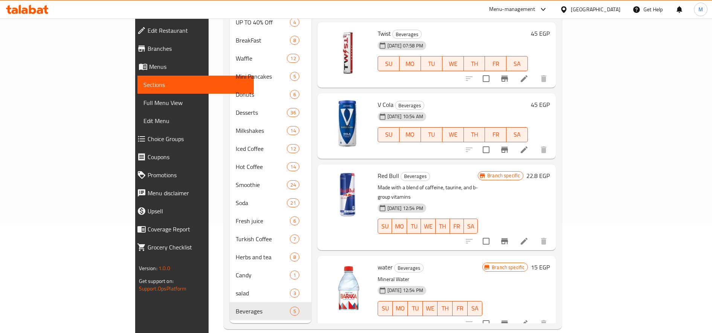
click at [549, 170] on h6 "22.8 EGP" at bounding box center [537, 175] width 23 height 11
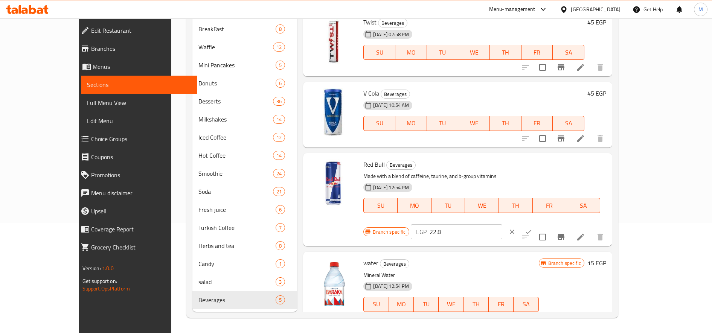
click at [426, 227] on p "EGP" at bounding box center [421, 231] width 11 height 9
click at [502, 224] on input "22.8" at bounding box center [465, 231] width 73 height 15
click at [502, 224] on input "760" at bounding box center [465, 231] width 73 height 15
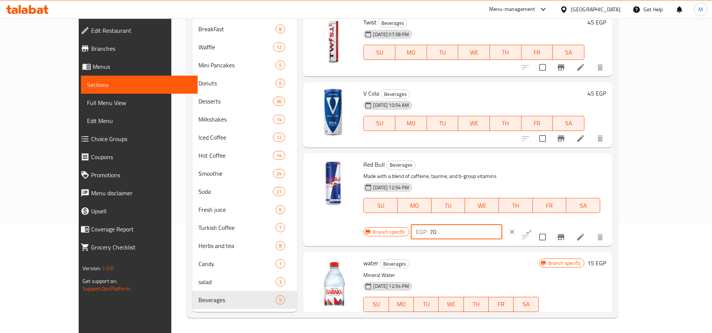
click at [532, 228] on icon "ok" at bounding box center [529, 232] width 8 height 8
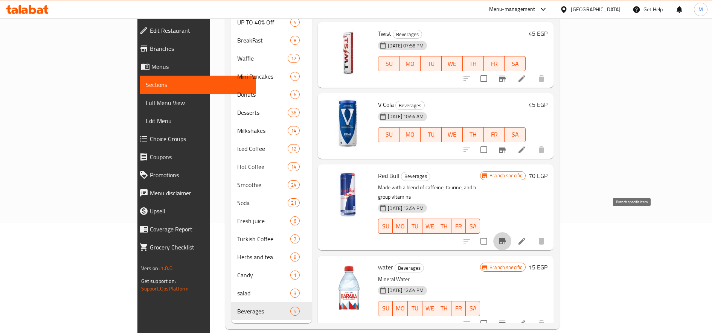
click at [505, 238] on icon "Branch-specific-item" at bounding box center [502, 241] width 7 height 6
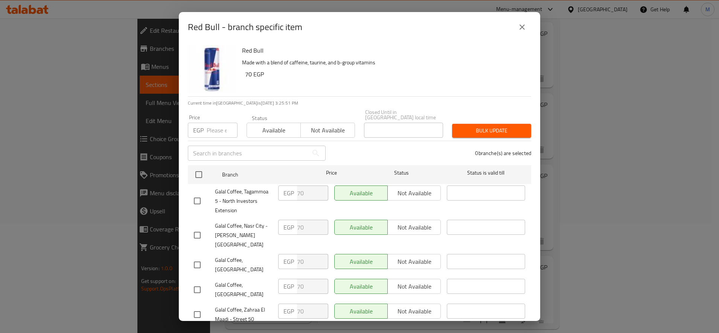
click at [219, 129] on input "number" at bounding box center [222, 130] width 31 height 15
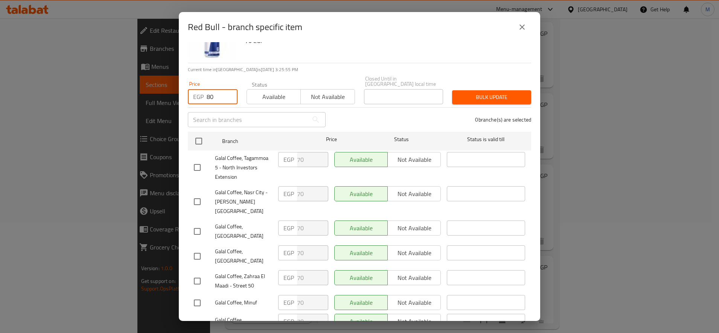
scroll to position [0, 0]
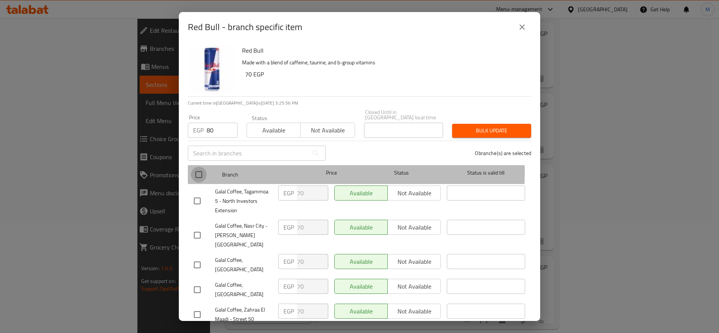
click at [199, 167] on input "checkbox" at bounding box center [199, 175] width 16 height 16
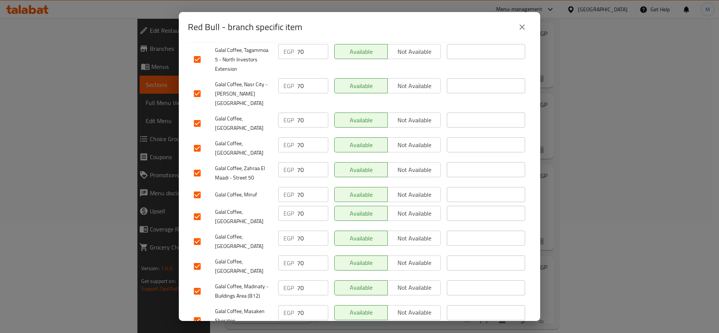
scroll to position [148, 0]
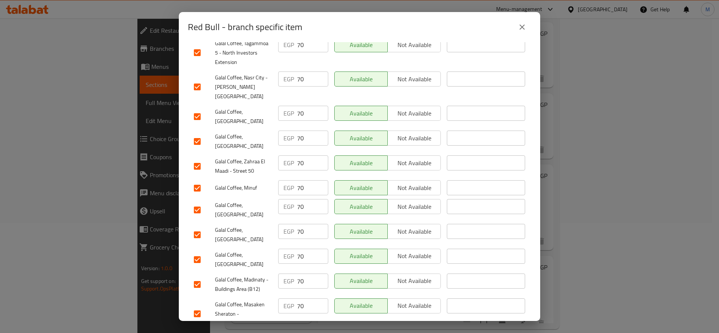
click at [199, 252] on input "checkbox" at bounding box center [197, 260] width 16 height 16
click at [202, 227] on input "checkbox" at bounding box center [197, 235] width 16 height 16
click at [202, 221] on div "Galal Coffee, [GEOGRAPHIC_DATA]" at bounding box center [233, 235] width 84 height 28
click at [202, 202] on input "checkbox" at bounding box center [197, 210] width 16 height 16
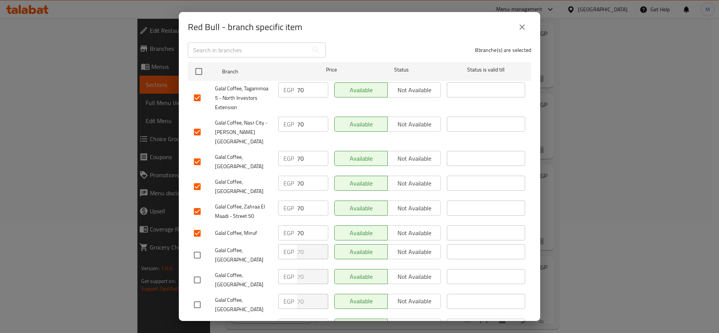
scroll to position [85, 0]
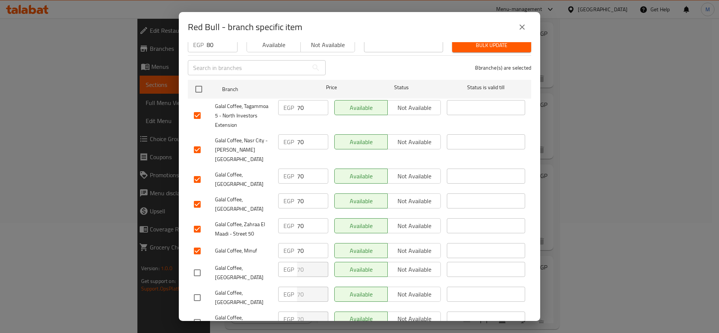
click at [195, 196] on input "checkbox" at bounding box center [197, 204] width 16 height 16
click at [196, 172] on input "checkbox" at bounding box center [197, 180] width 16 height 16
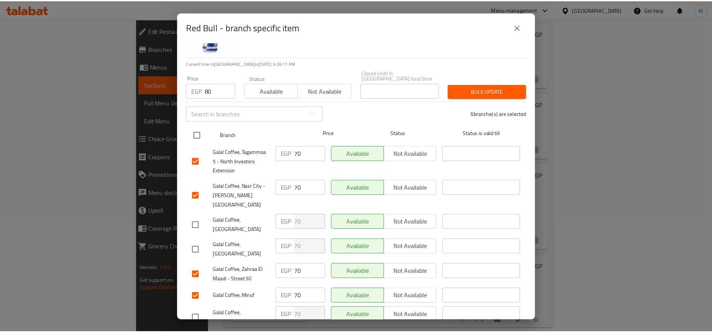
scroll to position [0, 0]
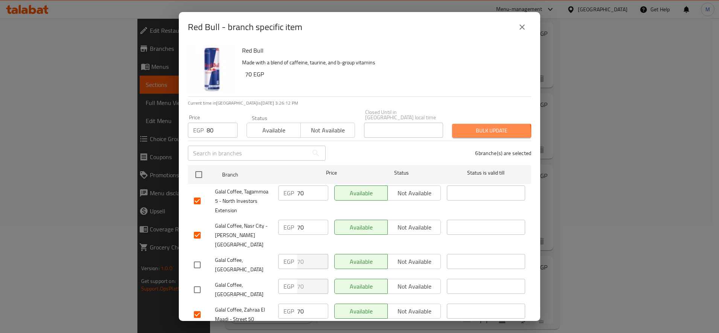
click at [474, 128] on span "Bulk update" at bounding box center [491, 130] width 67 height 9
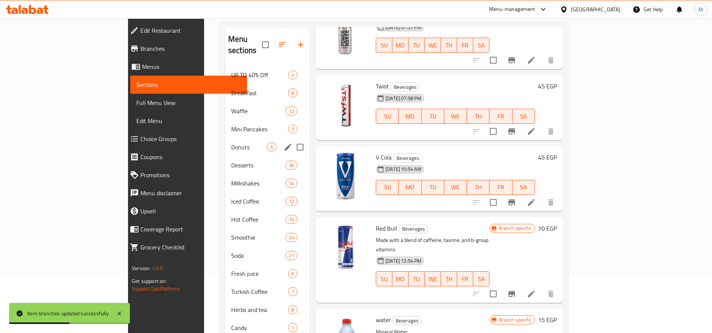
scroll to position [110, 0]
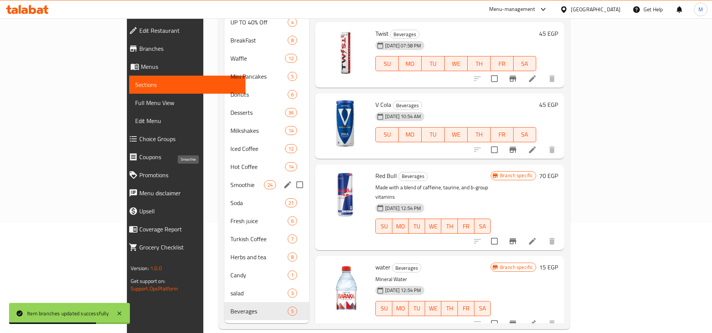
click at [230, 180] on span "Smoothie" at bounding box center [246, 184] width 33 height 9
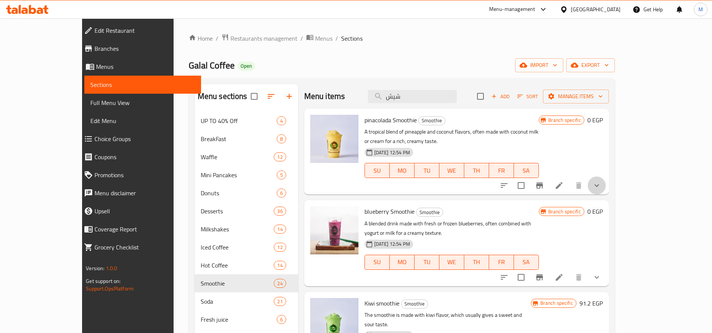
click at [606, 178] on button "show more" at bounding box center [596, 185] width 18 height 18
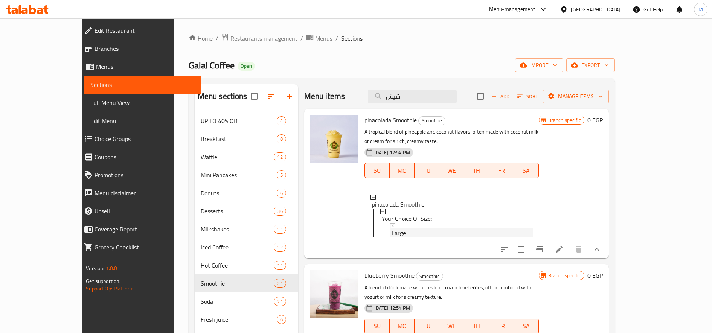
click at [391, 228] on div "Large" at bounding box center [461, 232] width 141 height 9
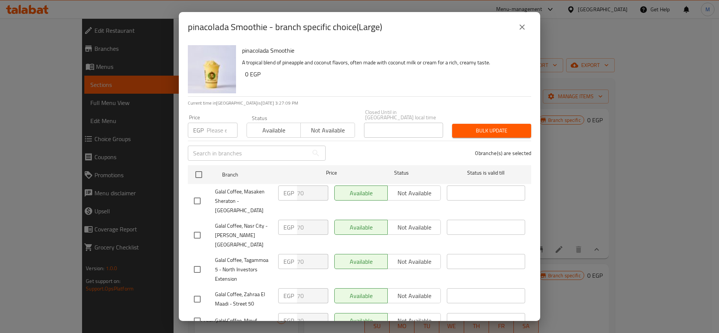
click at [525, 26] on icon "close" at bounding box center [521, 27] width 9 height 9
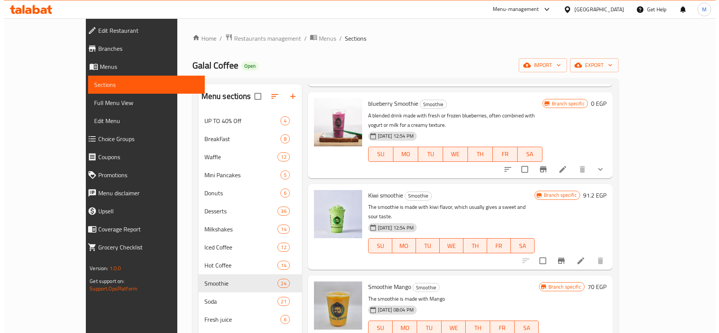
scroll to position [188, 0]
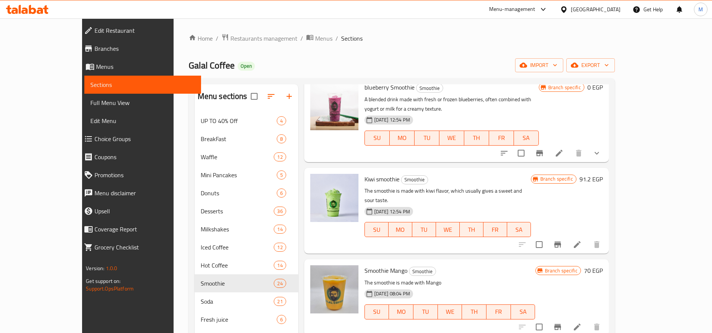
click at [601, 149] on icon "show more" at bounding box center [596, 153] width 9 height 9
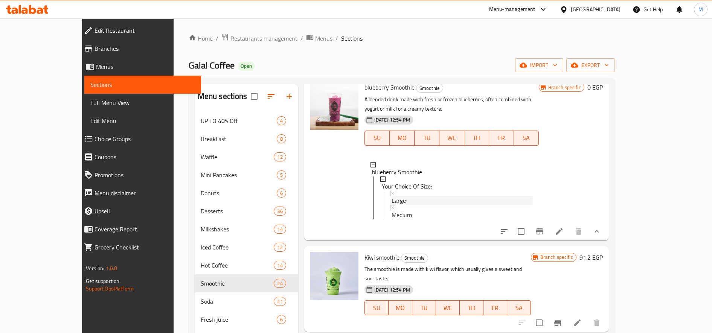
click at [399, 196] on div "Large" at bounding box center [461, 200] width 141 height 9
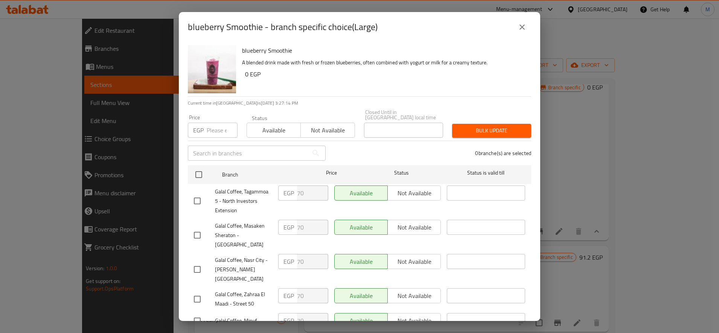
scroll to position [148, 0]
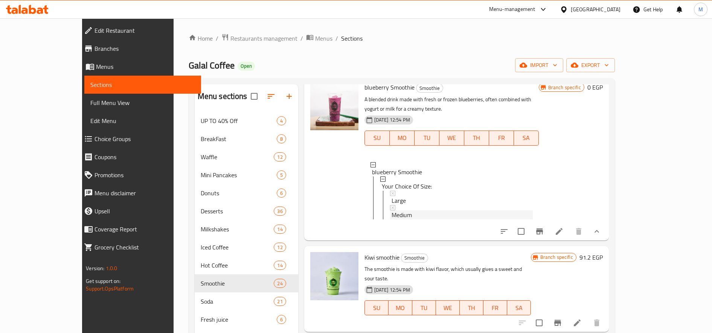
click at [394, 210] on div "Medium" at bounding box center [461, 214] width 141 height 9
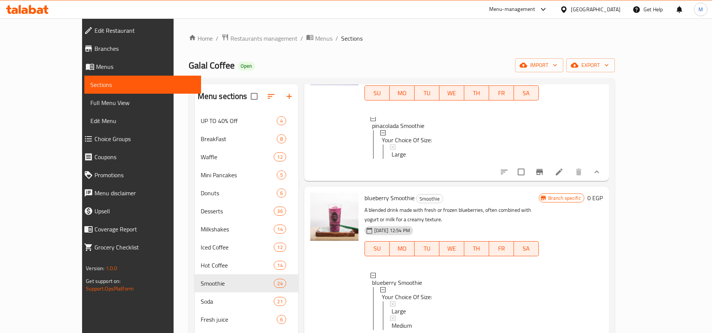
scroll to position [63, 0]
